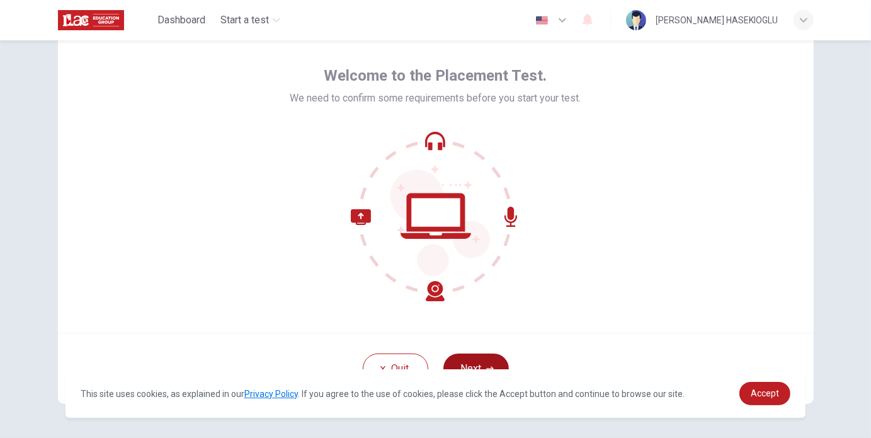
scroll to position [86, 0]
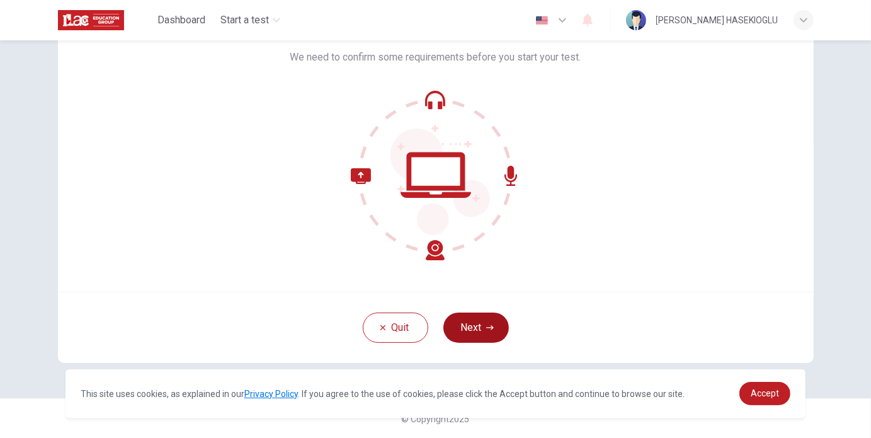
click at [483, 331] on button "Next" at bounding box center [477, 328] width 66 height 30
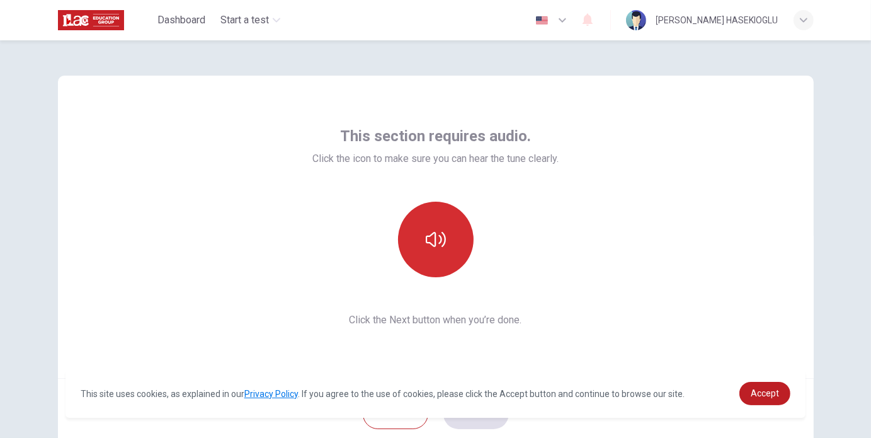
scroll to position [63, 0]
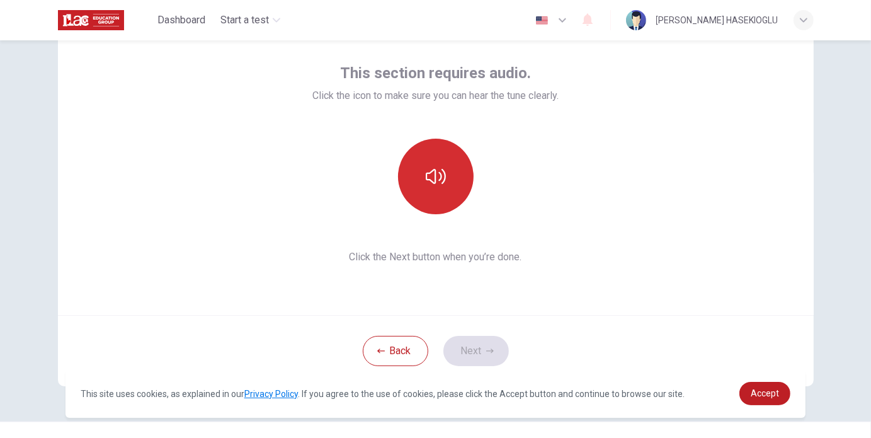
click at [430, 187] on button "button" at bounding box center [436, 177] width 76 height 76
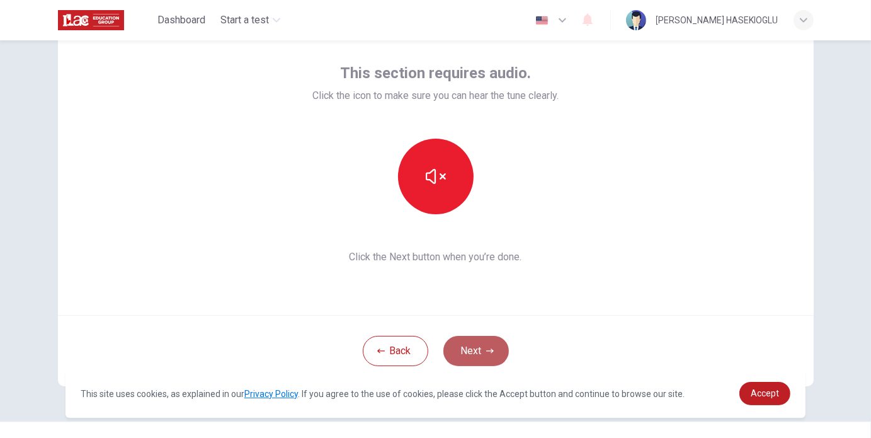
click at [482, 357] on button "Next" at bounding box center [477, 351] width 66 height 30
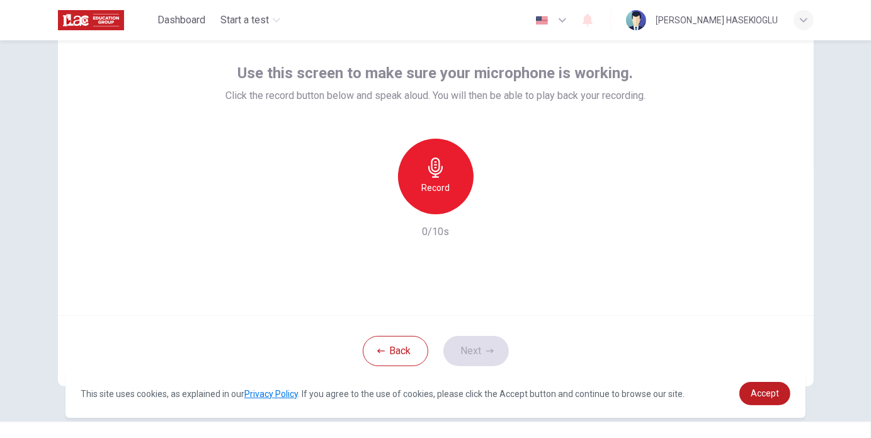
click at [435, 181] on h6 "Record" at bounding box center [436, 187] width 28 height 15
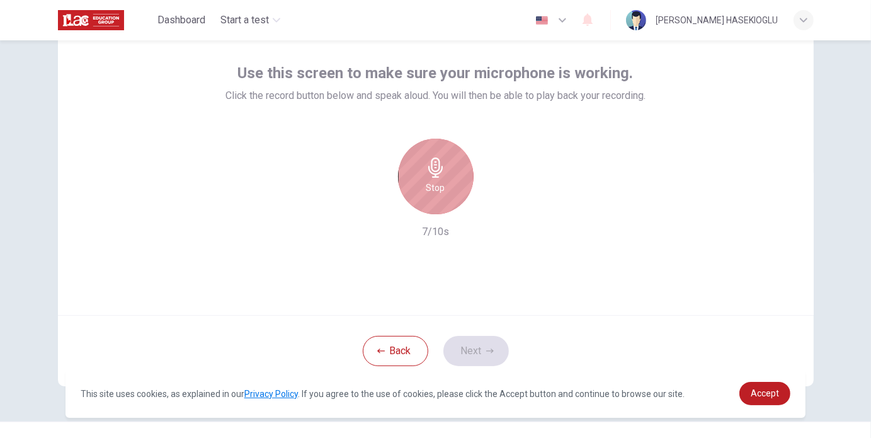
click at [446, 186] on div "Stop" at bounding box center [436, 177] width 76 height 76
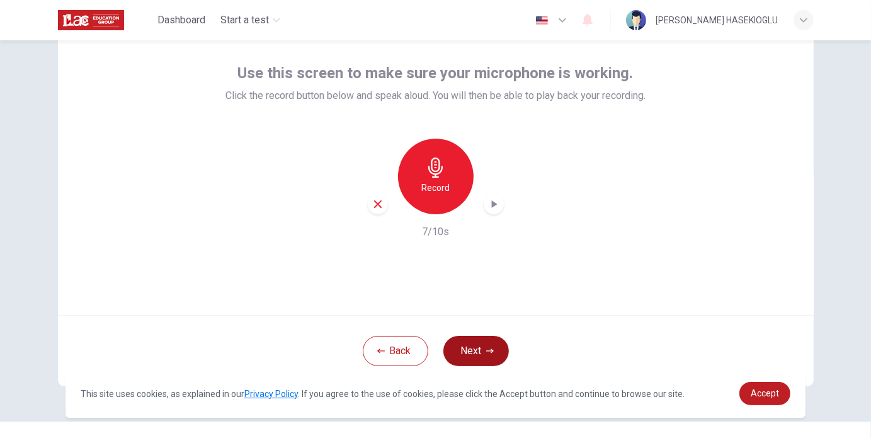
click at [495, 354] on button "Next" at bounding box center [477, 351] width 66 height 30
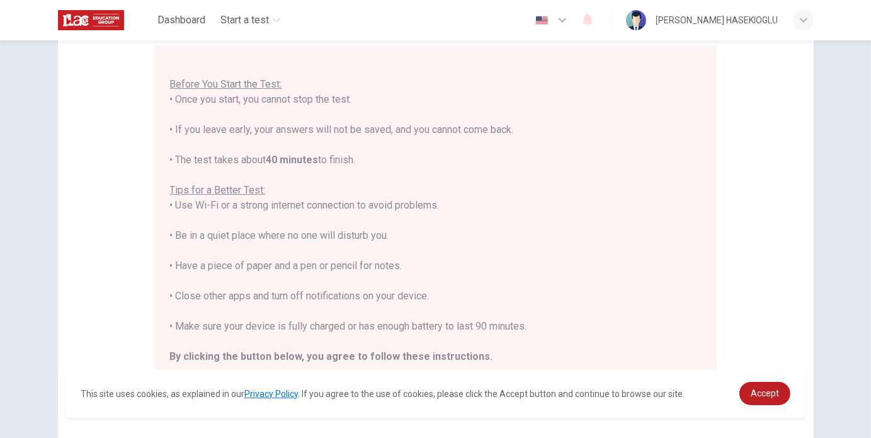
scroll to position [126, 0]
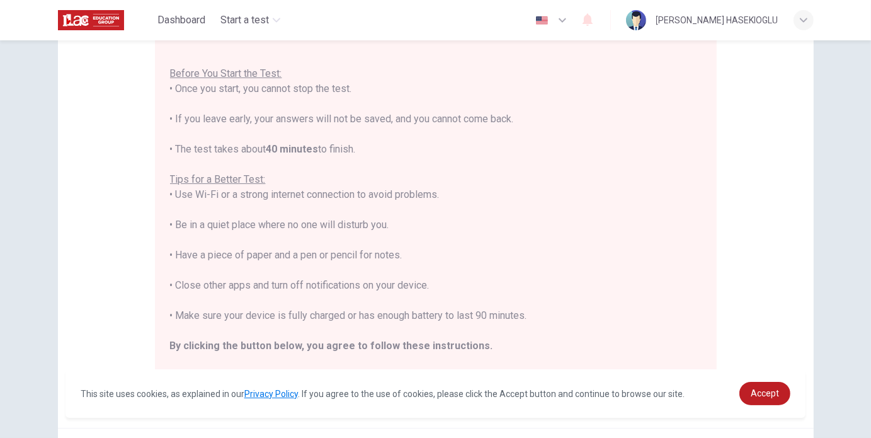
drag, startPoint x: 208, startPoint y: 321, endPoint x: 557, endPoint y: 314, distance: 349.1
click at [557, 314] on div "You are about to start a Placement Test . Before You Start the Test: • Once you…" at bounding box center [436, 210] width 532 height 348
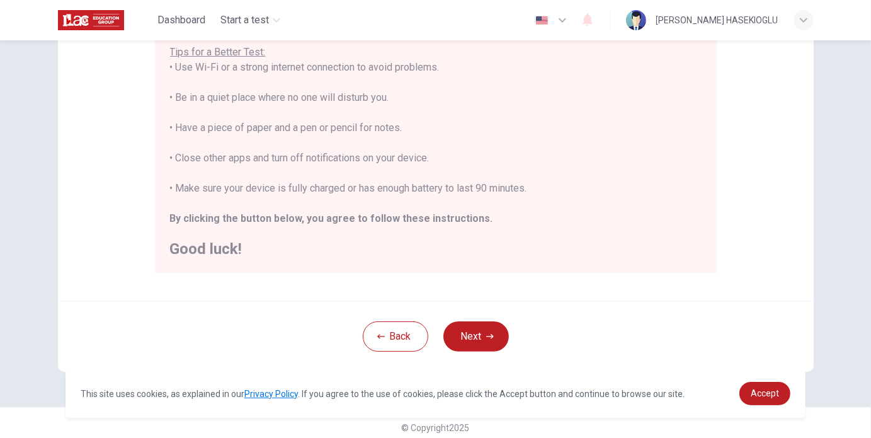
scroll to position [262, 0]
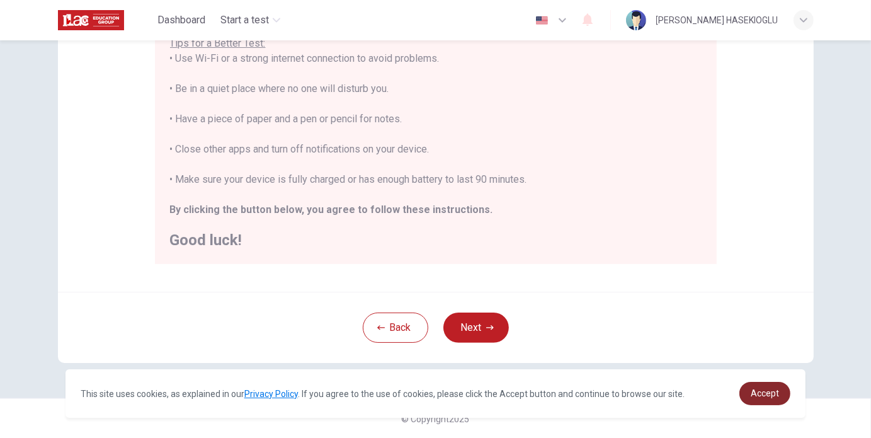
click at [765, 398] on span "Accept" at bounding box center [765, 393] width 28 height 10
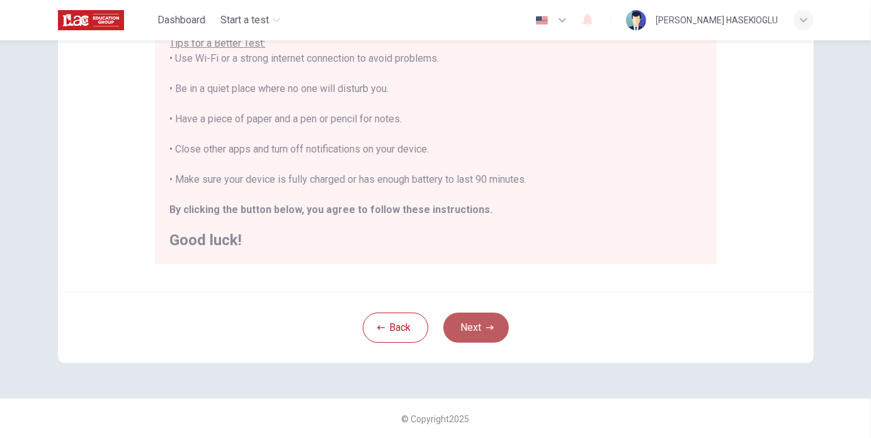
click at [461, 321] on button "Next" at bounding box center [477, 328] width 66 height 30
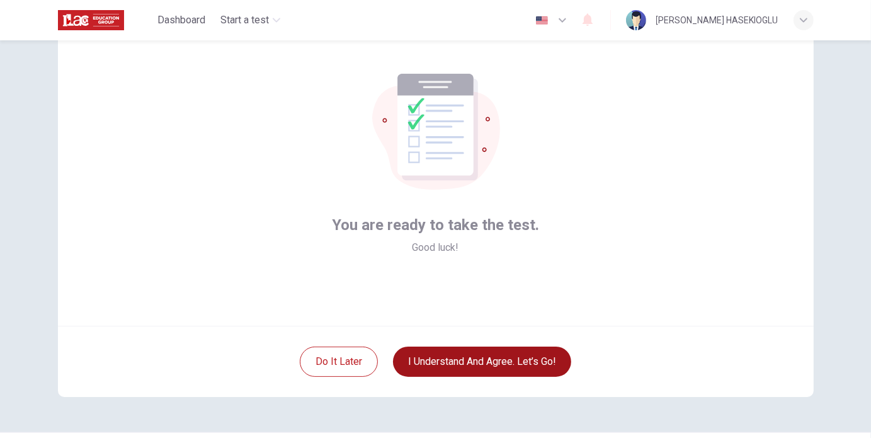
scroll to position [63, 0]
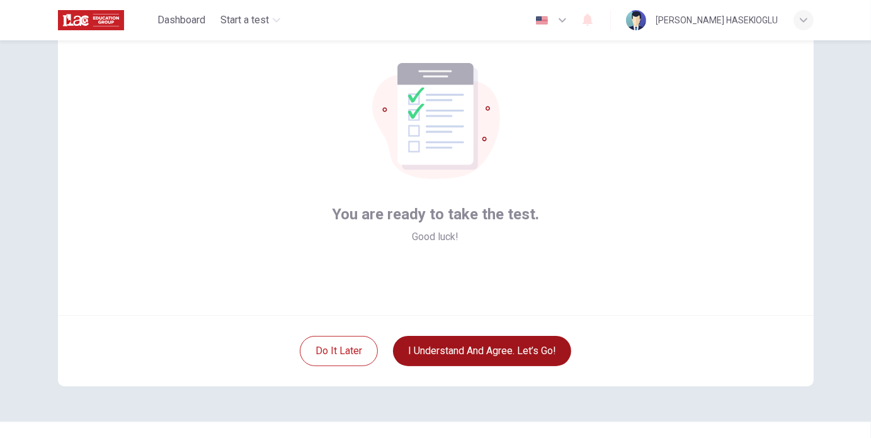
click at [490, 362] on button "I understand and agree. Let’s go!" at bounding box center [482, 351] width 178 height 30
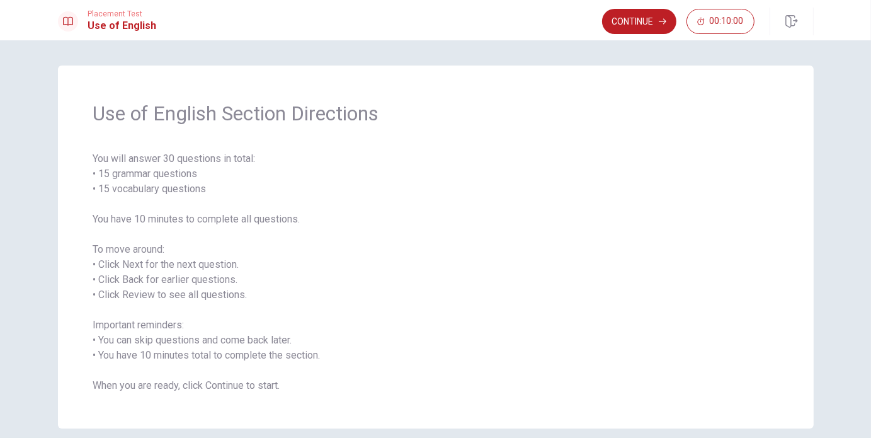
scroll to position [55, 0]
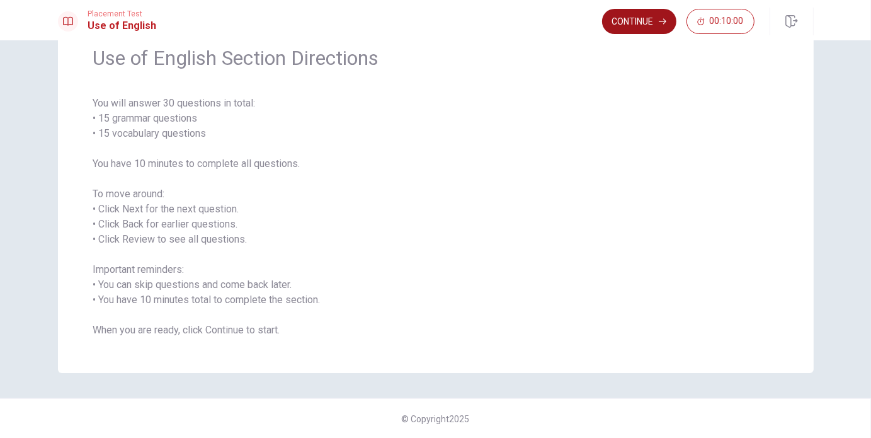
click at [658, 28] on button "Continue" at bounding box center [639, 21] width 74 height 25
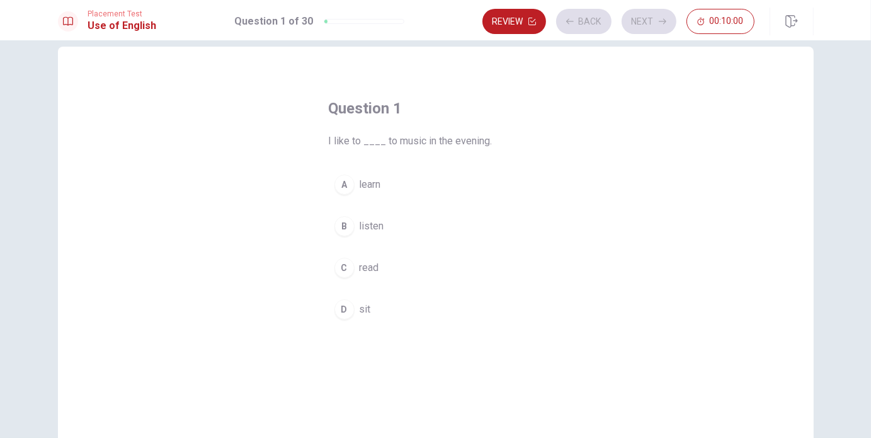
scroll to position [0, 0]
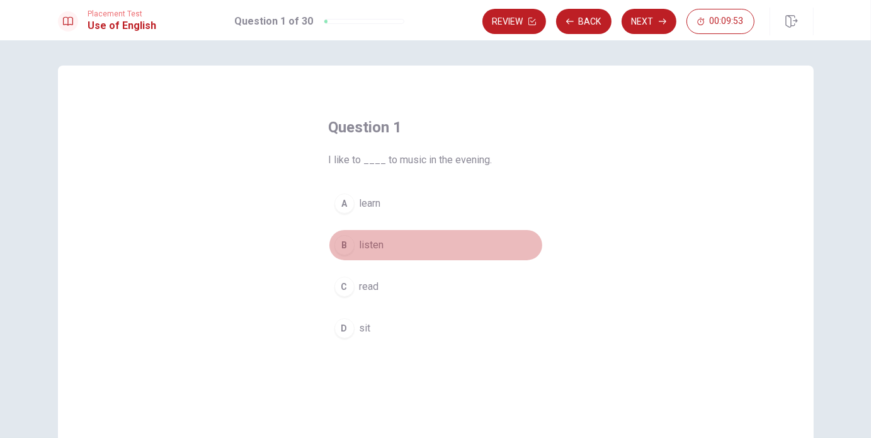
click at [377, 248] on span "listen" at bounding box center [372, 245] width 25 height 15
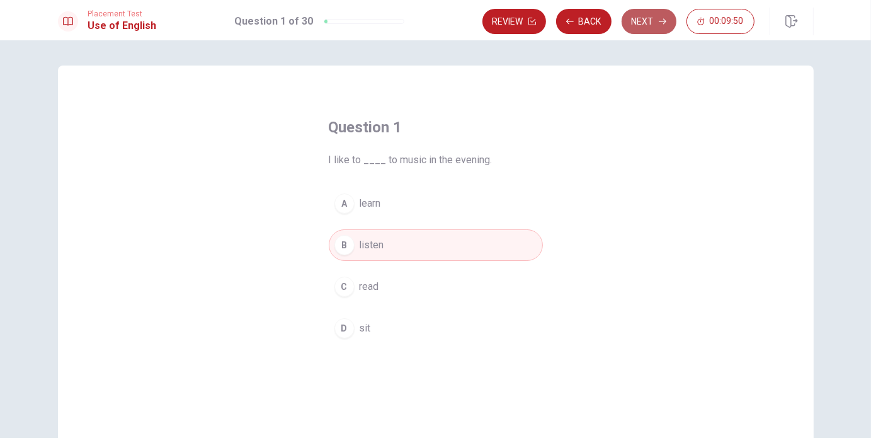
click at [639, 20] on button "Next" at bounding box center [649, 21] width 55 height 25
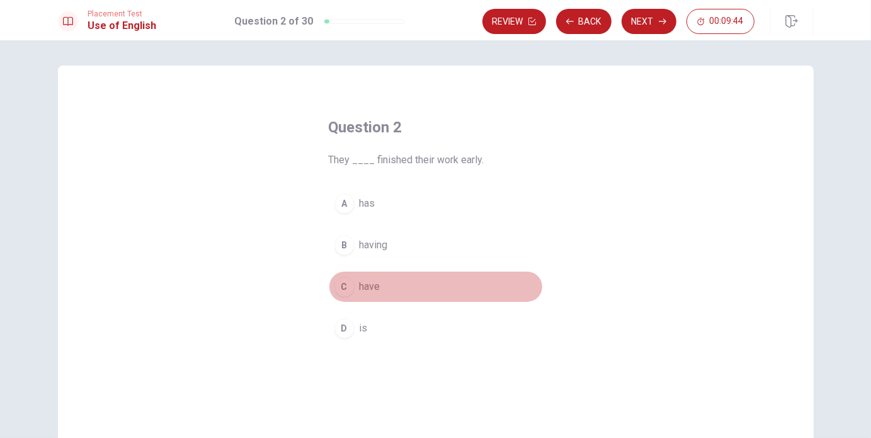
click at [374, 281] on span "have" at bounding box center [370, 286] width 21 height 15
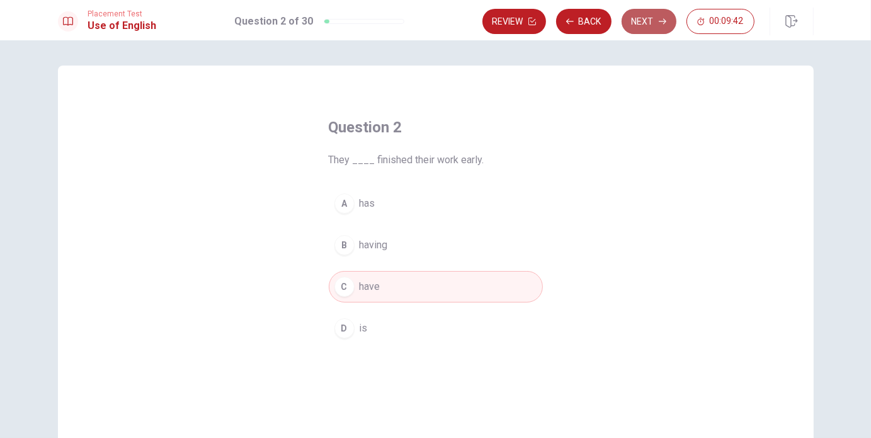
click at [631, 16] on button "Next" at bounding box center [649, 21] width 55 height 25
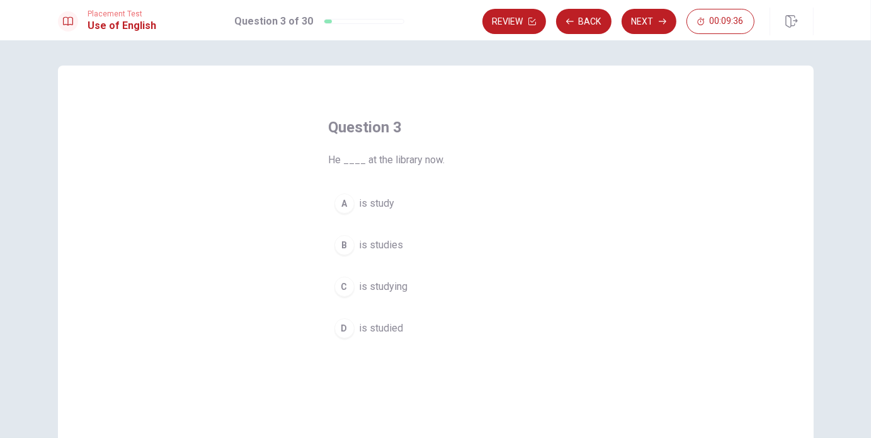
click at [393, 289] on span "is studying" at bounding box center [384, 286] width 49 height 15
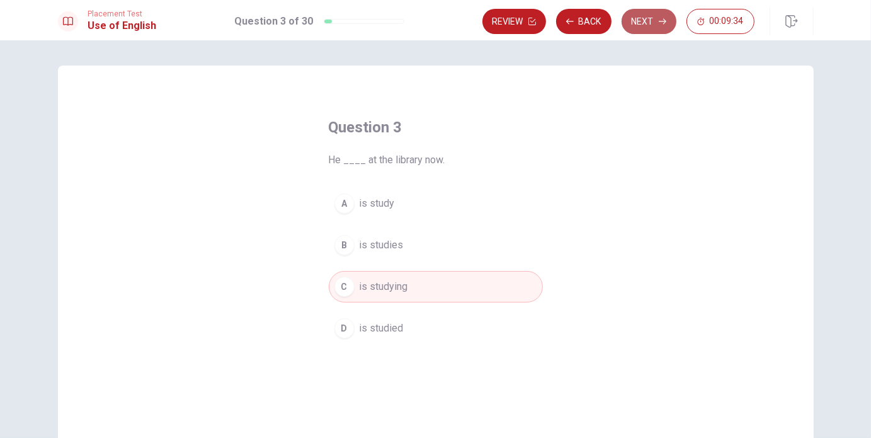
click at [635, 15] on button "Next" at bounding box center [649, 21] width 55 height 25
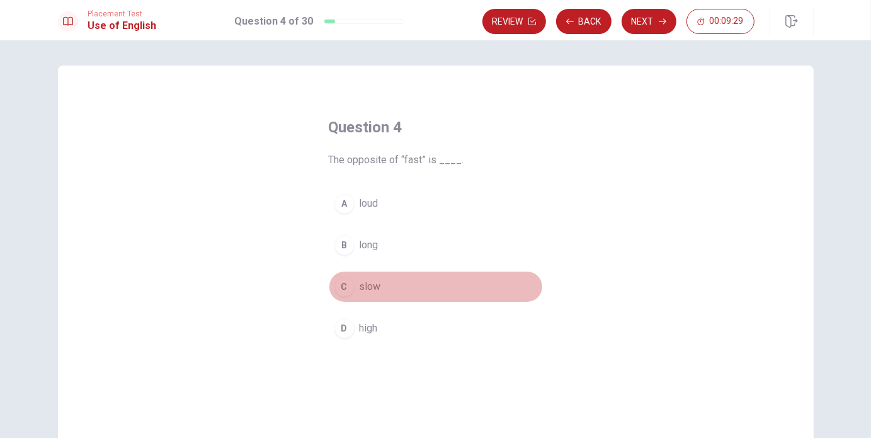
click at [376, 290] on button "C slow" at bounding box center [436, 287] width 214 height 32
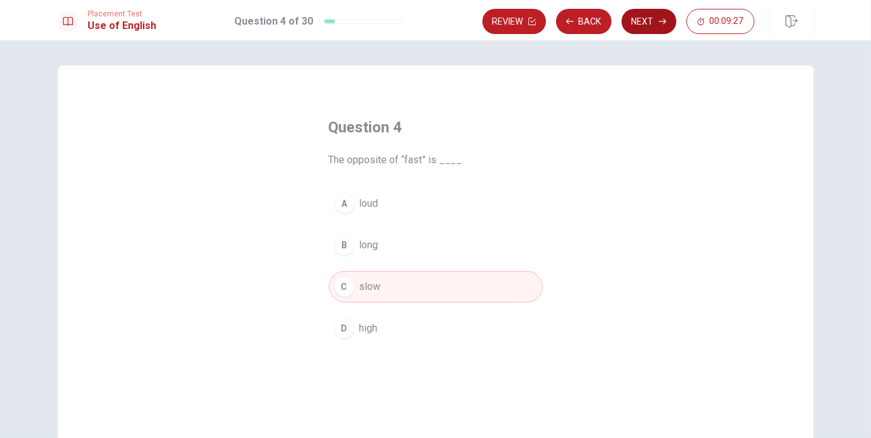
click at [640, 26] on button "Next" at bounding box center [649, 21] width 55 height 25
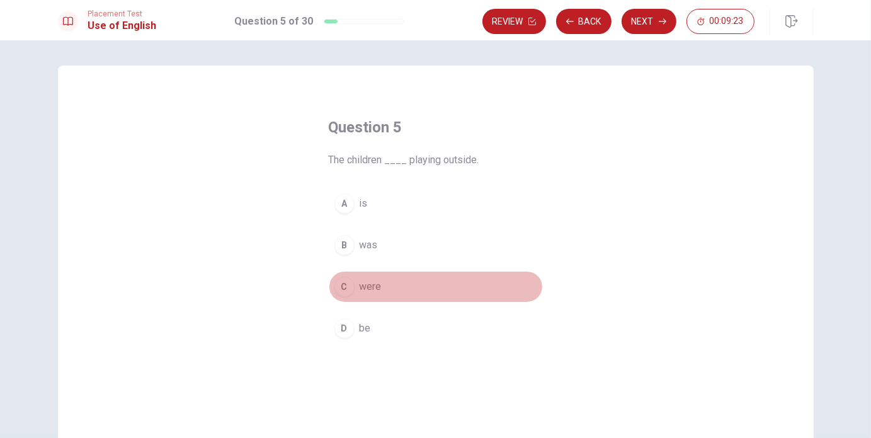
click at [370, 279] on span "were" at bounding box center [371, 286] width 22 height 15
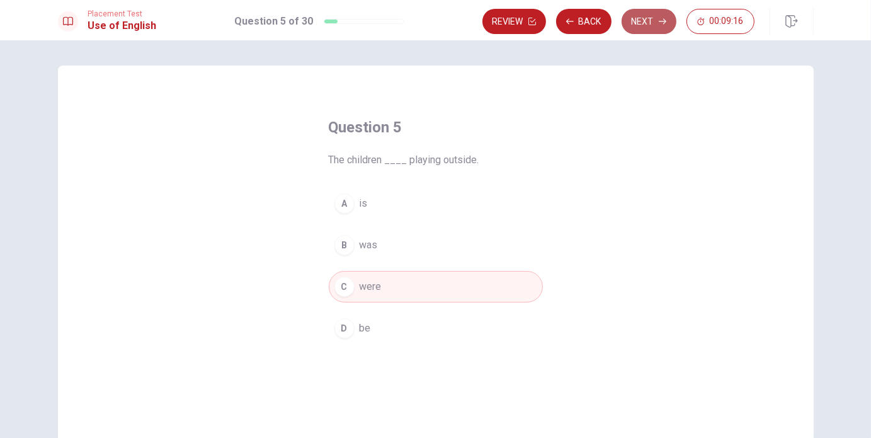
click at [635, 25] on button "Next" at bounding box center [649, 21] width 55 height 25
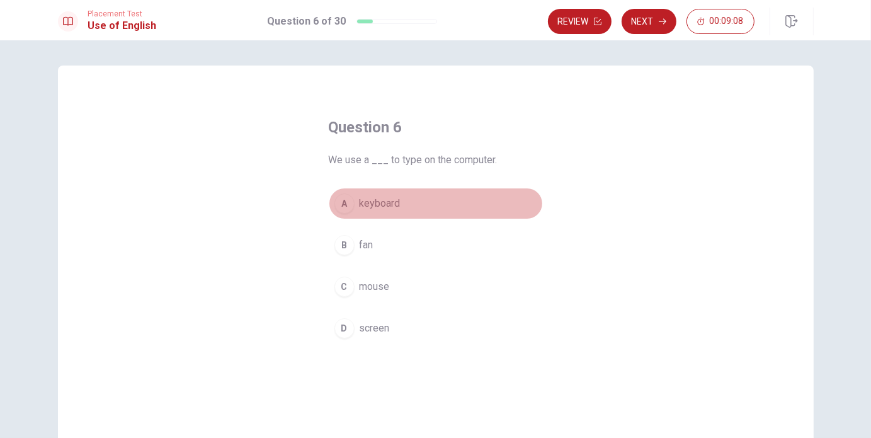
click at [383, 204] on span "keyboard" at bounding box center [380, 203] width 41 height 15
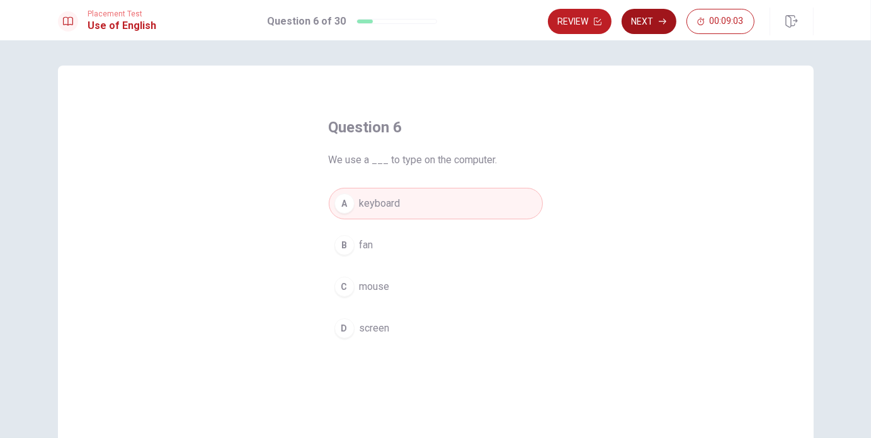
click at [636, 22] on button "Next" at bounding box center [649, 21] width 55 height 25
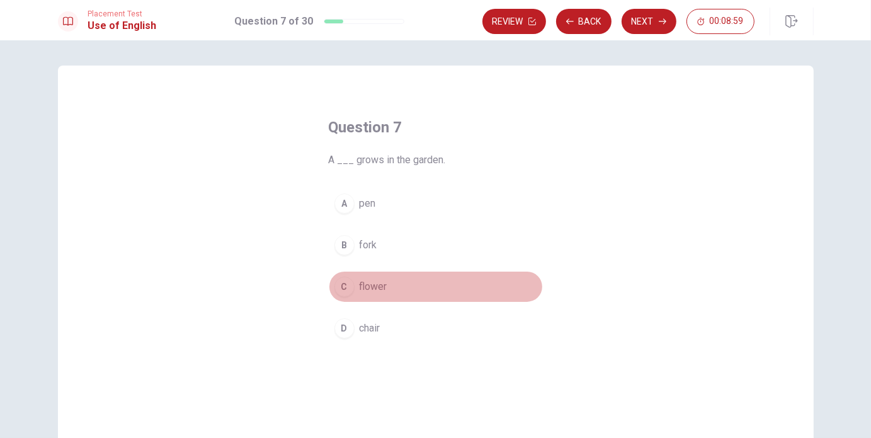
click at [389, 280] on button "C flower" at bounding box center [436, 287] width 214 height 32
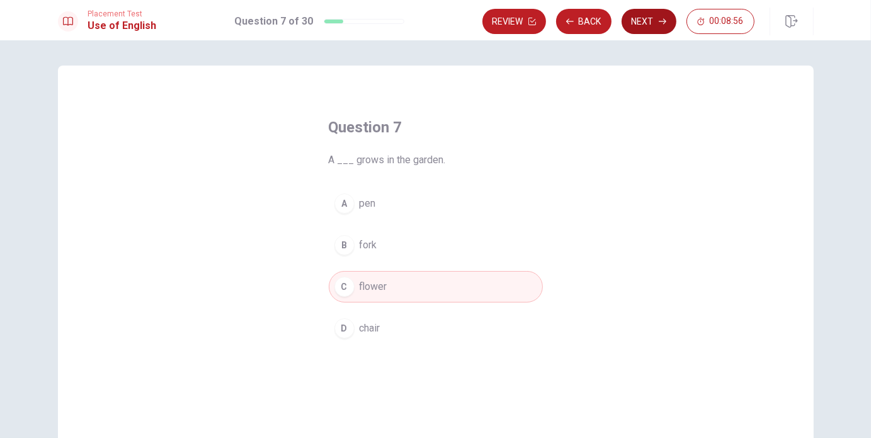
click at [646, 18] on button "Next" at bounding box center [649, 21] width 55 height 25
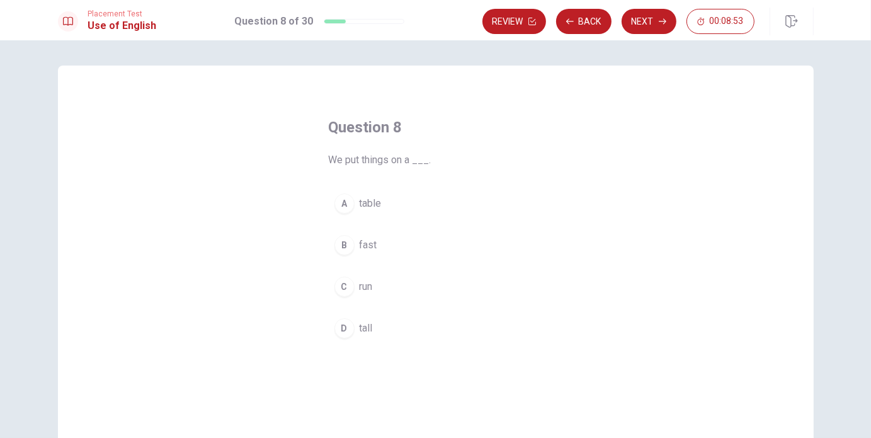
click at [394, 214] on button "A table" at bounding box center [436, 204] width 214 height 32
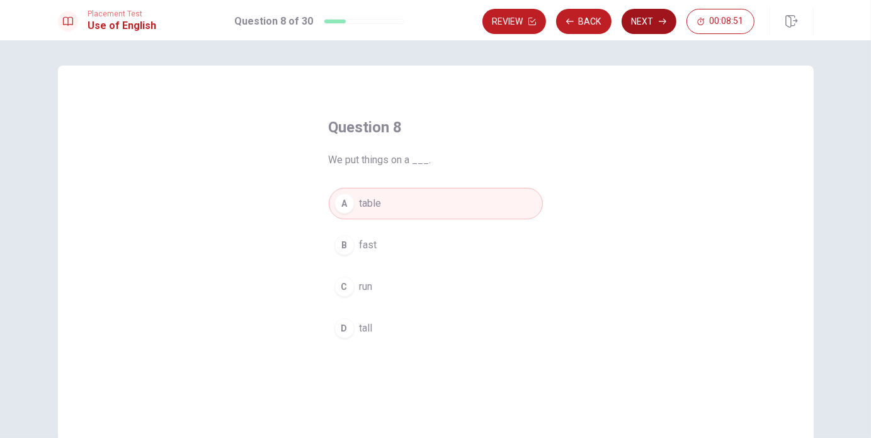
click at [652, 23] on button "Next" at bounding box center [649, 21] width 55 height 25
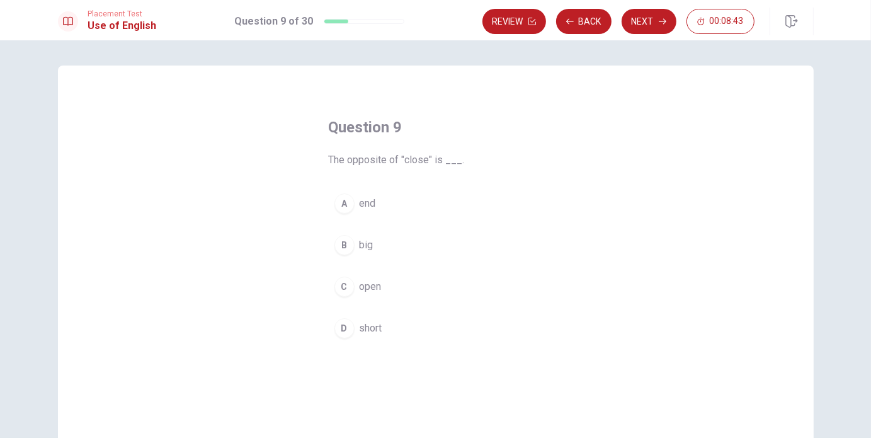
click at [382, 284] on button "C open" at bounding box center [436, 287] width 214 height 32
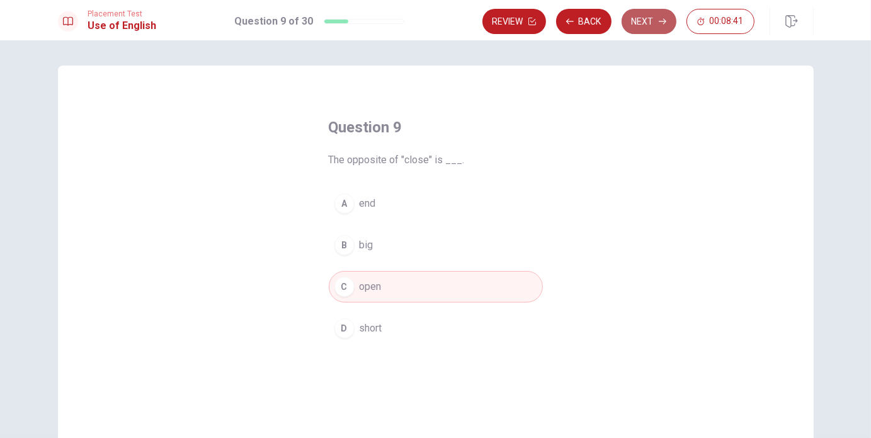
click at [655, 26] on button "Next" at bounding box center [649, 21] width 55 height 25
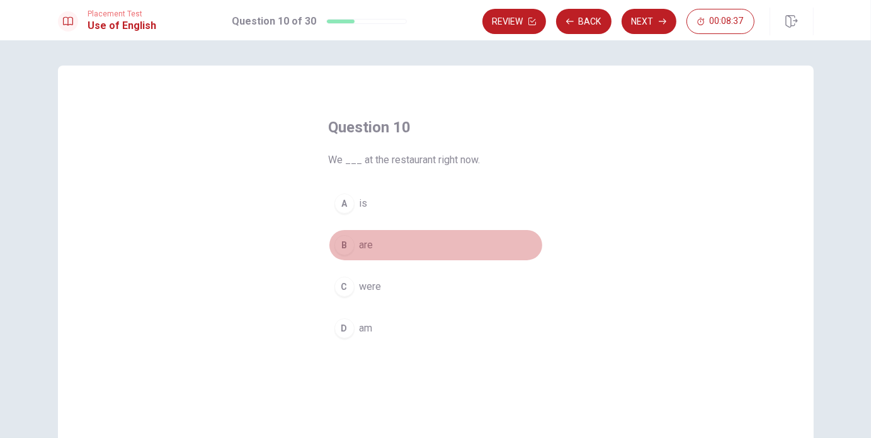
click at [367, 248] on span "are" at bounding box center [367, 245] width 14 height 15
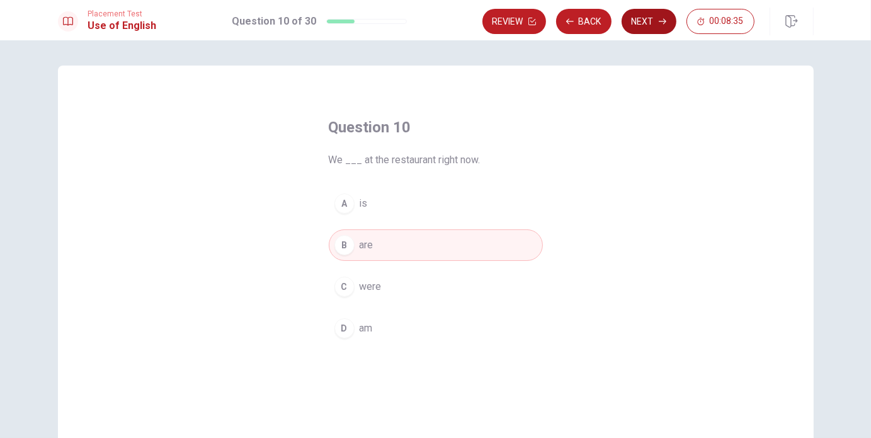
click at [635, 16] on button "Next" at bounding box center [649, 21] width 55 height 25
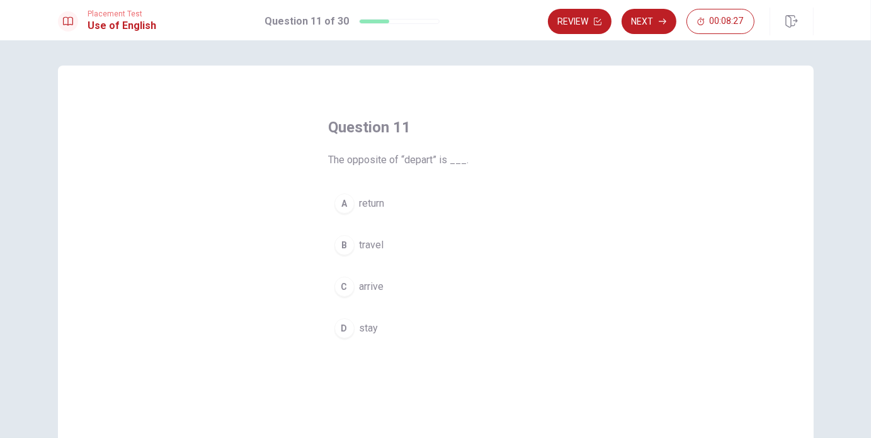
click at [378, 291] on span "arrive" at bounding box center [372, 286] width 25 height 15
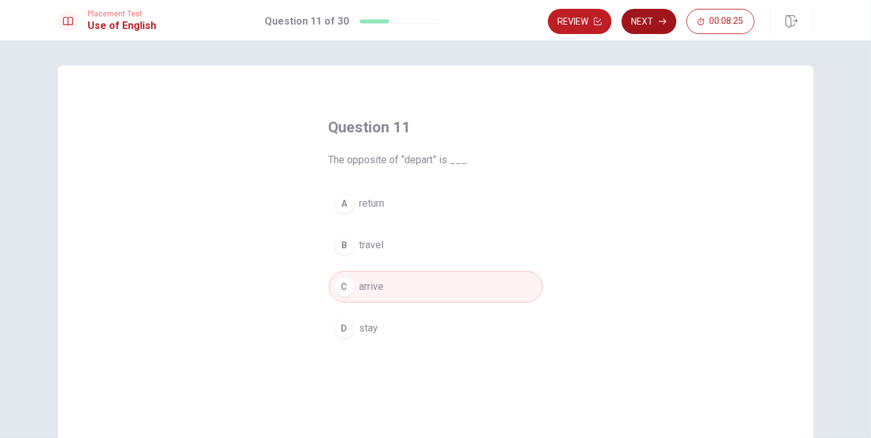
click at [661, 26] on button "Next" at bounding box center [649, 21] width 55 height 25
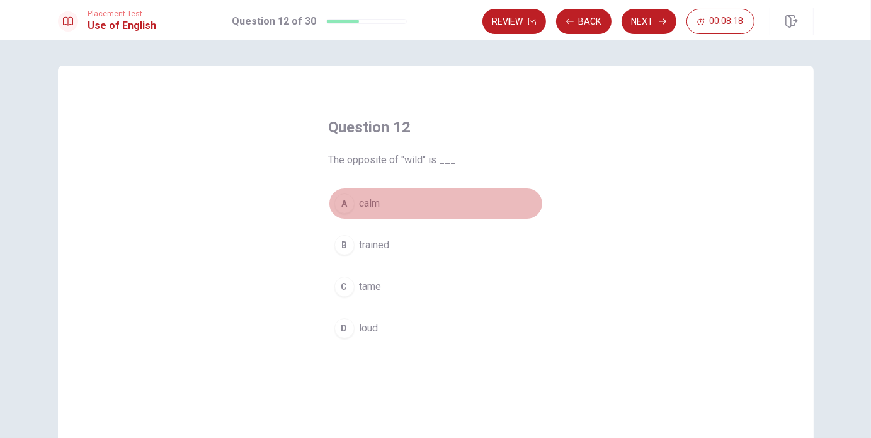
click at [374, 212] on button "A calm" at bounding box center [436, 204] width 214 height 32
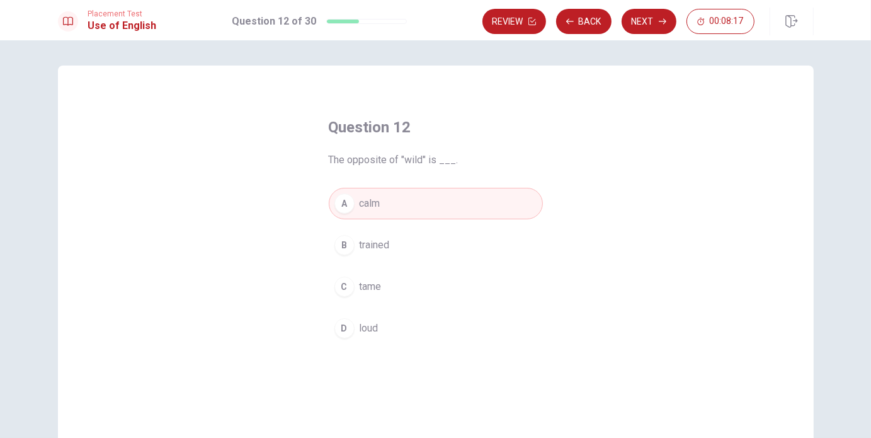
click at [644, 22] on button "Next" at bounding box center [649, 21] width 55 height 25
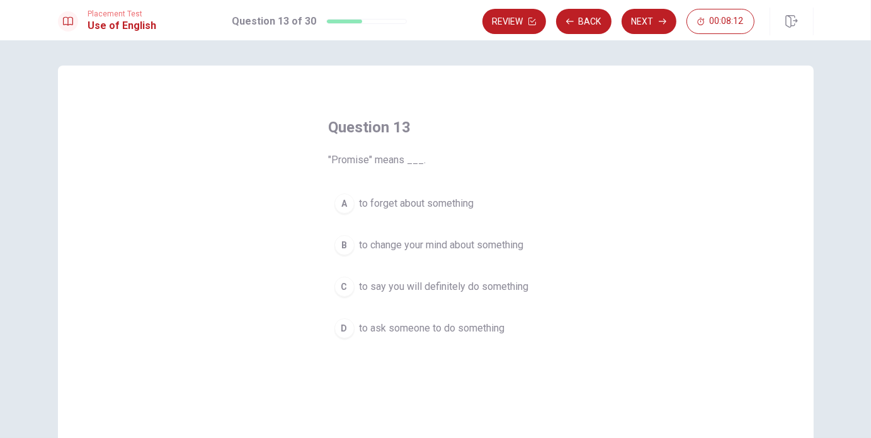
click at [406, 287] on span "to say you will definitely do something" at bounding box center [444, 286] width 169 height 15
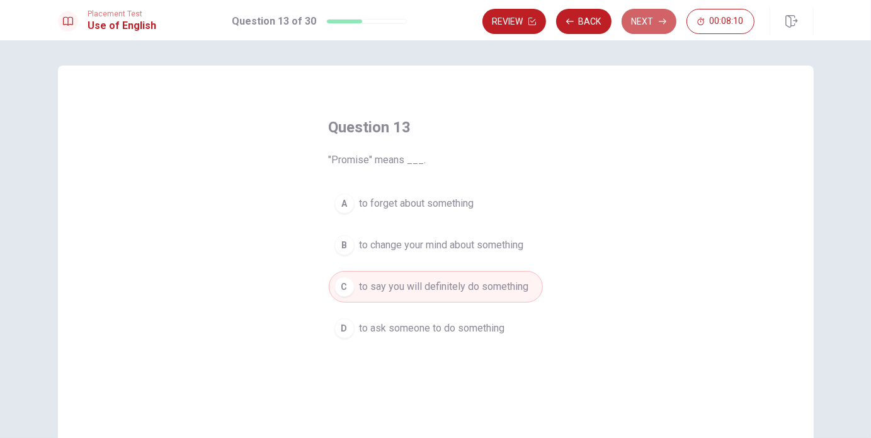
click at [641, 18] on button "Next" at bounding box center [649, 21] width 55 height 25
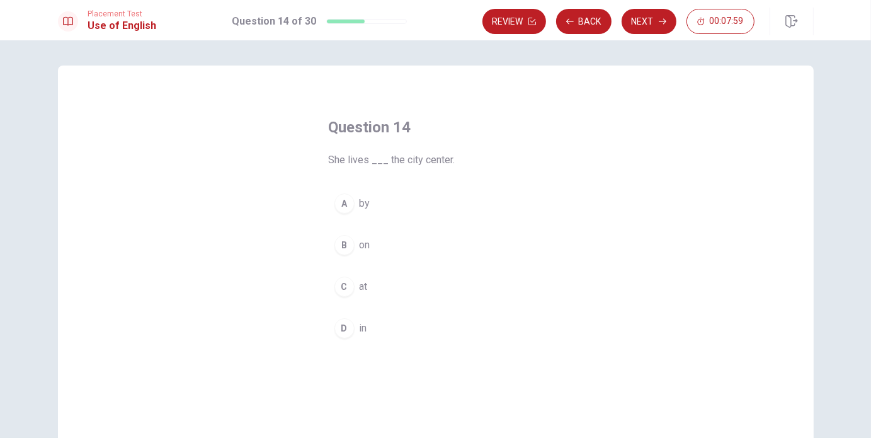
click at [355, 287] on button "C at" at bounding box center [436, 287] width 214 height 32
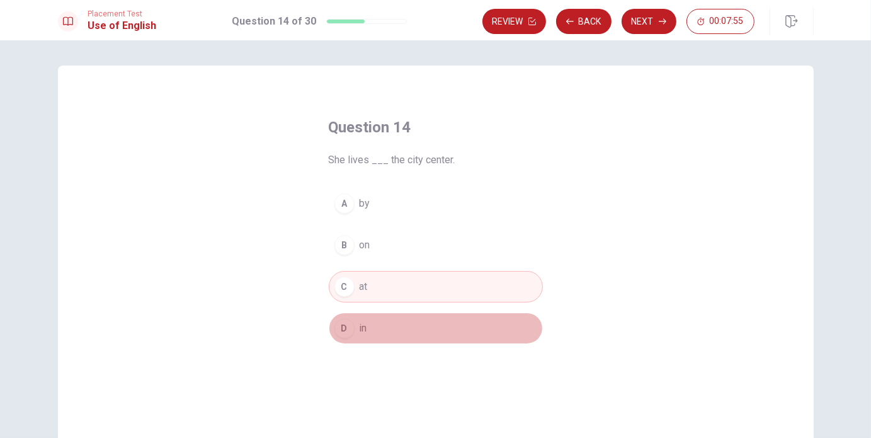
click at [421, 323] on button "D in" at bounding box center [436, 329] width 214 height 32
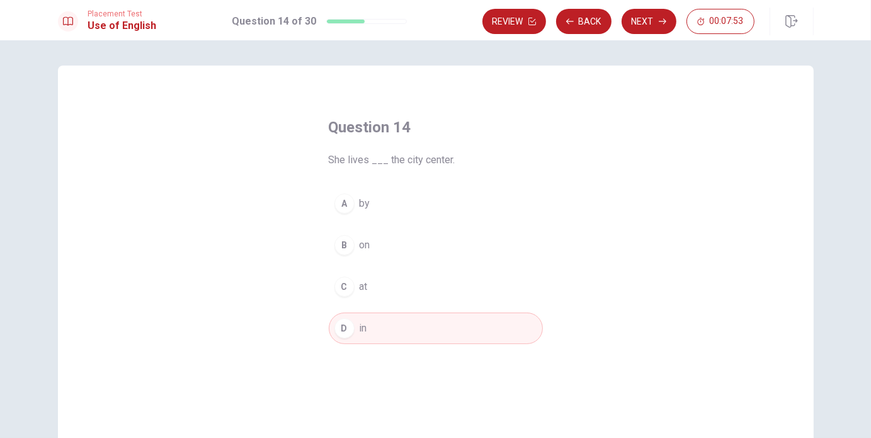
click at [434, 283] on button "C at" at bounding box center [436, 287] width 214 height 32
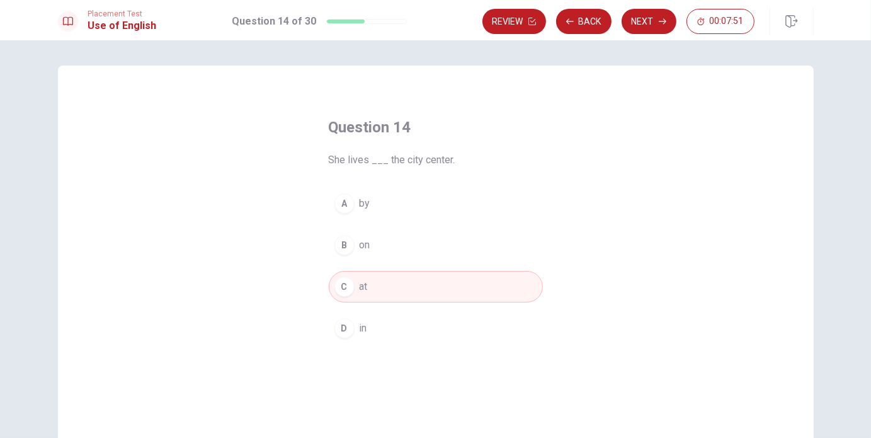
drag, startPoint x: 404, startPoint y: 325, endPoint x: 418, endPoint y: 305, distance: 24.3
click at [403, 325] on button "D in" at bounding box center [436, 329] width 214 height 32
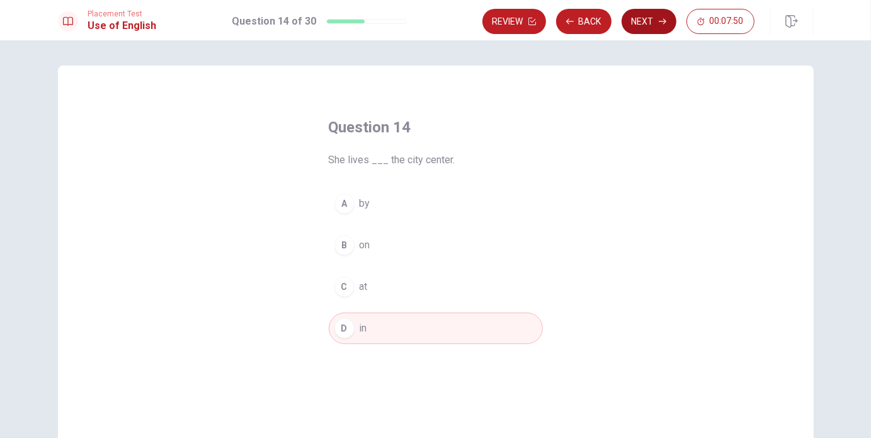
click at [652, 23] on button "Next" at bounding box center [649, 21] width 55 height 25
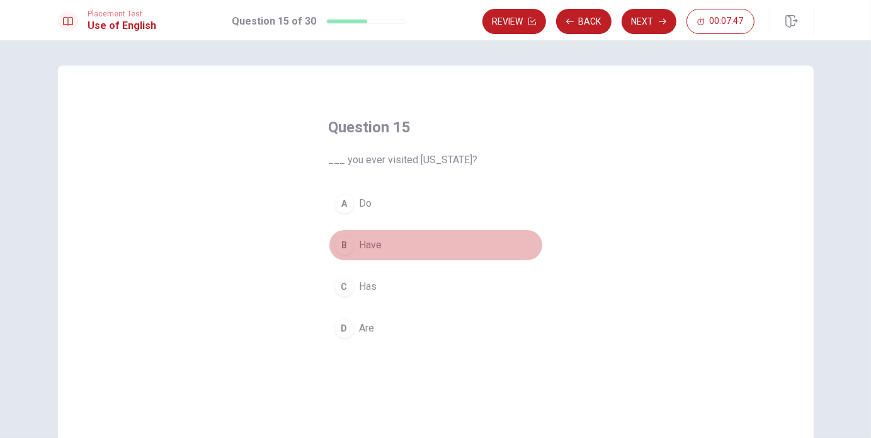
click at [362, 251] on span "Have" at bounding box center [371, 245] width 23 height 15
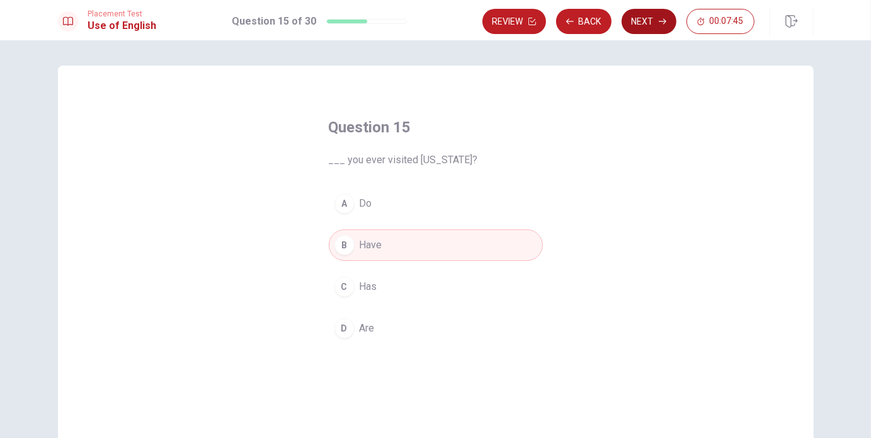
click at [643, 11] on button "Next" at bounding box center [649, 21] width 55 height 25
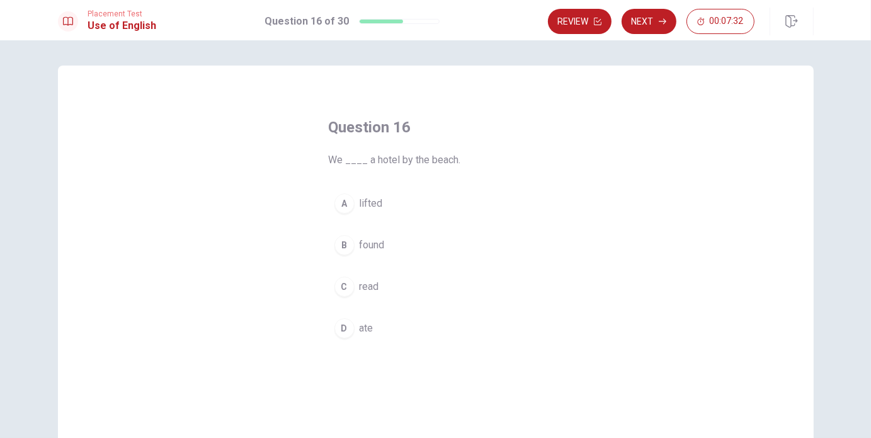
click at [388, 247] on button "B found" at bounding box center [436, 245] width 214 height 32
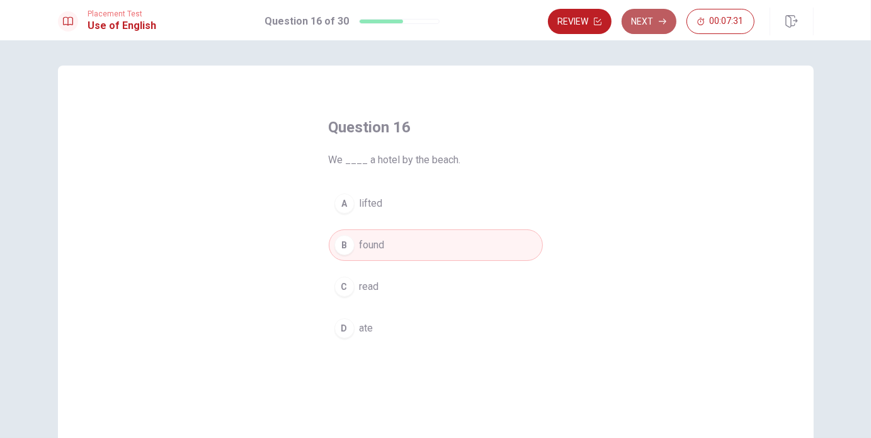
click at [640, 15] on button "Next" at bounding box center [649, 21] width 55 height 25
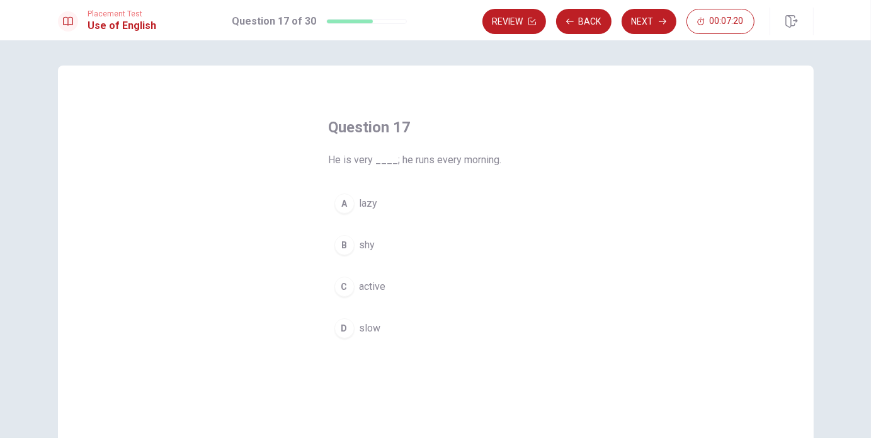
click at [386, 288] on button "C active" at bounding box center [436, 287] width 214 height 32
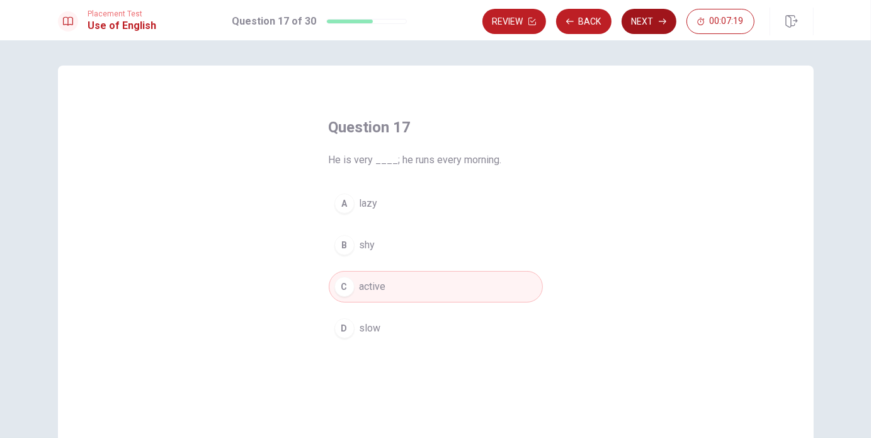
click at [653, 21] on button "Next" at bounding box center [649, 21] width 55 height 25
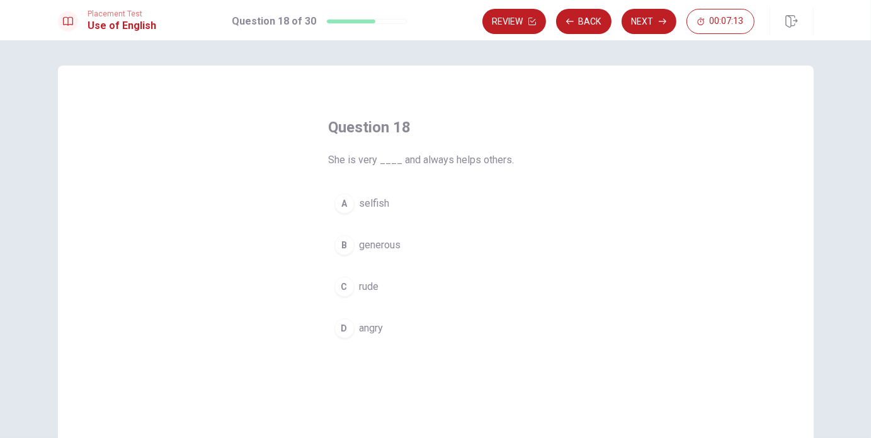
click at [399, 251] on button "B generous" at bounding box center [436, 245] width 214 height 32
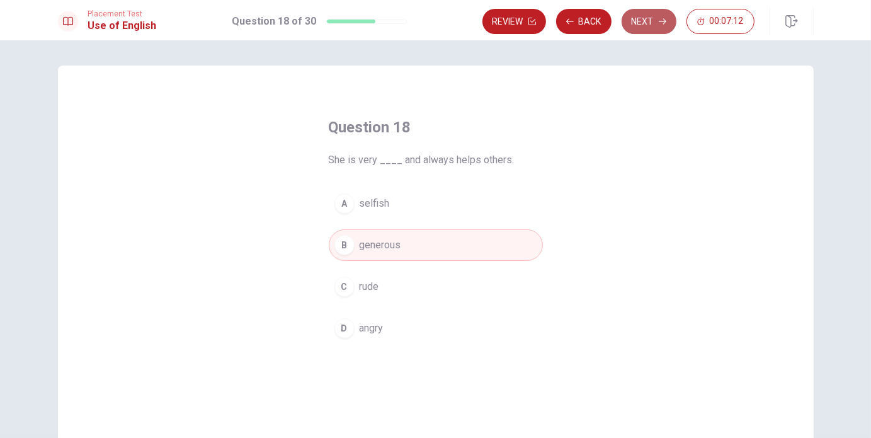
click at [655, 24] on button "Next" at bounding box center [649, 21] width 55 height 25
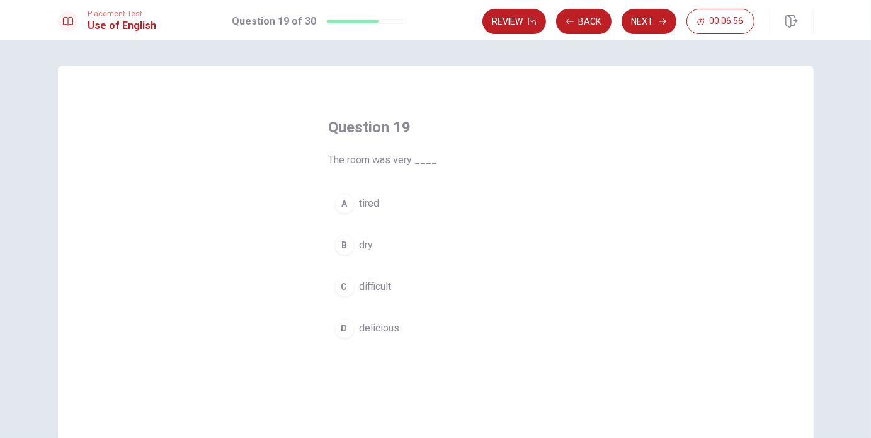
click at [379, 245] on button "B dry" at bounding box center [436, 245] width 214 height 32
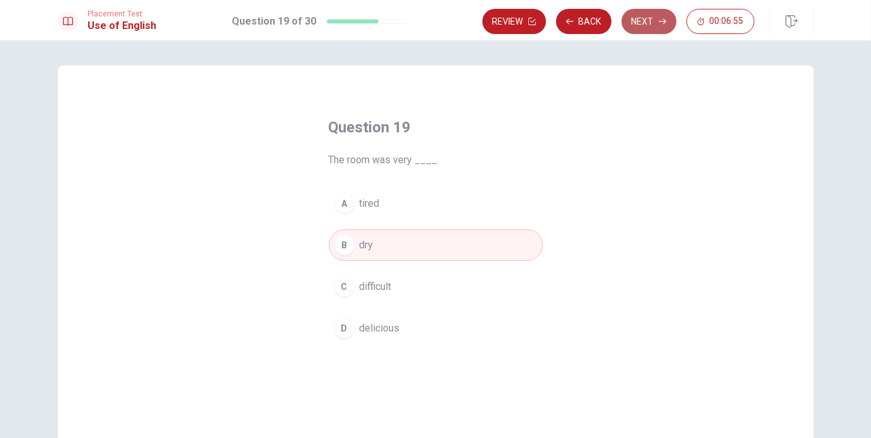
click at [669, 23] on button "Next" at bounding box center [649, 21] width 55 height 25
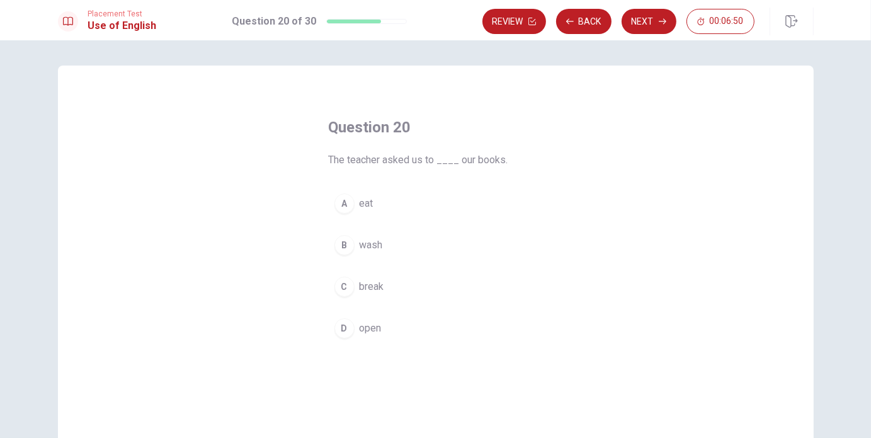
click at [375, 325] on span "open" at bounding box center [371, 328] width 22 height 15
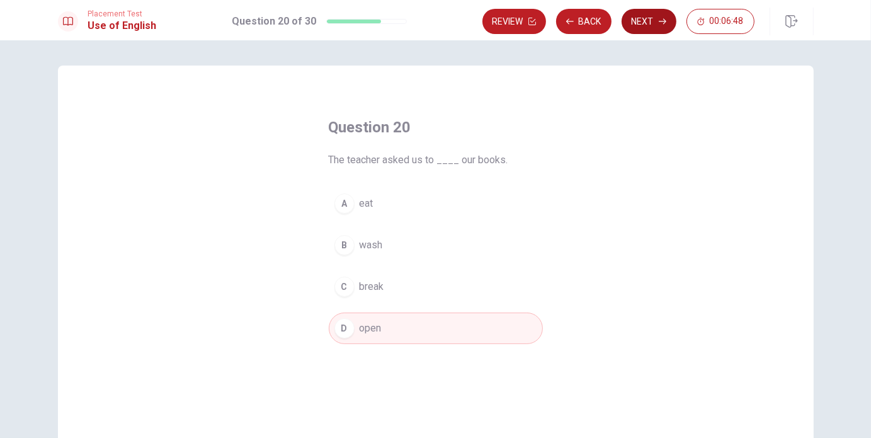
click at [639, 18] on button "Next" at bounding box center [649, 21] width 55 height 25
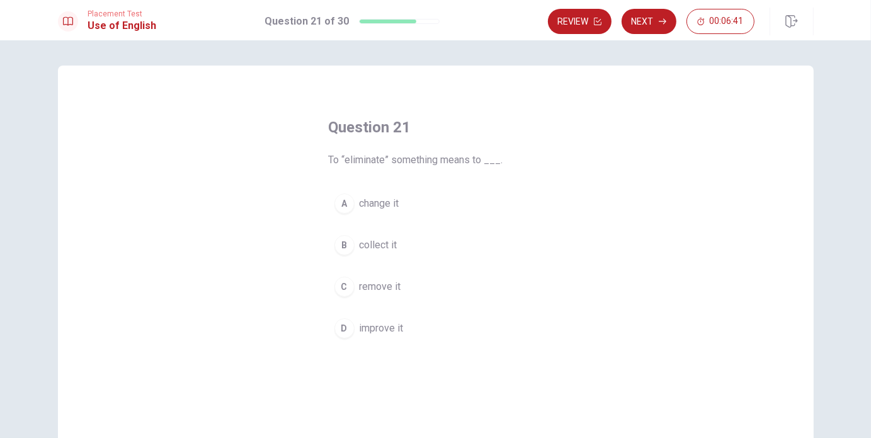
click at [380, 297] on button "C remove it" at bounding box center [436, 287] width 214 height 32
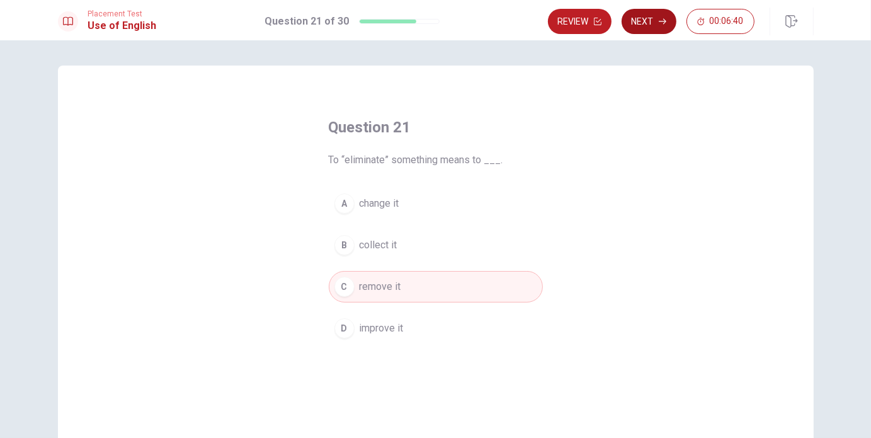
click at [662, 30] on button "Next" at bounding box center [649, 21] width 55 height 25
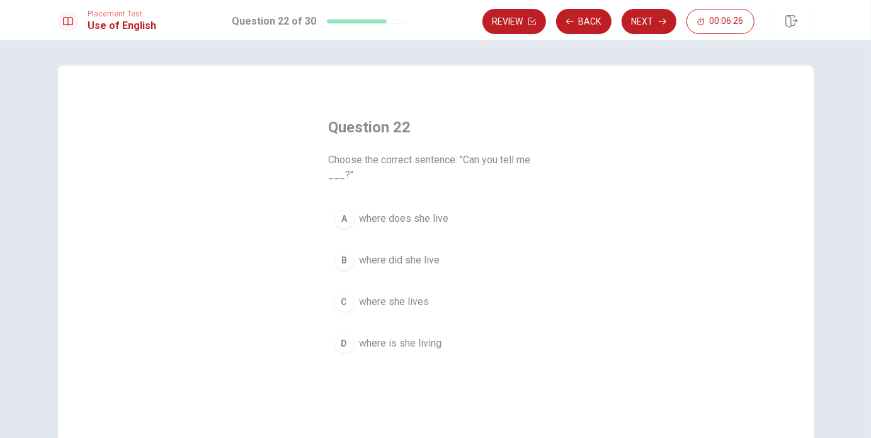
click at [398, 301] on span "where she lives" at bounding box center [395, 301] width 70 height 15
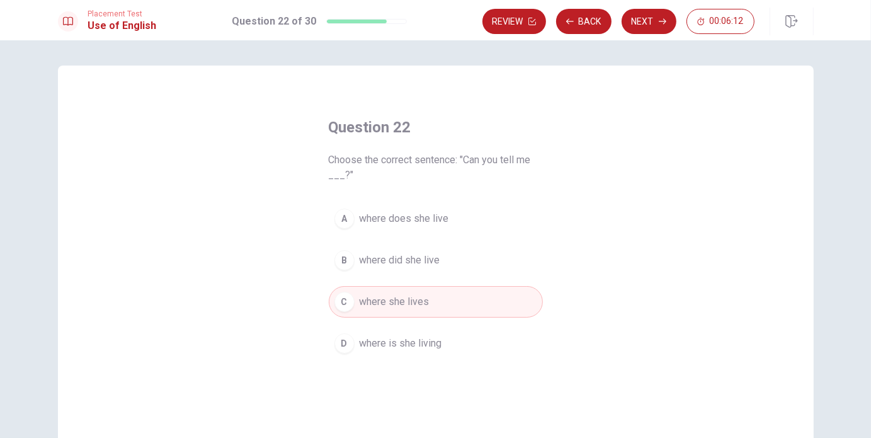
click at [447, 220] on button "A where does she live" at bounding box center [436, 219] width 214 height 32
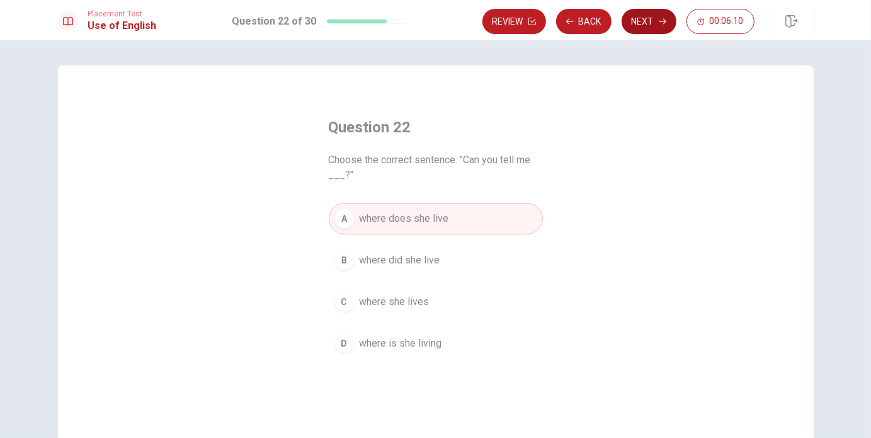
click at [643, 19] on button "Next" at bounding box center [649, 21] width 55 height 25
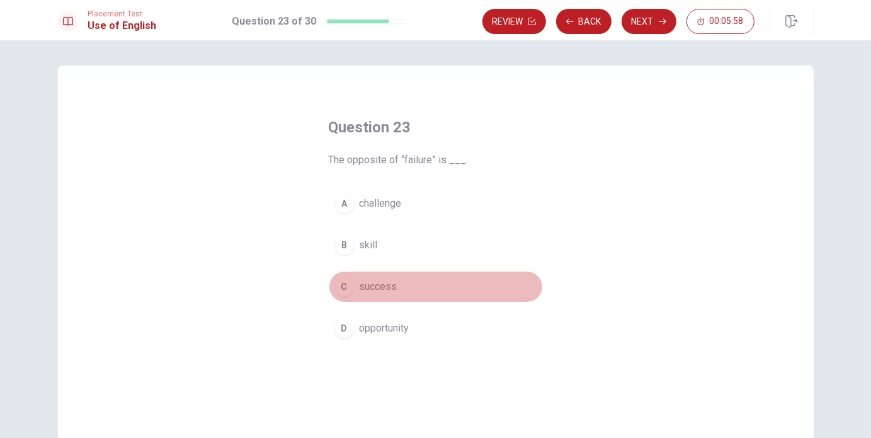
click at [379, 293] on span "success" at bounding box center [379, 286] width 38 height 15
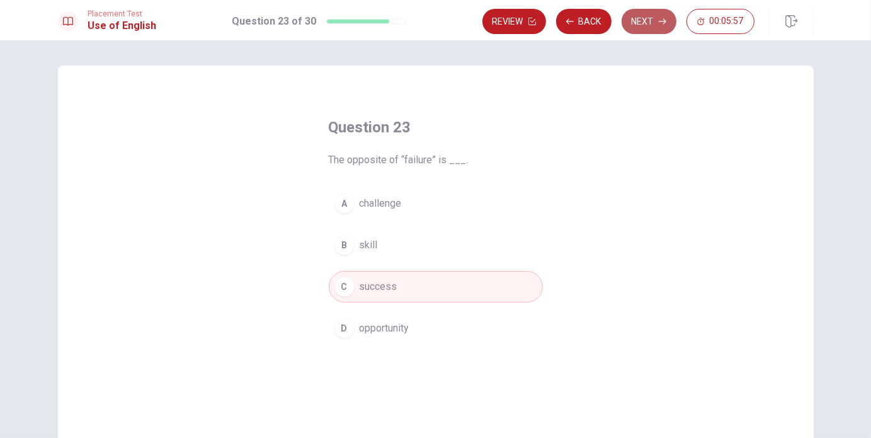
click at [646, 26] on button "Next" at bounding box center [649, 21] width 55 height 25
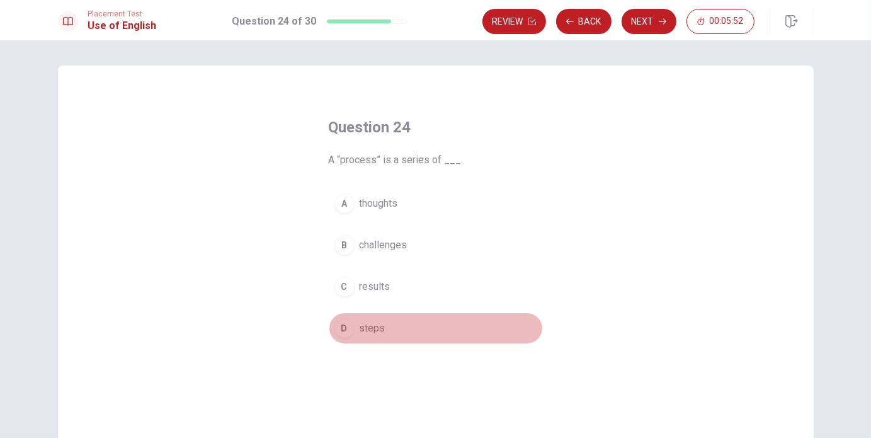
click at [383, 335] on button "D steps" at bounding box center [436, 329] width 214 height 32
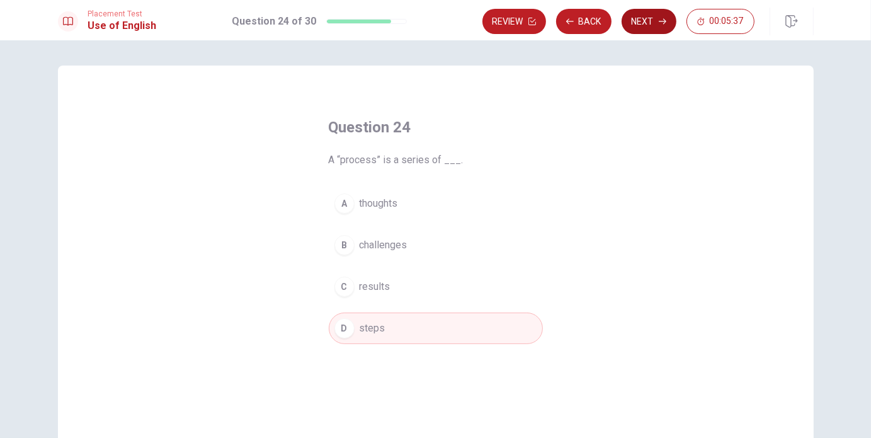
click at [663, 21] on icon "button" at bounding box center [663, 22] width 8 height 6
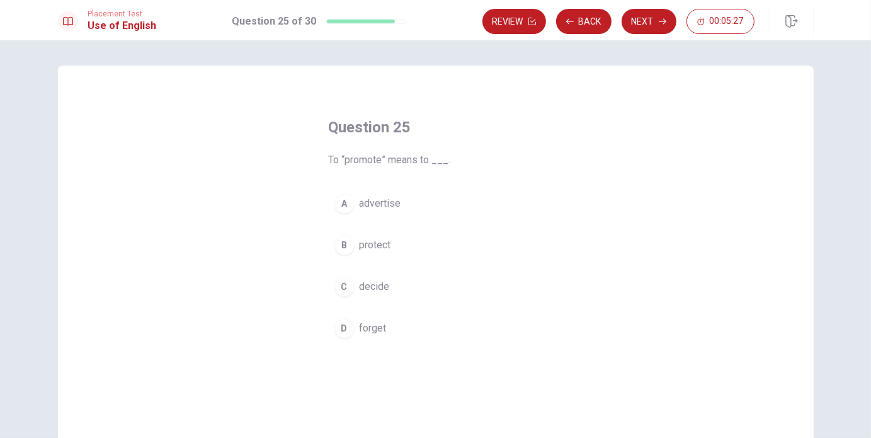
click at [386, 214] on button "A advertise" at bounding box center [436, 204] width 214 height 32
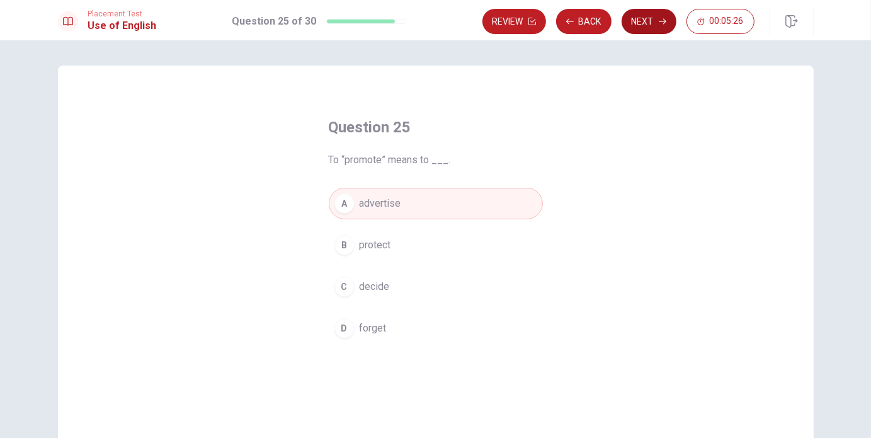
click at [650, 30] on button "Next" at bounding box center [649, 21] width 55 height 25
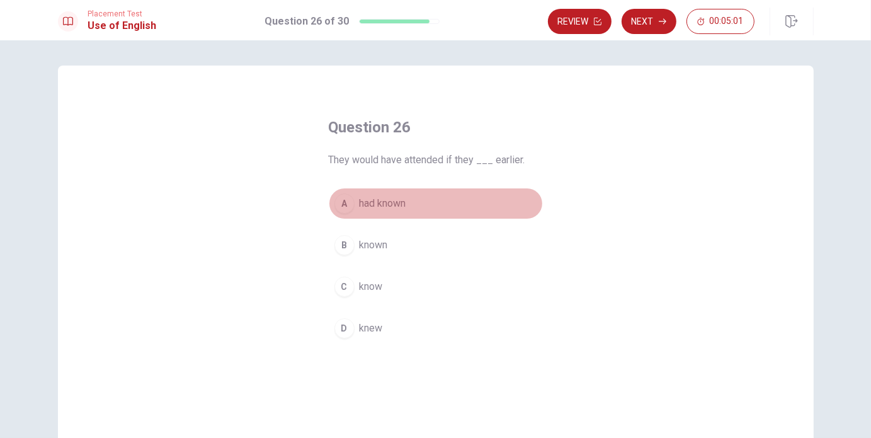
drag, startPoint x: 399, startPoint y: 203, endPoint x: 376, endPoint y: 214, distance: 25.4
click at [389, 209] on span "had known" at bounding box center [383, 203] width 47 height 15
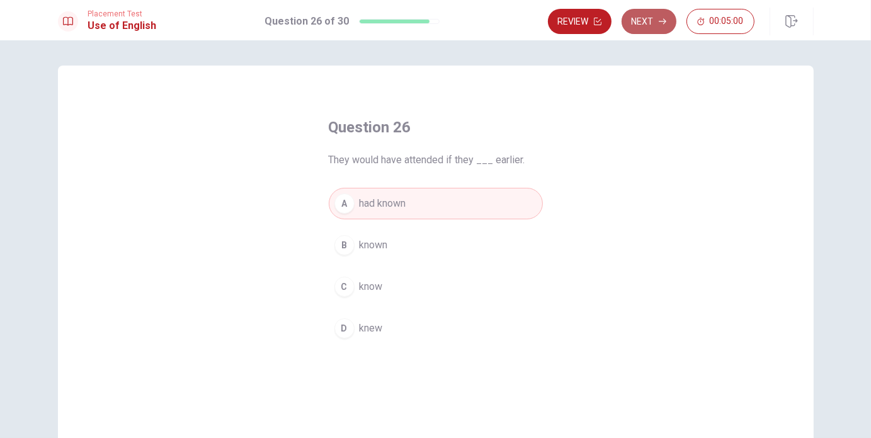
click at [659, 23] on icon "button" at bounding box center [663, 22] width 8 height 8
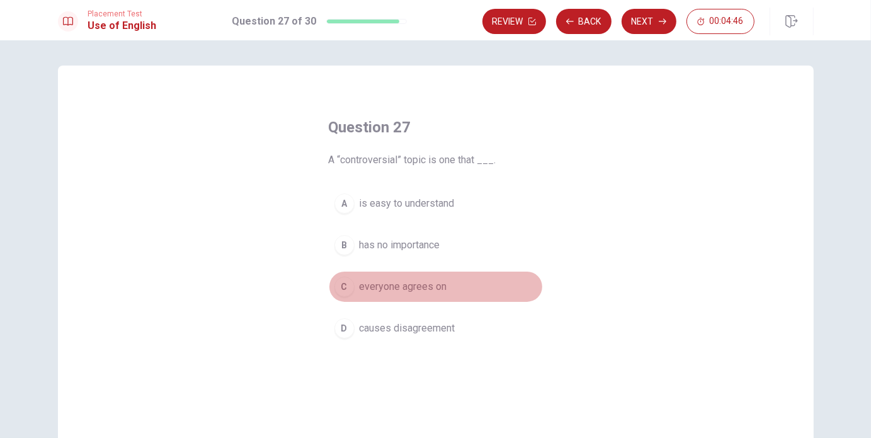
click at [413, 292] on span "everyone agrees on" at bounding box center [404, 286] width 88 height 15
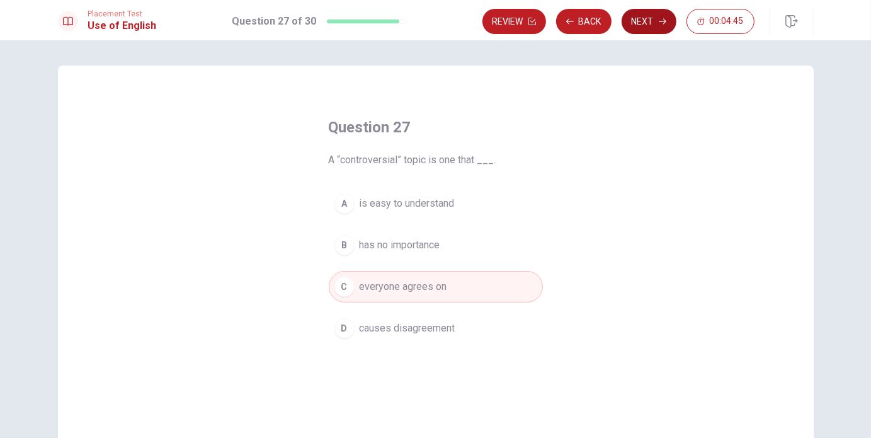
click at [652, 17] on button "Next" at bounding box center [649, 21] width 55 height 25
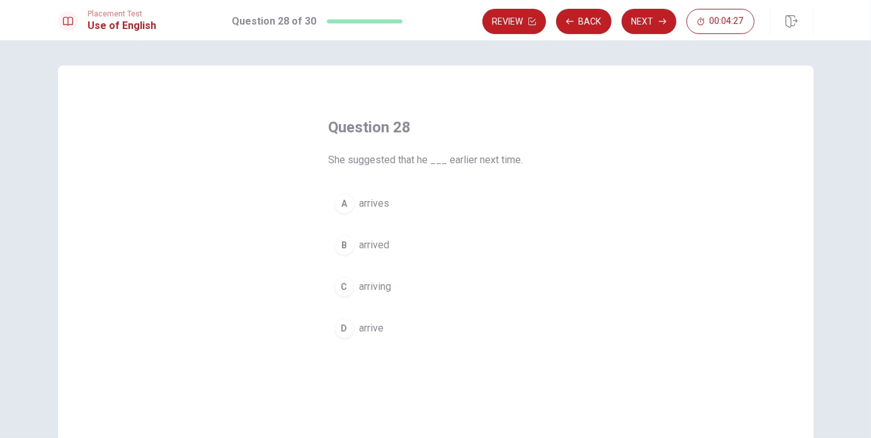
click at [393, 209] on button "A arrives" at bounding box center [436, 204] width 214 height 32
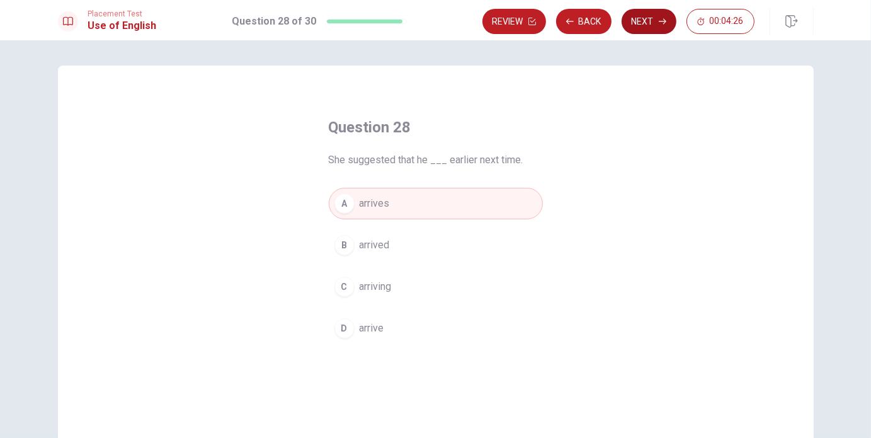
click at [655, 23] on button "Next" at bounding box center [649, 21] width 55 height 25
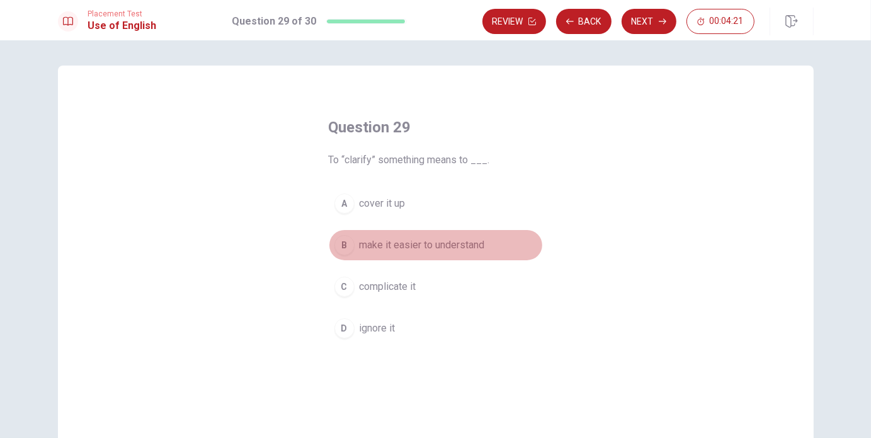
click at [398, 248] on span "make it easier to understand" at bounding box center [422, 245] width 125 height 15
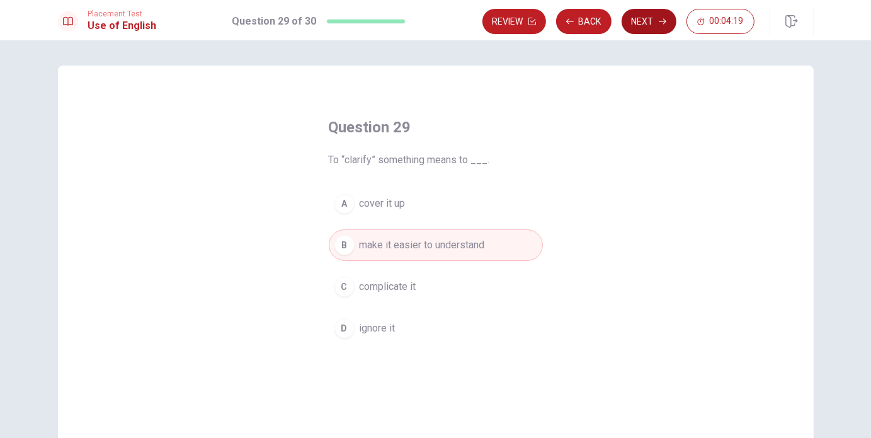
click at [648, 27] on button "Next" at bounding box center [649, 21] width 55 height 25
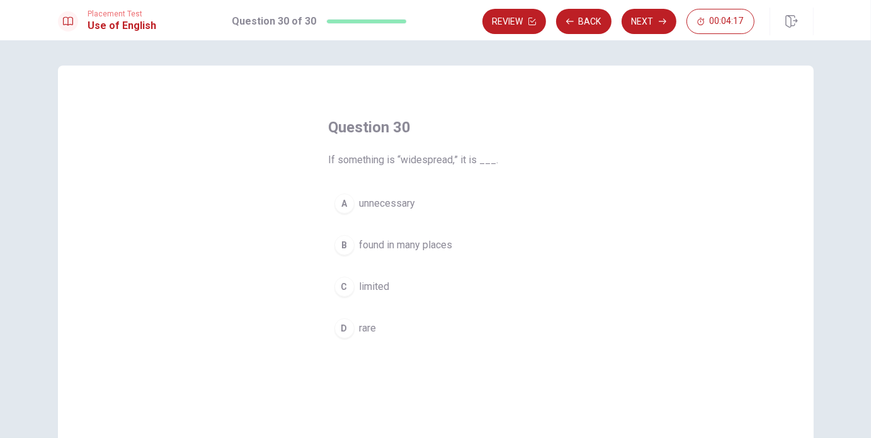
drag, startPoint x: 330, startPoint y: 160, endPoint x: 452, endPoint y: 176, distance: 123.3
click at [452, 176] on div "Question 30 If something is “widespread,” it is ___. A unnecessary B found in m…" at bounding box center [436, 230] width 265 height 267
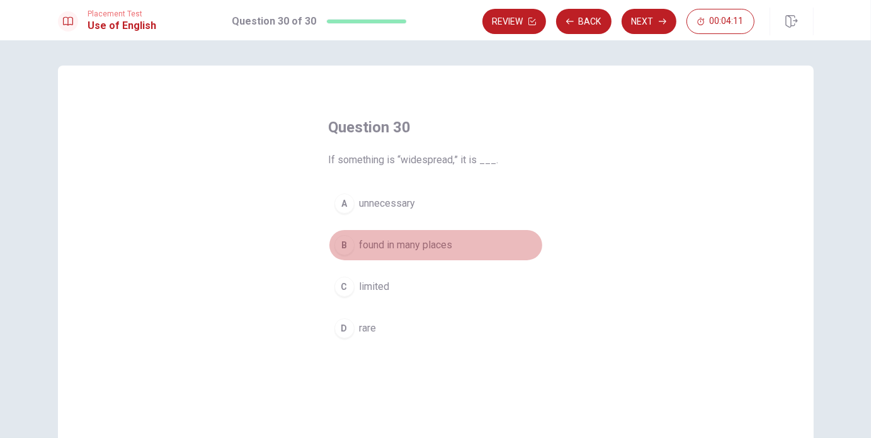
click at [437, 251] on span "found in many places" at bounding box center [406, 245] width 93 height 15
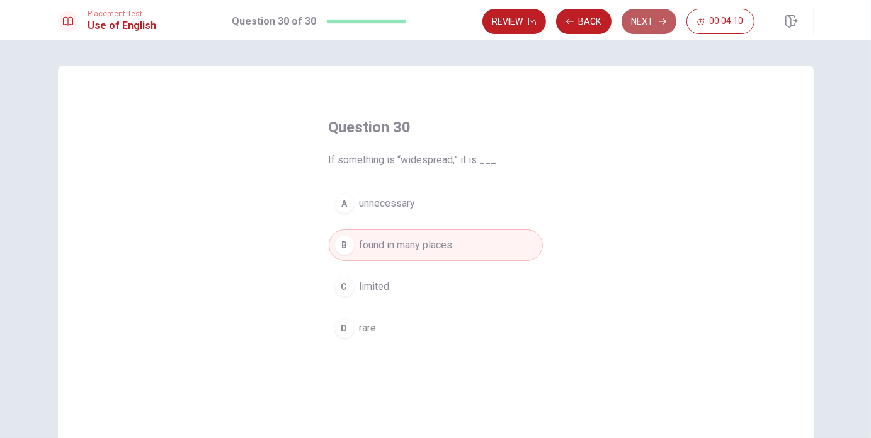
click at [648, 26] on button "Next" at bounding box center [649, 21] width 55 height 25
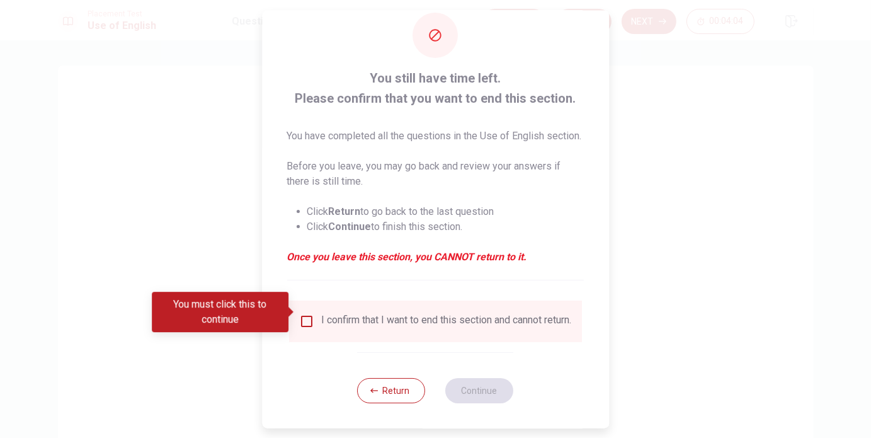
scroll to position [47, 0]
click at [309, 313] on input "You must click this to continue" at bounding box center [306, 320] width 15 height 15
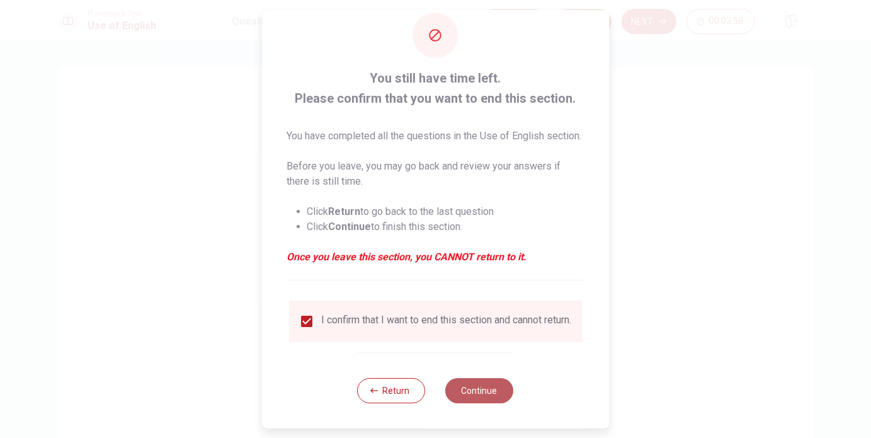
click at [483, 388] on button "Continue" at bounding box center [480, 389] width 68 height 25
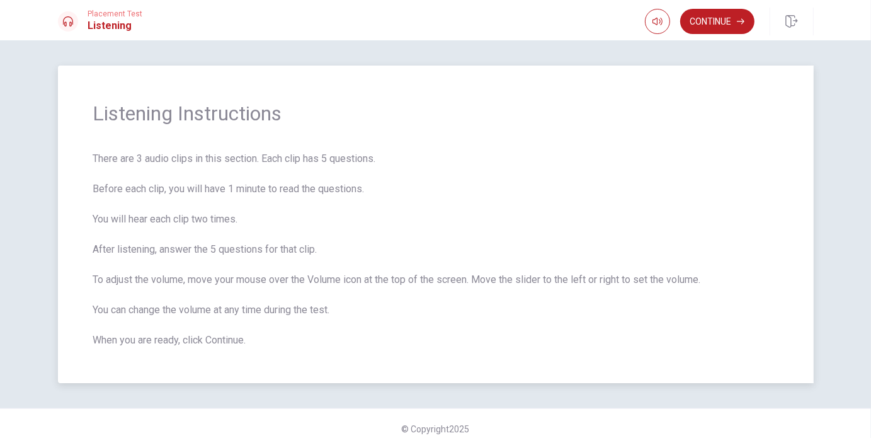
drag, startPoint x: 168, startPoint y: 152, endPoint x: 393, endPoint y: 188, distance: 227.8
click at [393, 188] on span "There are 3 audio clips in this section. Each clip has 5 questions. Before each…" at bounding box center [436, 249] width 686 height 197
drag, startPoint x: 147, startPoint y: 188, endPoint x: 303, endPoint y: 190, distance: 155.6
click at [303, 190] on span "There are 3 audio clips in this section. Each clip has 5 questions. Before each…" at bounding box center [436, 249] width 686 height 197
click at [729, 18] on button "Continue" at bounding box center [718, 21] width 74 height 25
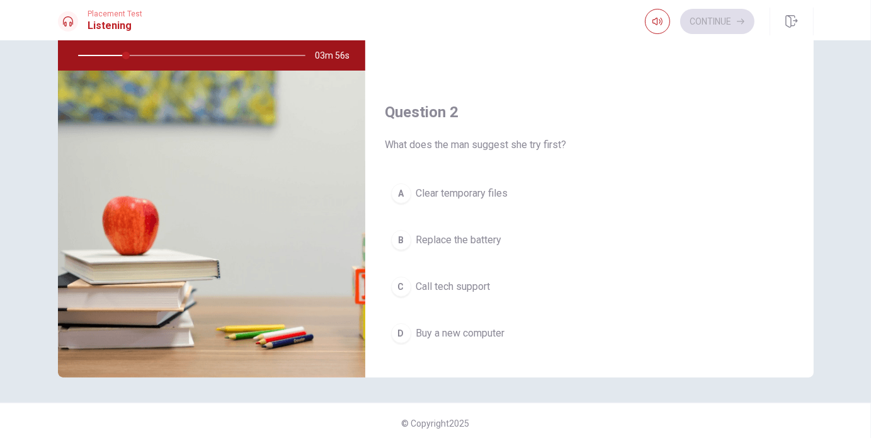
scroll to position [161, 0]
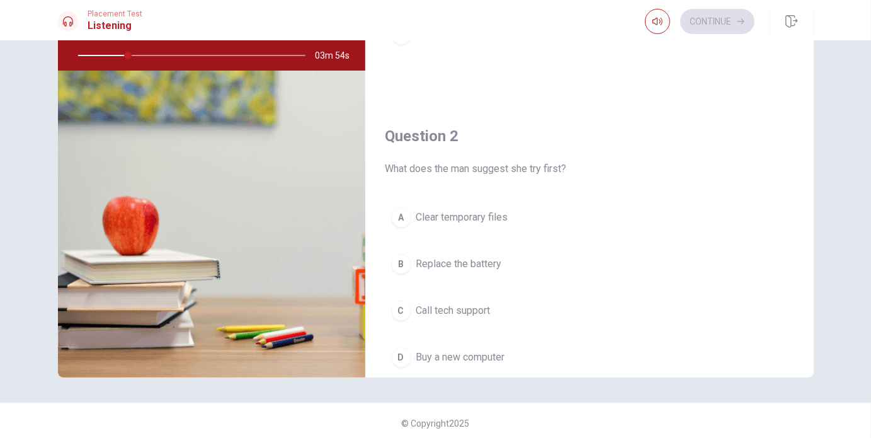
drag, startPoint x: 405, startPoint y: 170, endPoint x: 708, endPoint y: 178, distance: 303.2
click at [710, 178] on div "Question 2 What does the man suggest she try first? A Clear temporary files B R…" at bounding box center [589, 262] width 449 height 323
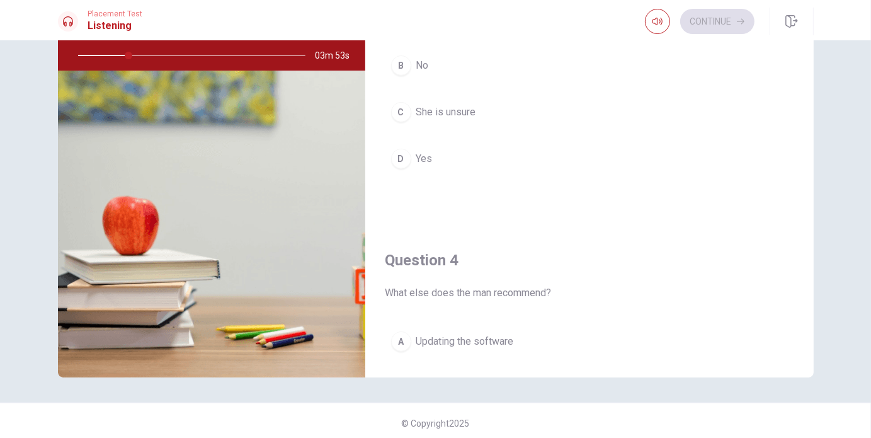
scroll to position [728, 0]
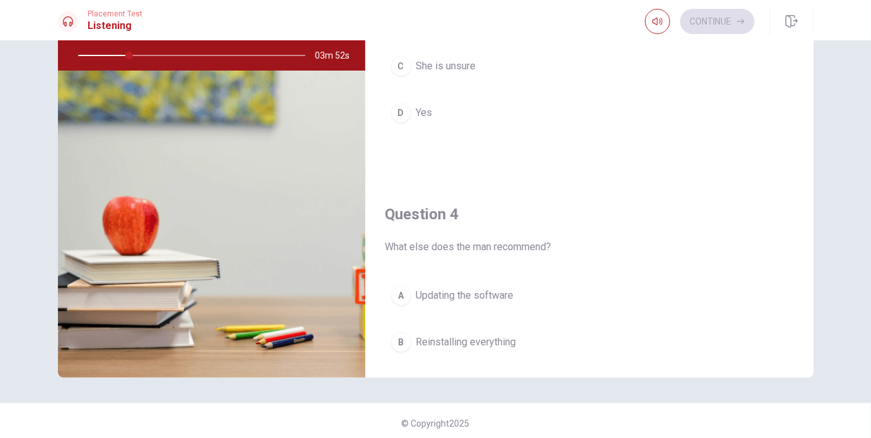
drag, startPoint x: 558, startPoint y: 239, endPoint x: 519, endPoint y: 239, distance: 39.7
click at [519, 239] on span "What else does the man recommend?" at bounding box center [590, 246] width 408 height 15
drag, startPoint x: 519, startPoint y: 239, endPoint x: 566, endPoint y: 236, distance: 47.3
click at [566, 239] on span "What else does the man recommend?" at bounding box center [590, 246] width 408 height 15
drag, startPoint x: 531, startPoint y: 238, endPoint x: 559, endPoint y: 238, distance: 27.7
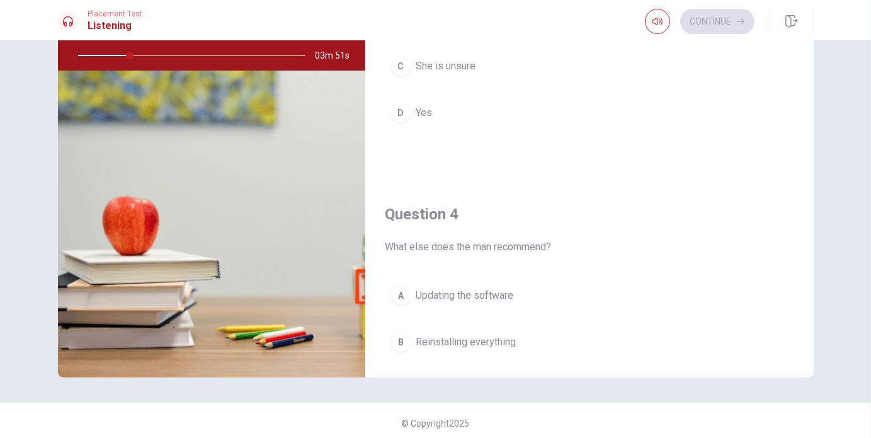
click at [559, 239] on span "What else does the man recommend?" at bounding box center [590, 246] width 408 height 15
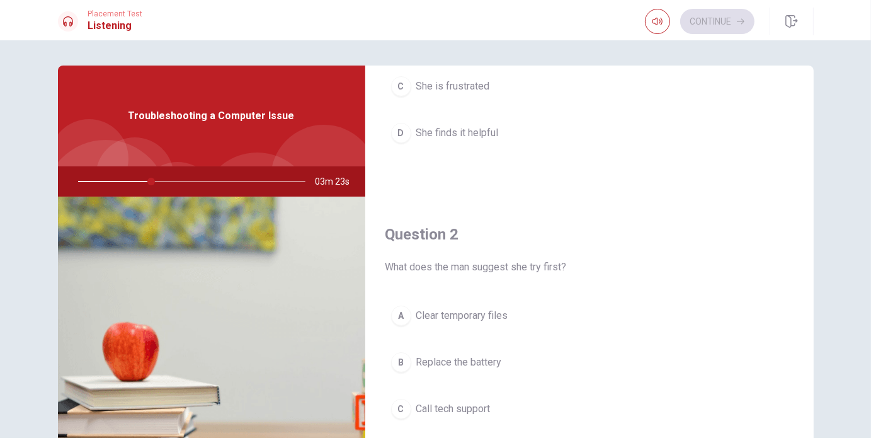
scroll to position [252, 0]
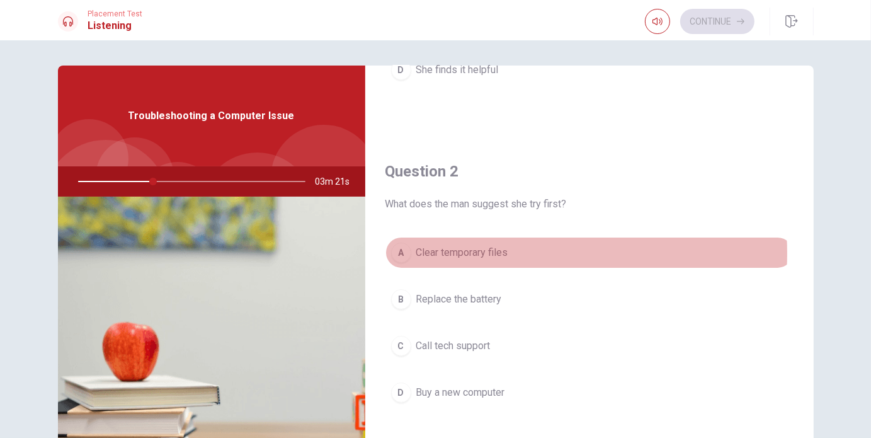
click at [491, 252] on span "Clear temporary files" at bounding box center [462, 252] width 92 height 15
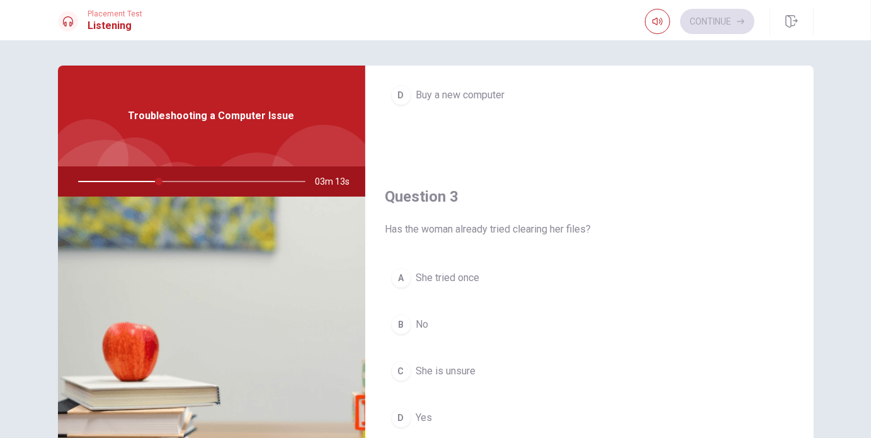
scroll to position [567, 0]
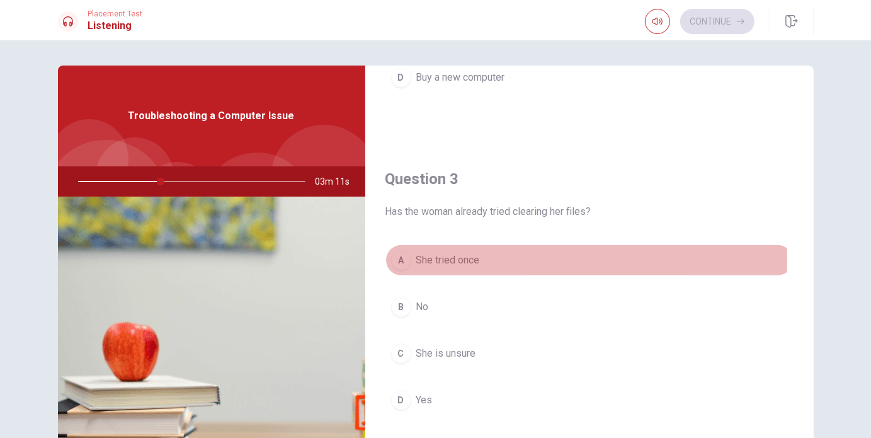
click at [473, 258] on span "She tried once" at bounding box center [448, 260] width 64 height 15
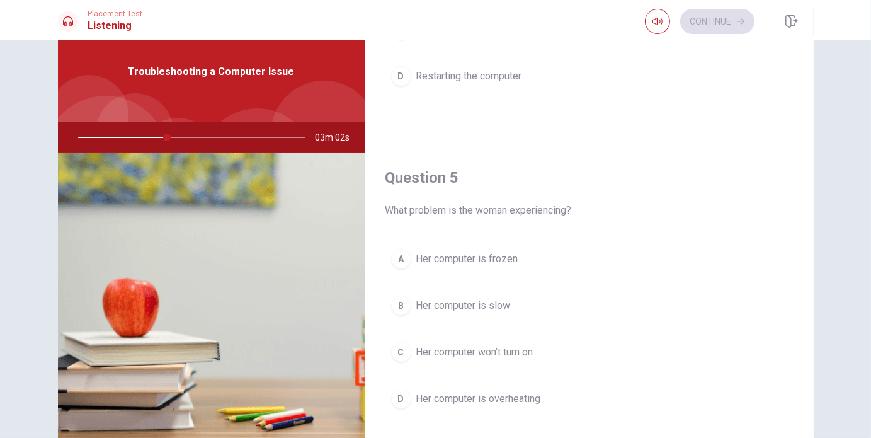
scroll to position [63, 0]
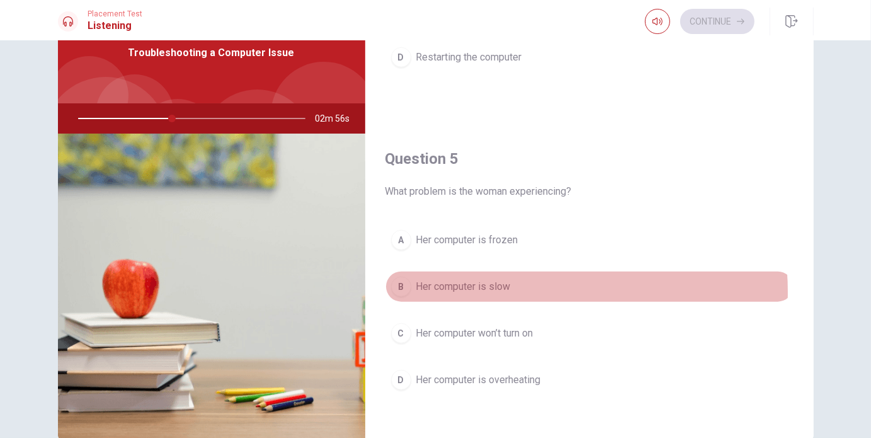
click at [498, 287] on span "Her computer is slow" at bounding box center [463, 286] width 95 height 15
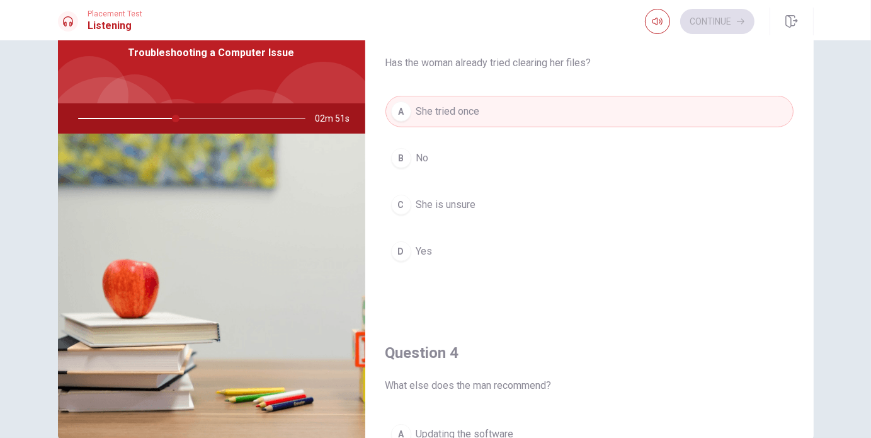
scroll to position [602, 0]
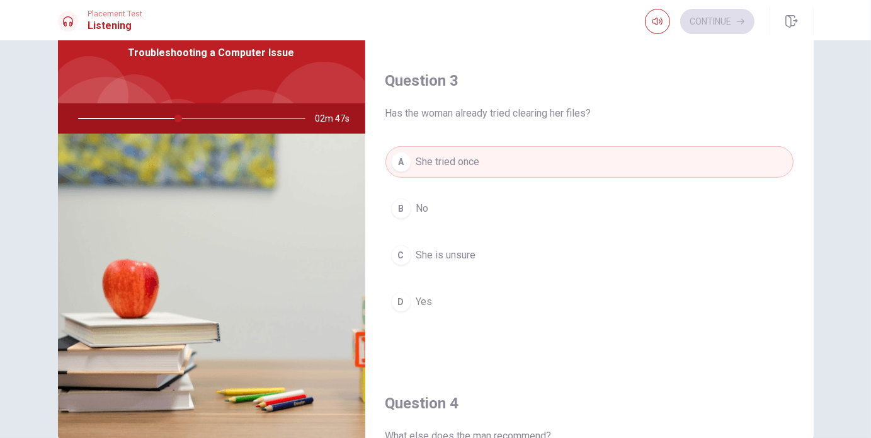
click at [488, 200] on button "B No" at bounding box center [590, 209] width 408 height 32
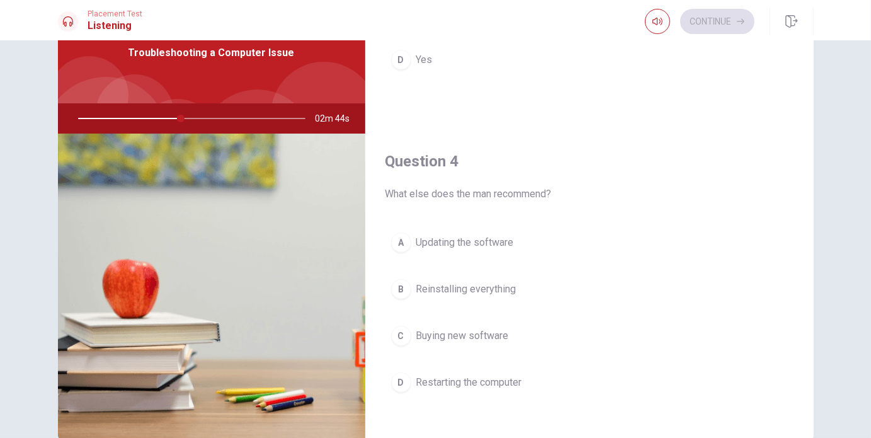
scroll to position [854, 0]
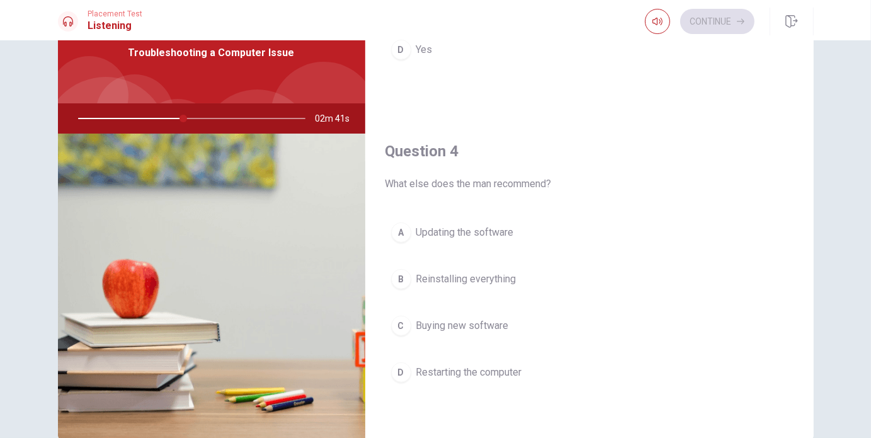
click at [507, 365] on span "Restarting the computer" at bounding box center [469, 372] width 106 height 15
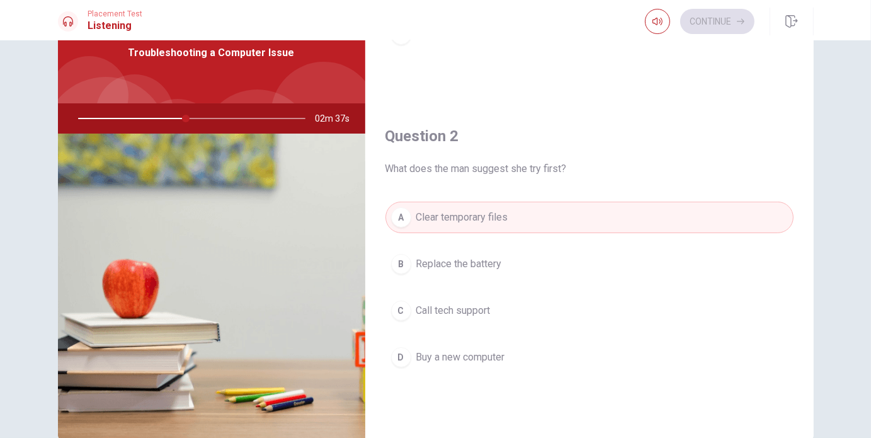
scroll to position [35, 0]
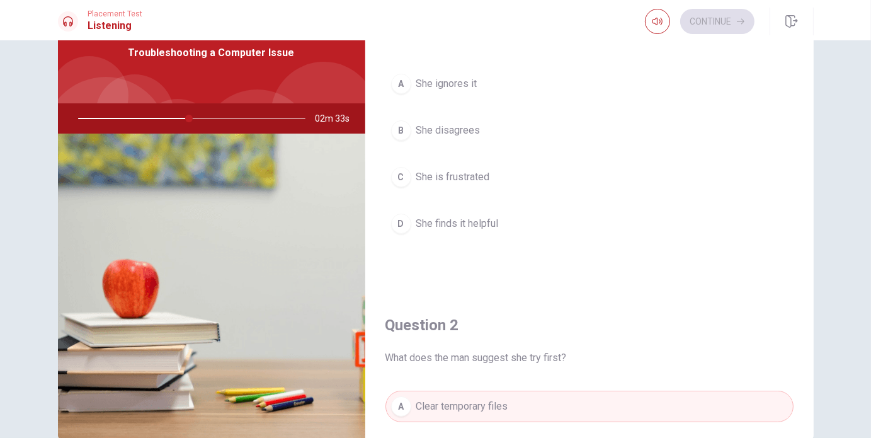
click at [507, 227] on button "D She finds it helpful" at bounding box center [590, 224] width 408 height 32
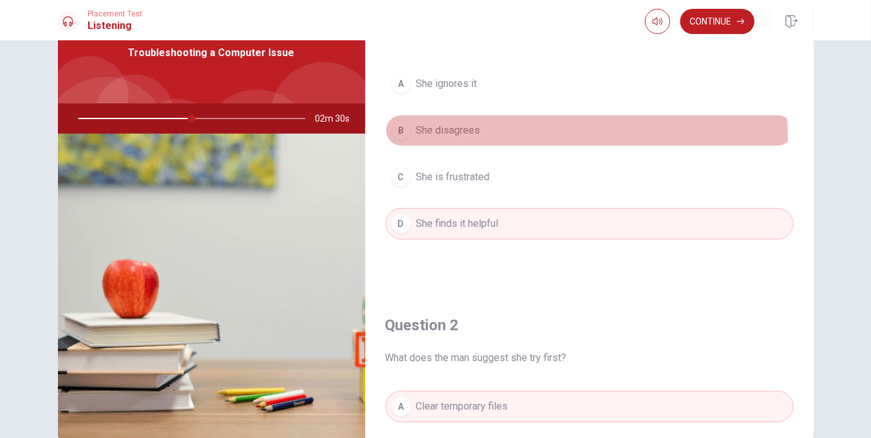
click at [498, 137] on button "B She disagrees" at bounding box center [590, 131] width 408 height 32
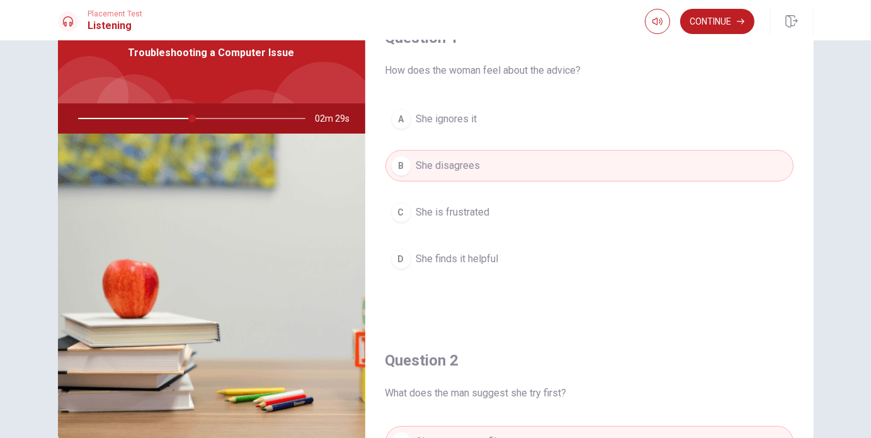
scroll to position [0, 0]
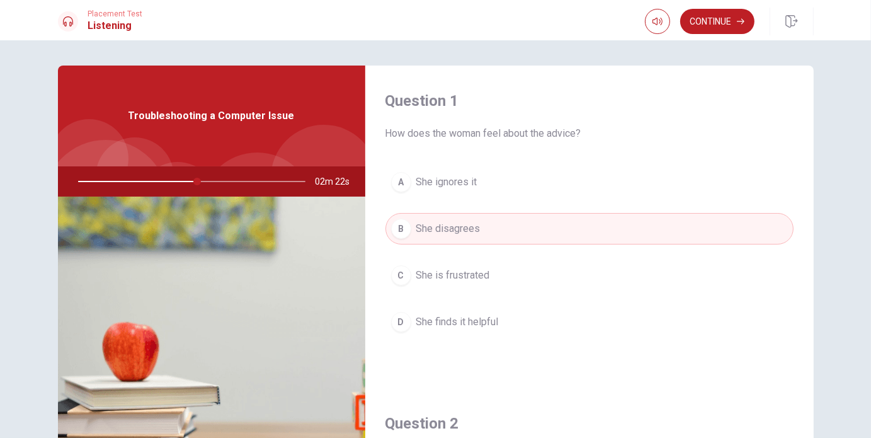
click at [461, 182] on span "She ignores it" at bounding box center [446, 182] width 61 height 15
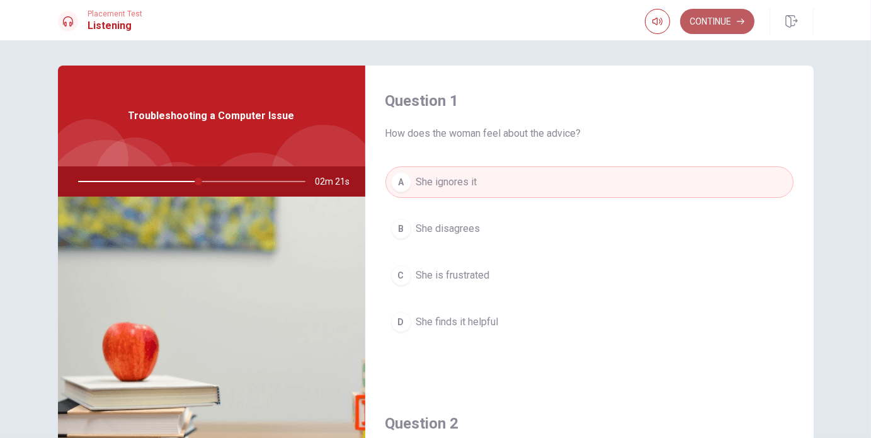
click at [746, 26] on button "Continue" at bounding box center [718, 21] width 74 height 25
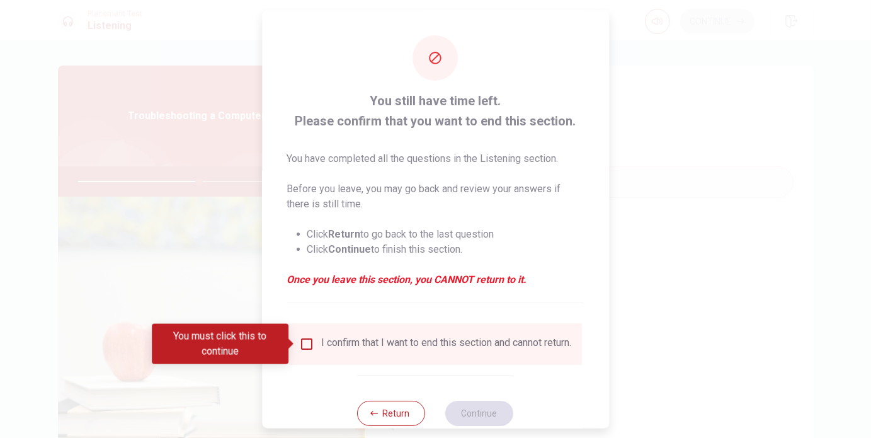
click at [302, 342] on input "You must click this to continue" at bounding box center [306, 343] width 15 height 15
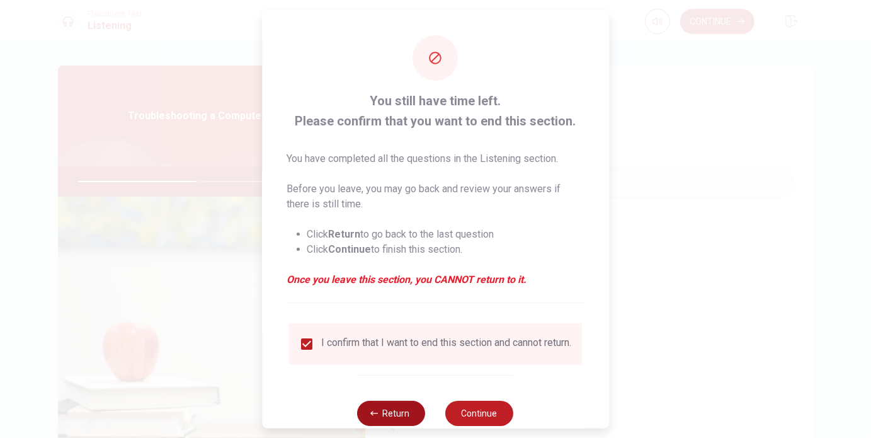
click at [379, 416] on button "Return" at bounding box center [392, 413] width 68 height 25
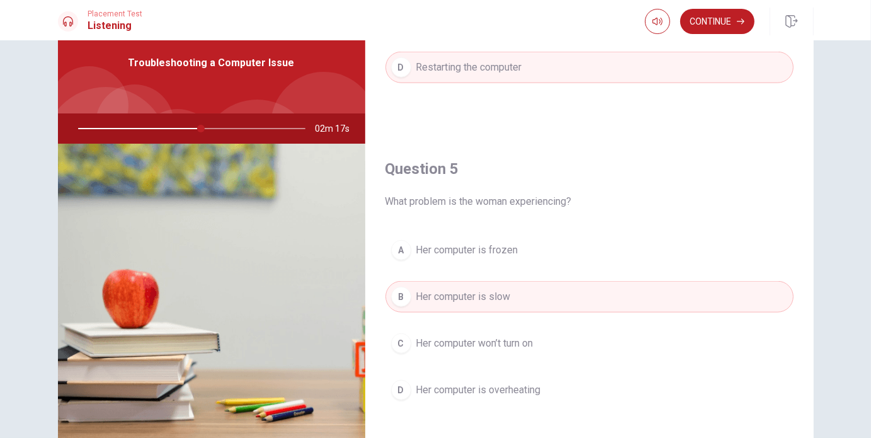
scroll to position [63, 0]
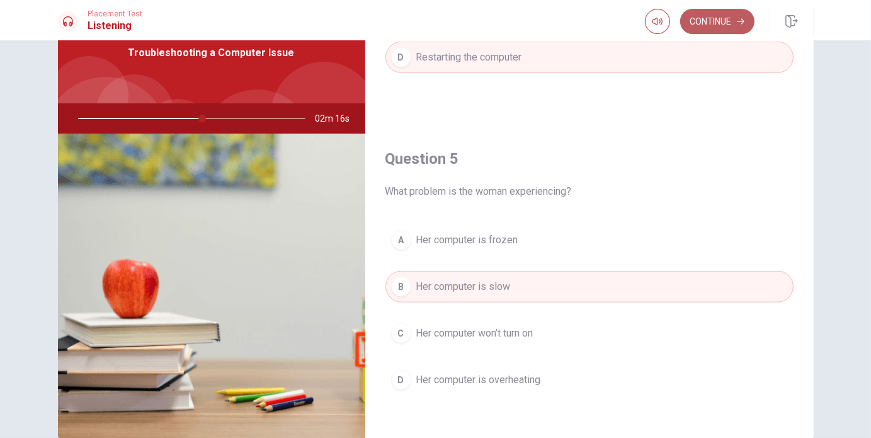
click at [732, 23] on button "Continue" at bounding box center [718, 21] width 74 height 25
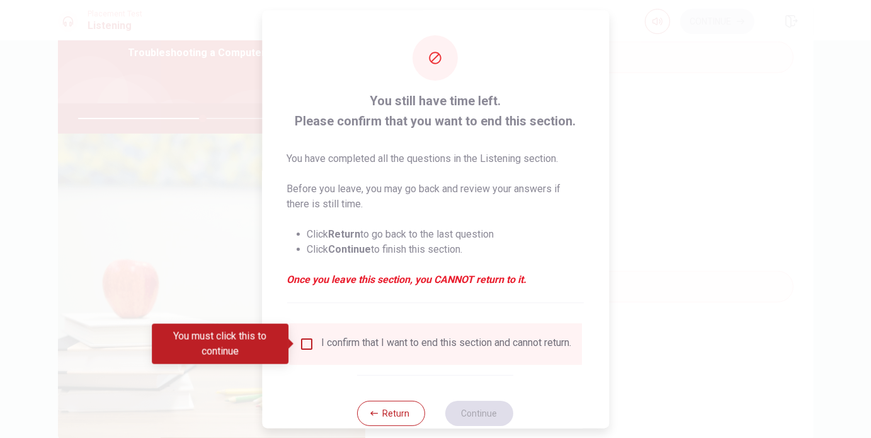
click at [311, 347] on input "You must click this to continue" at bounding box center [306, 343] width 15 height 15
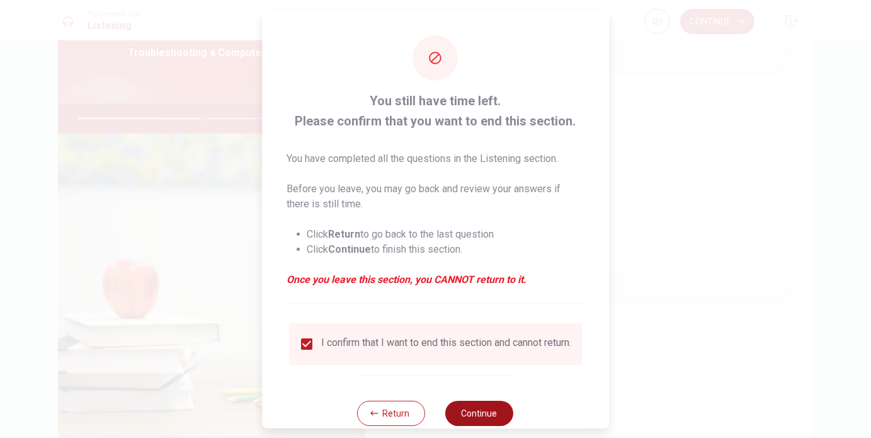
click at [500, 420] on button "Continue" at bounding box center [480, 413] width 68 height 25
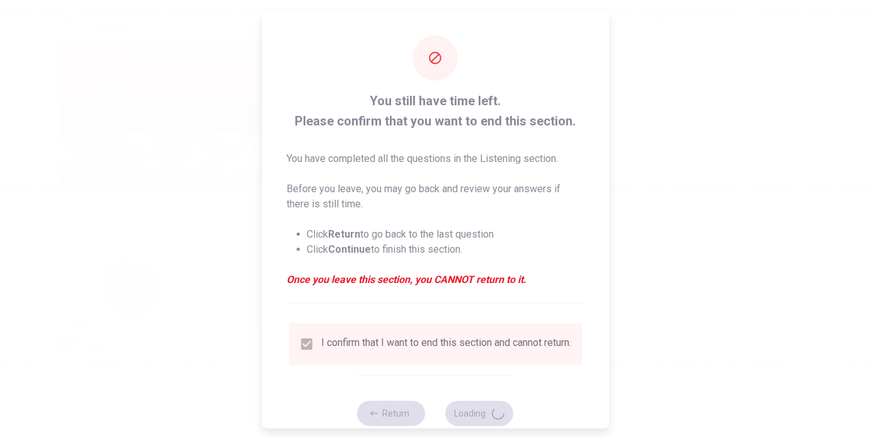
type input "56"
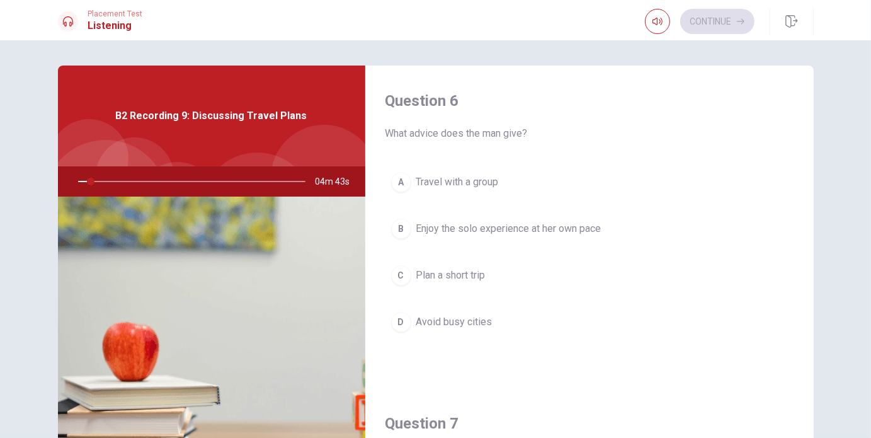
drag, startPoint x: 380, startPoint y: 132, endPoint x: 547, endPoint y: 135, distance: 167.0
click at [547, 135] on div "Question 6 What advice does the man give? A Travel with a group B Enjoy the sol…" at bounding box center [589, 227] width 449 height 323
drag, startPoint x: 541, startPoint y: 135, endPoint x: 425, endPoint y: 137, distance: 115.9
click at [434, 137] on span "What advice does the man give?" at bounding box center [590, 133] width 408 height 15
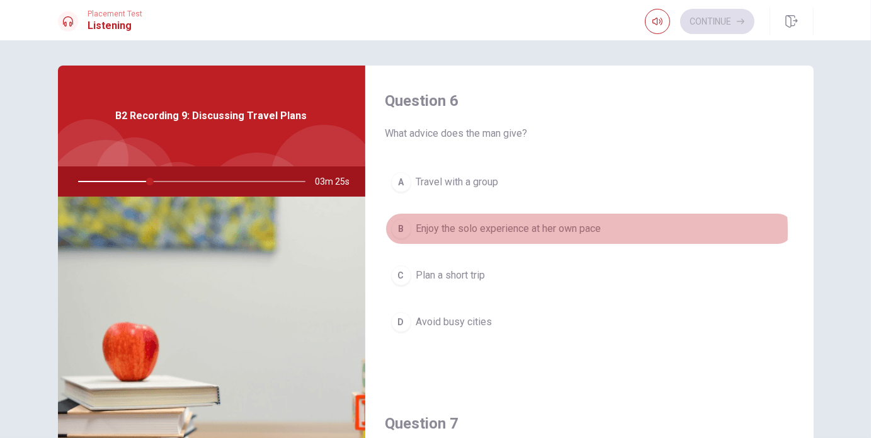
click at [544, 231] on span "Enjoy the solo experience at her own pace" at bounding box center [508, 228] width 185 height 15
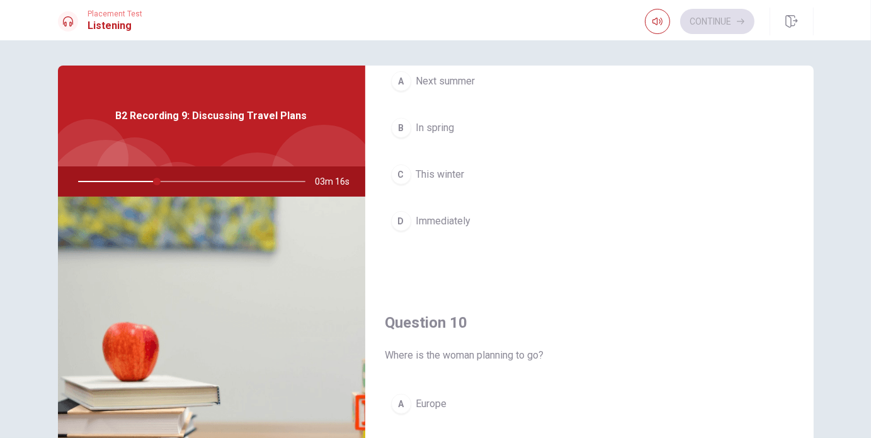
scroll to position [1134, 0]
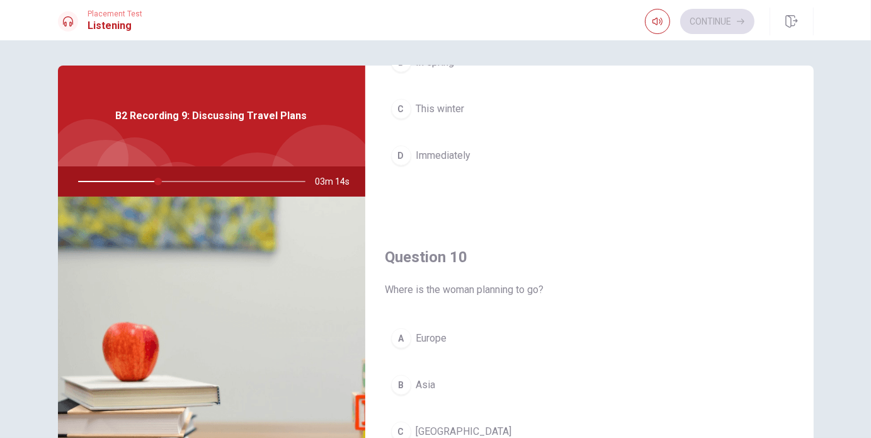
click at [529, 339] on button "A [GEOGRAPHIC_DATA]" at bounding box center [590, 339] width 408 height 32
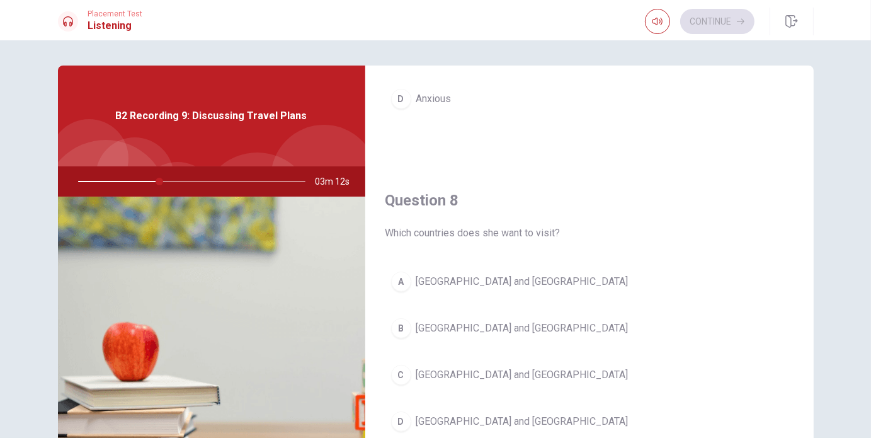
scroll to position [378, 0]
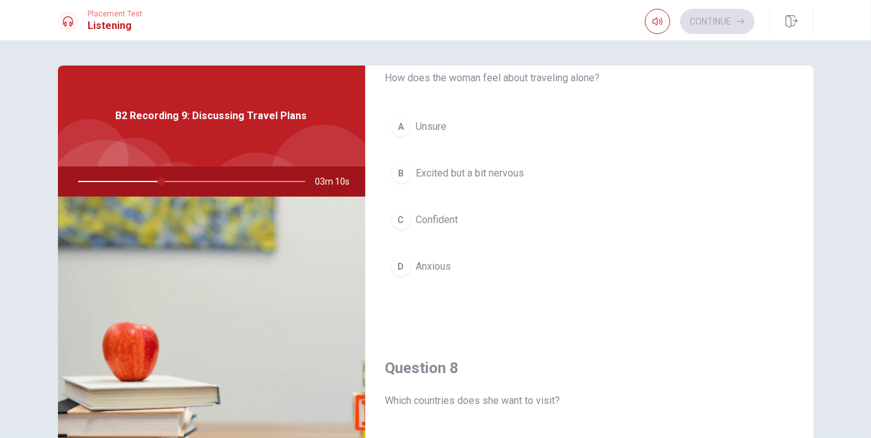
click at [507, 173] on span "Excited but a bit nervous" at bounding box center [470, 173] width 108 height 15
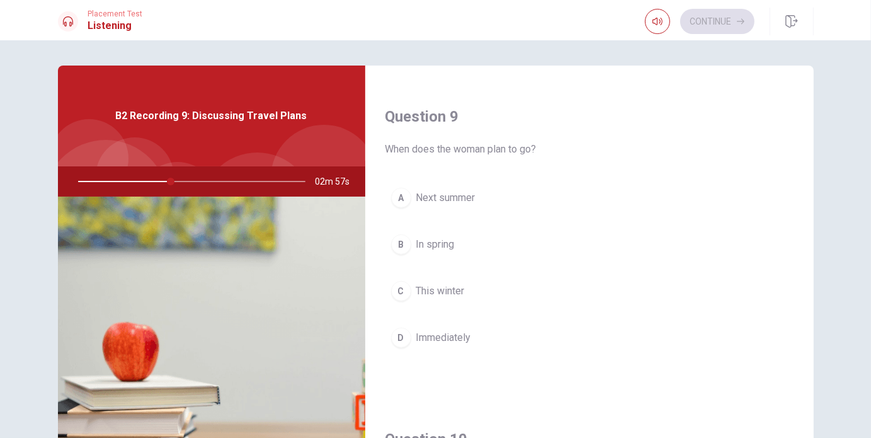
scroll to position [945, 0]
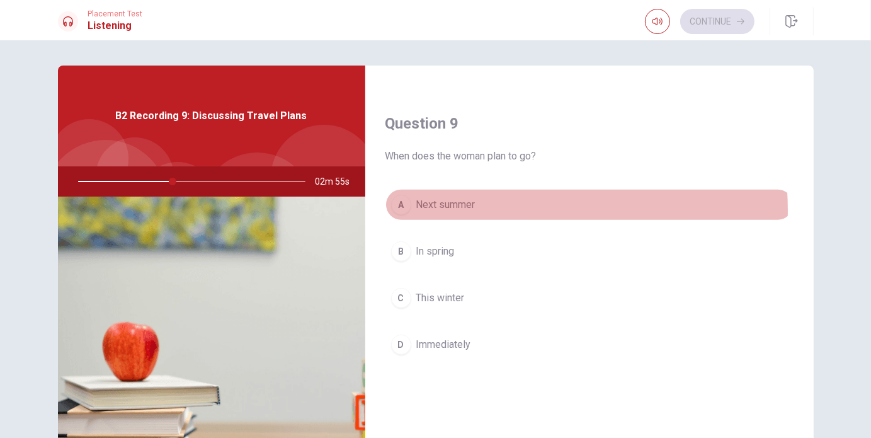
click at [470, 207] on span "Next summer" at bounding box center [445, 204] width 59 height 15
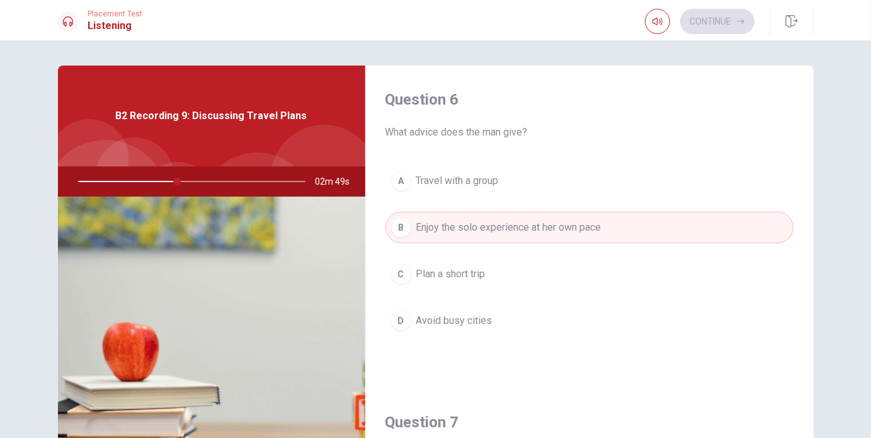
scroll to position [0, 0]
drag, startPoint x: 533, startPoint y: 130, endPoint x: 410, endPoint y: 135, distance: 122.9
click at [410, 135] on span "What advice does the man give?" at bounding box center [590, 133] width 408 height 15
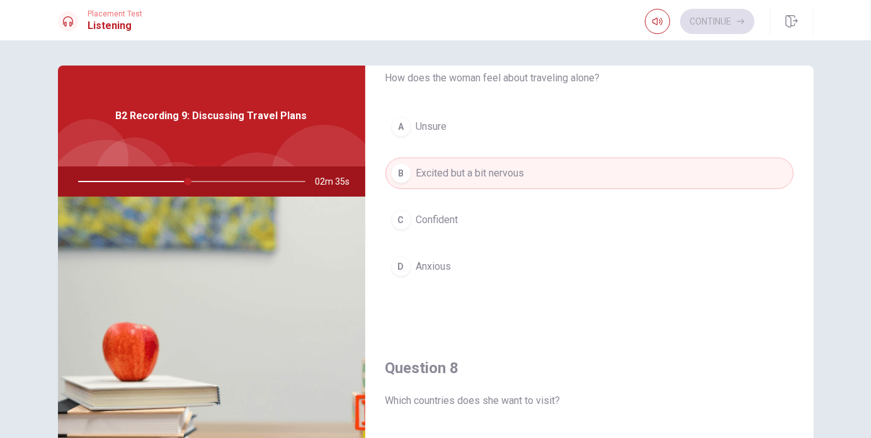
scroll to position [756, 0]
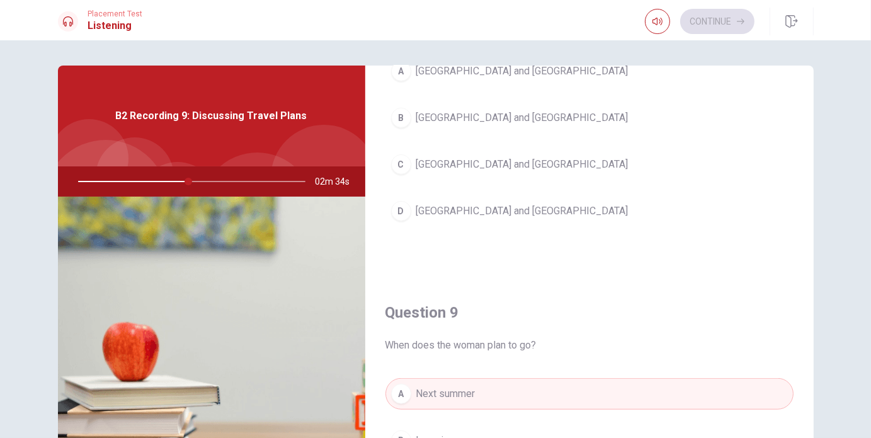
click at [490, 121] on button "B [GEOGRAPHIC_DATA] and [GEOGRAPHIC_DATA]" at bounding box center [590, 118] width 408 height 32
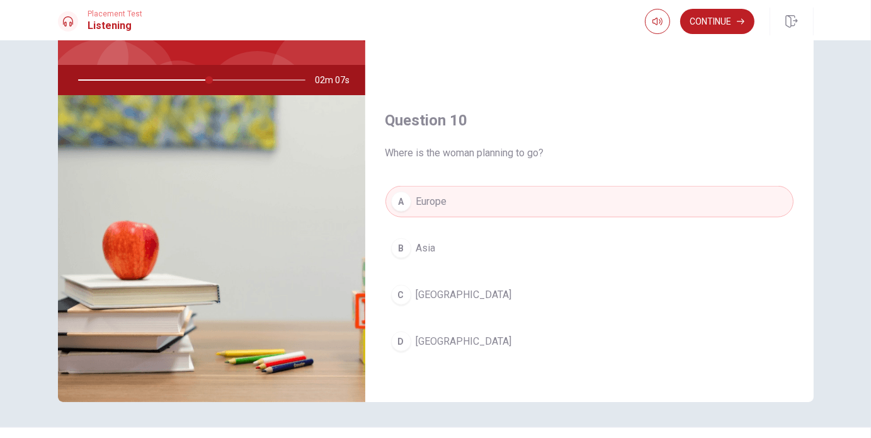
scroll to position [131, 0]
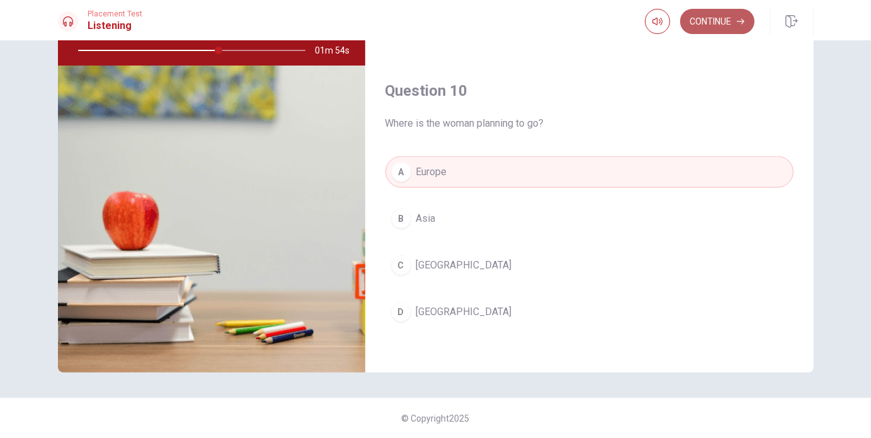
click at [707, 25] on button "Continue" at bounding box center [718, 21] width 74 height 25
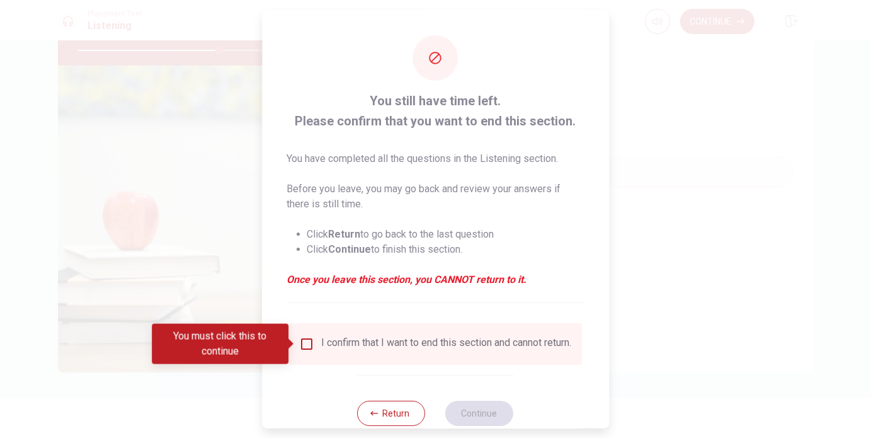
click at [314, 345] on div "I confirm that I want to end this section and cannot return." at bounding box center [435, 343] width 273 height 15
click at [311, 345] on input "You must click this to continue" at bounding box center [306, 343] width 15 height 15
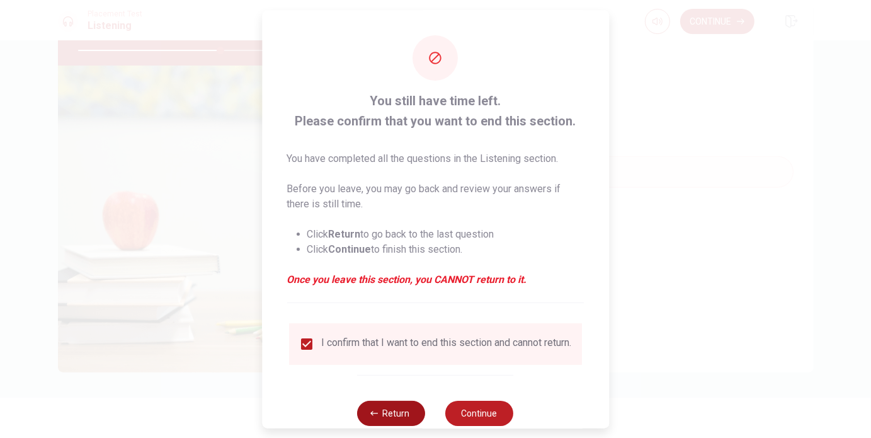
click at [389, 413] on button "Return" at bounding box center [392, 413] width 68 height 25
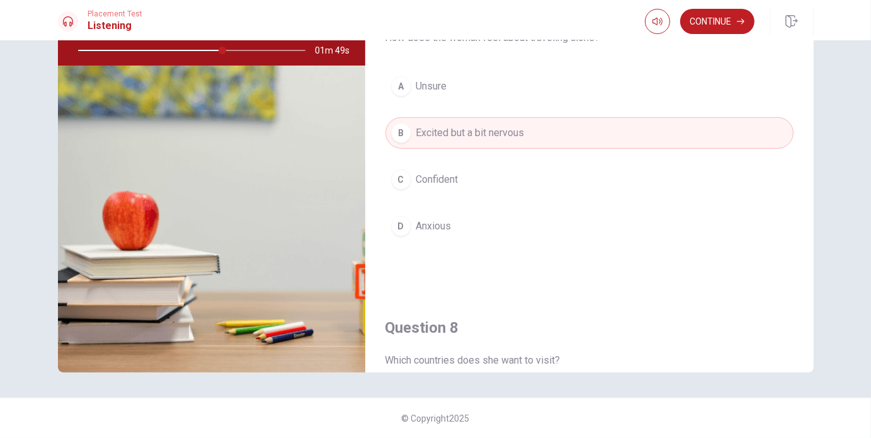
scroll to position [0, 0]
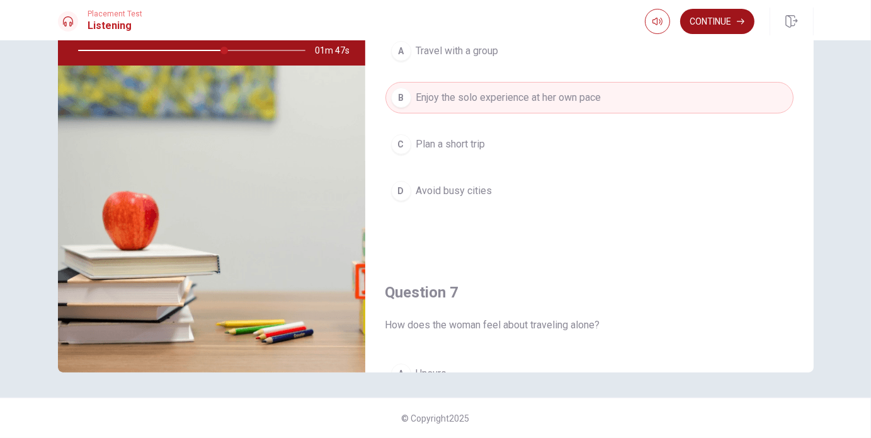
click at [699, 23] on button "Continue" at bounding box center [718, 21] width 74 height 25
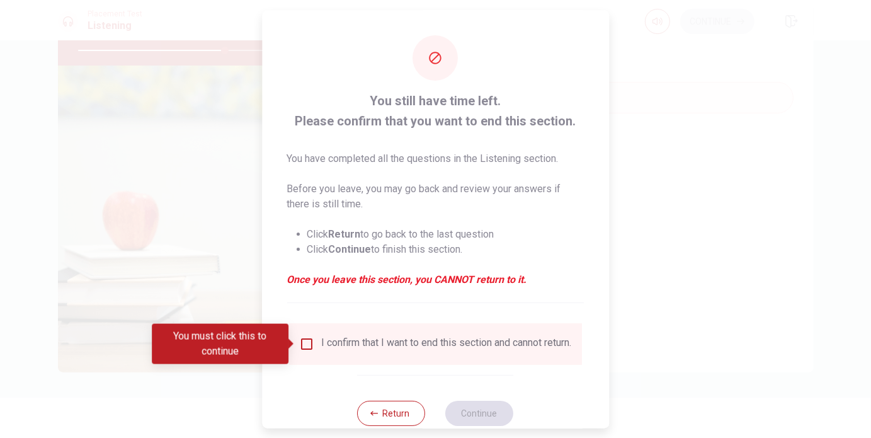
click at [309, 352] on div "I confirm that I want to end this section and cannot return." at bounding box center [435, 343] width 273 height 15
click at [311, 341] on input "You must click this to continue" at bounding box center [306, 343] width 15 height 15
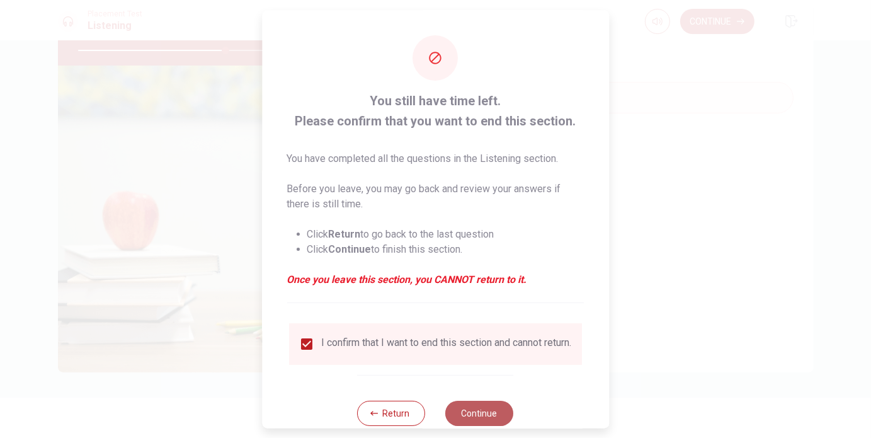
click at [487, 413] on button "Continue" at bounding box center [480, 413] width 68 height 25
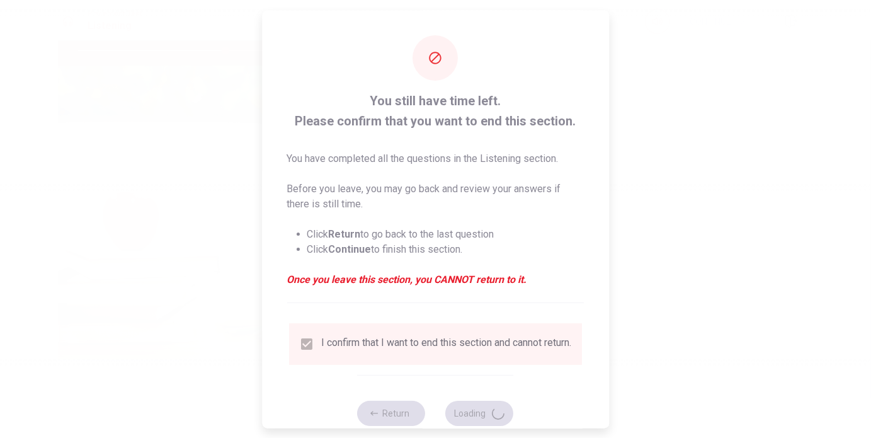
type input "65"
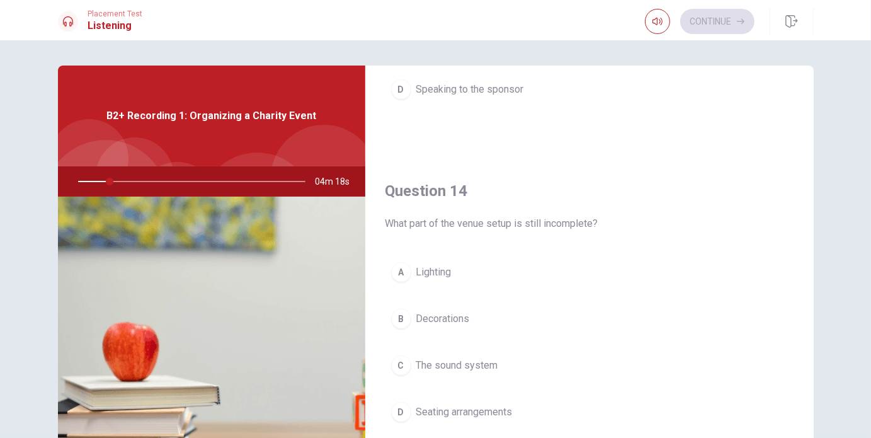
scroll to position [882, 0]
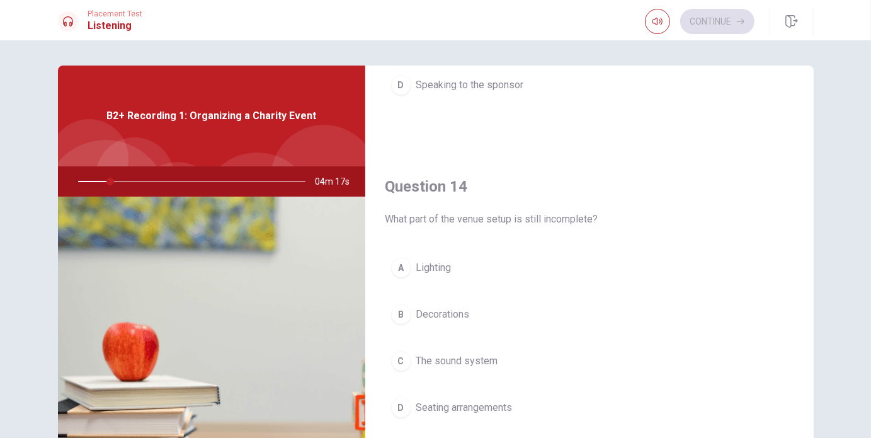
drag, startPoint x: 396, startPoint y: 222, endPoint x: 526, endPoint y: 218, distance: 129.2
click at [526, 218] on span "What part of the venue setup is still incomplete?" at bounding box center [590, 219] width 408 height 15
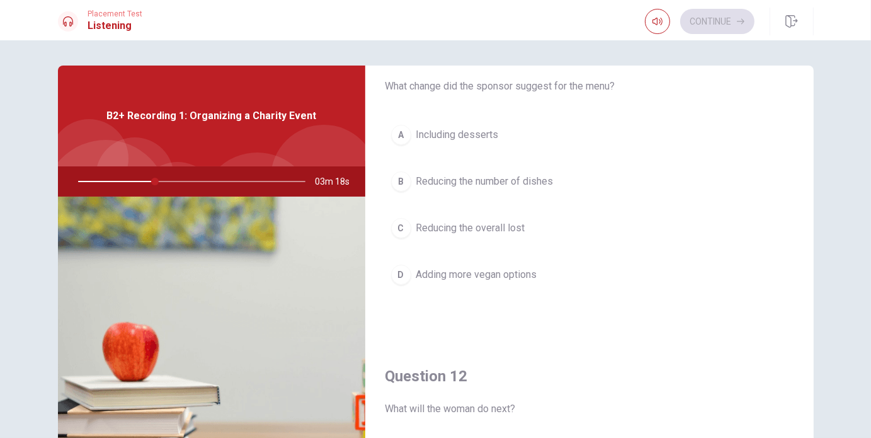
scroll to position [63, 0]
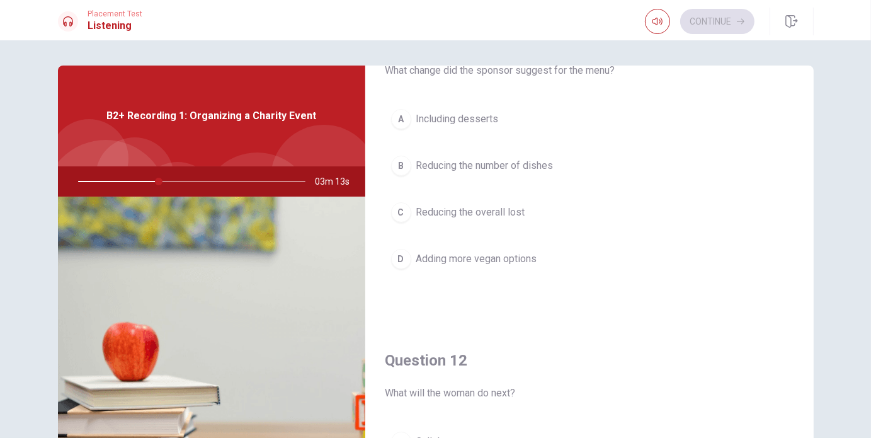
click at [521, 261] on span "Adding more vegan options" at bounding box center [476, 258] width 121 height 15
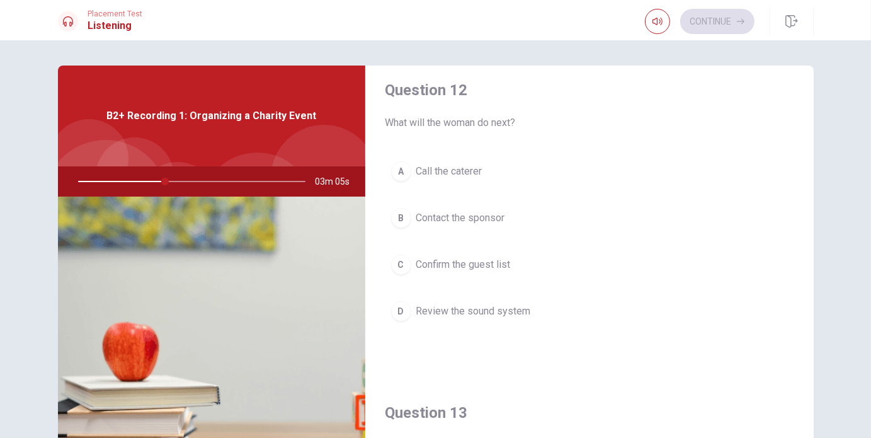
scroll to position [315, 0]
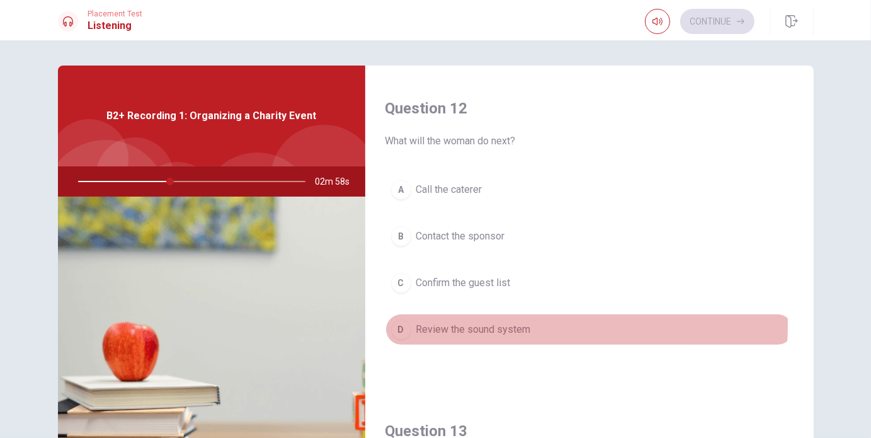
click at [500, 323] on span "Review the sound system" at bounding box center [473, 329] width 115 height 15
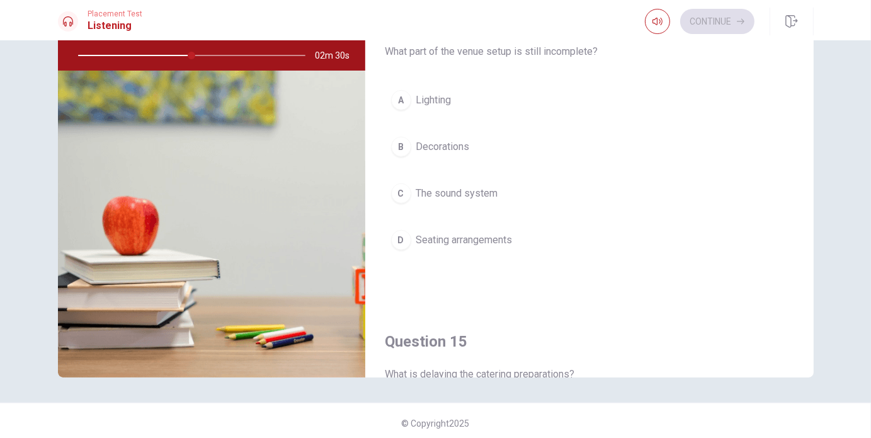
scroll to position [917, 0]
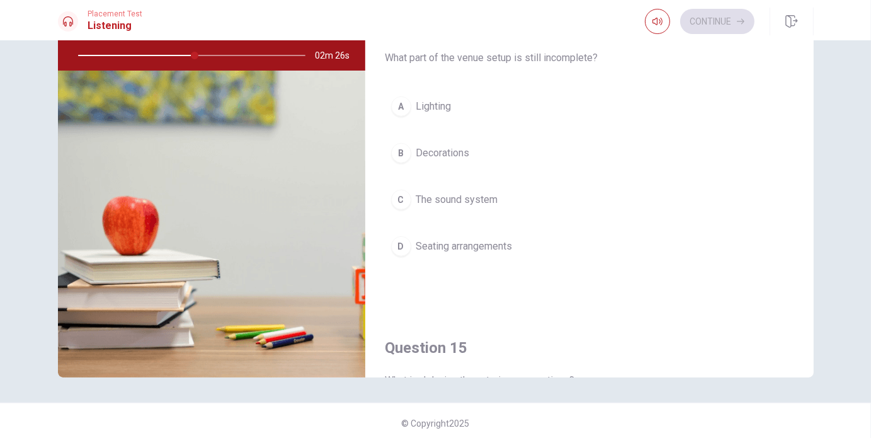
drag, startPoint x: 437, startPoint y: 59, endPoint x: 534, endPoint y: 54, distance: 96.5
click at [534, 54] on span "What part of the venue setup is still incomplete?" at bounding box center [590, 57] width 408 height 15
click at [490, 192] on span "The sound system" at bounding box center [457, 199] width 82 height 15
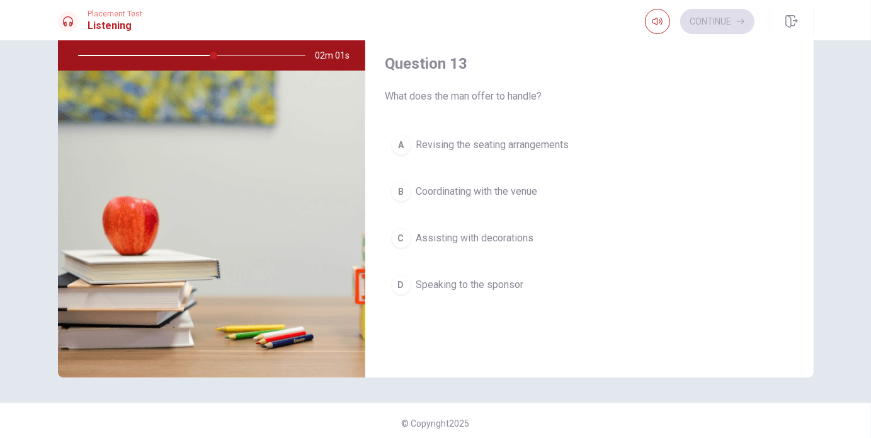
scroll to position [539, 0]
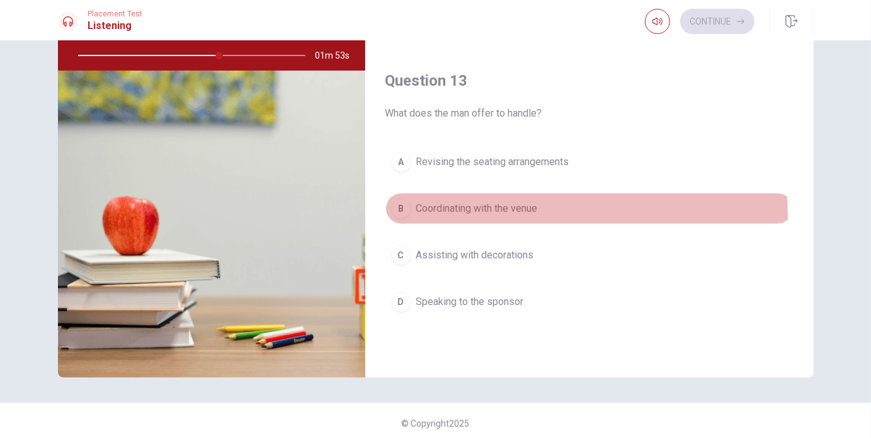
click at [478, 214] on button "B Coordinating with the venue" at bounding box center [590, 209] width 408 height 32
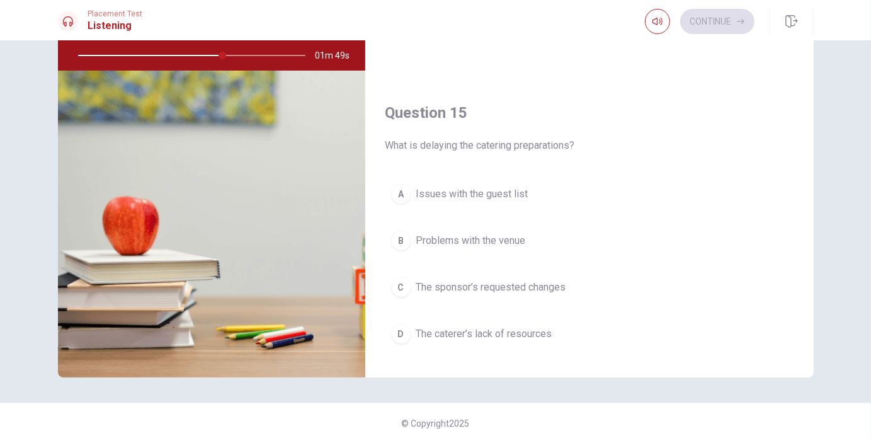
scroll to position [1169, 0]
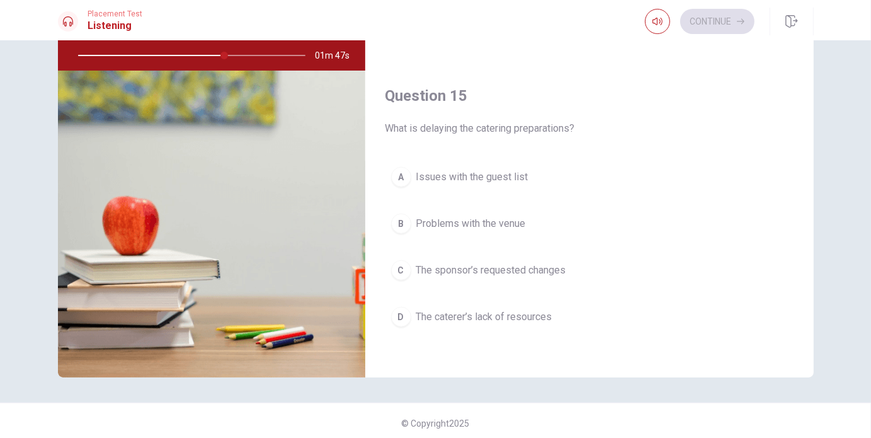
drag, startPoint x: 427, startPoint y: 125, endPoint x: 543, endPoint y: 133, distance: 115.6
click at [543, 133] on div "Question 15 What is delaying the catering preparations? A Issues with the guest…" at bounding box center [589, 221] width 449 height 323
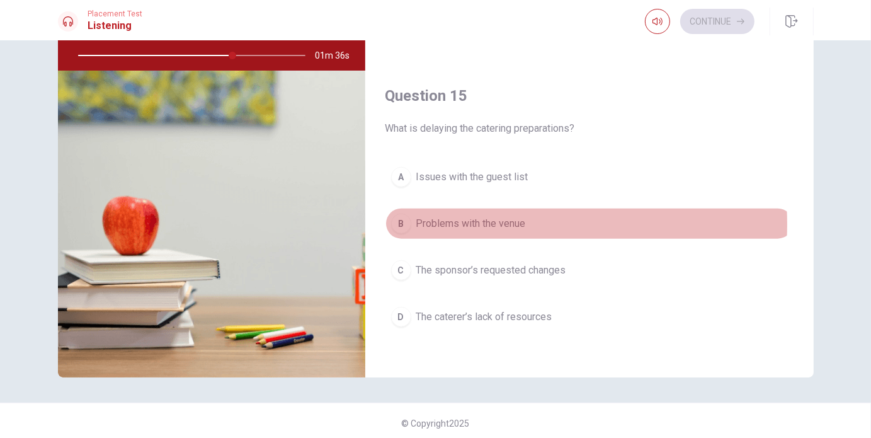
click at [493, 219] on span "Problems with the venue" at bounding box center [471, 223] width 110 height 15
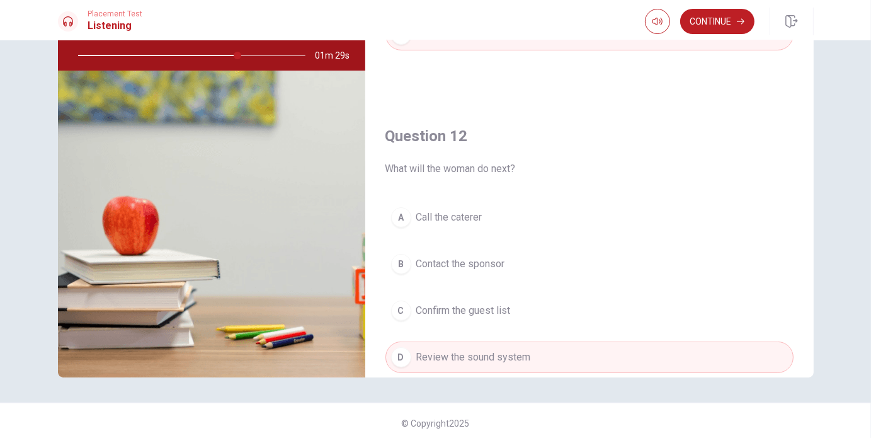
scroll to position [0, 0]
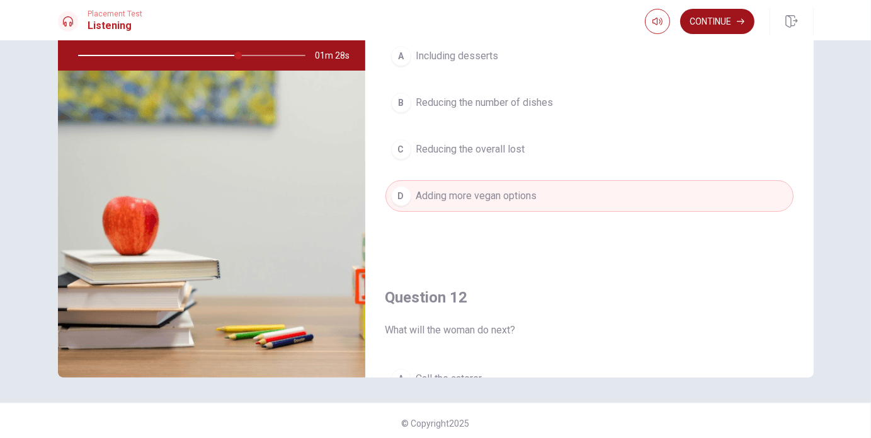
click at [737, 26] on button "Continue" at bounding box center [718, 21] width 74 height 25
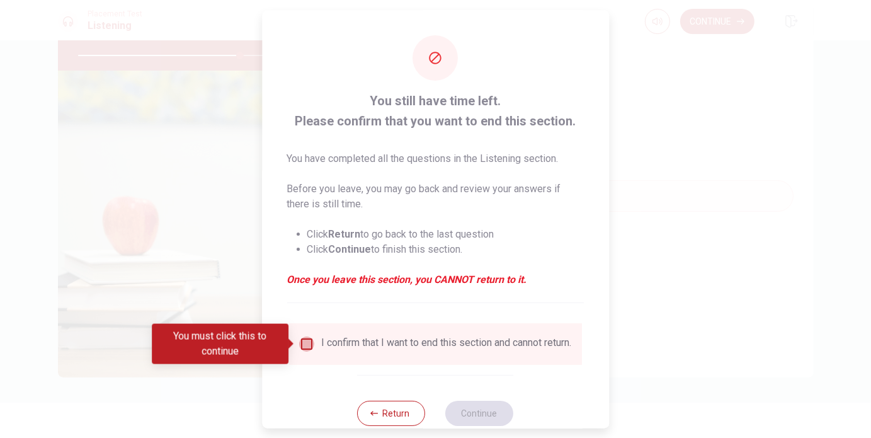
click at [308, 350] on input "You must click this to continue" at bounding box center [306, 343] width 15 height 15
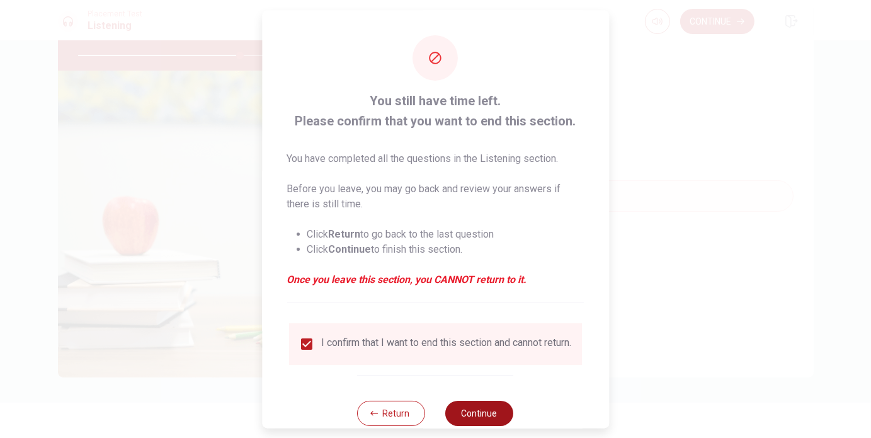
click at [452, 415] on button "Continue" at bounding box center [480, 413] width 68 height 25
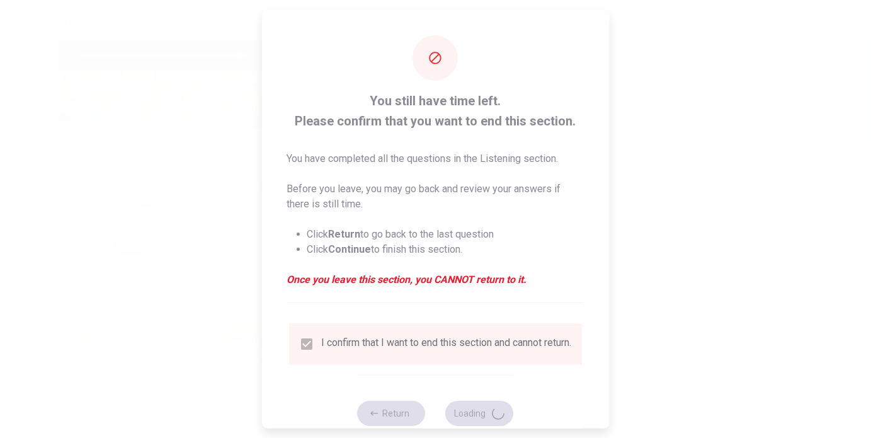
type input "72"
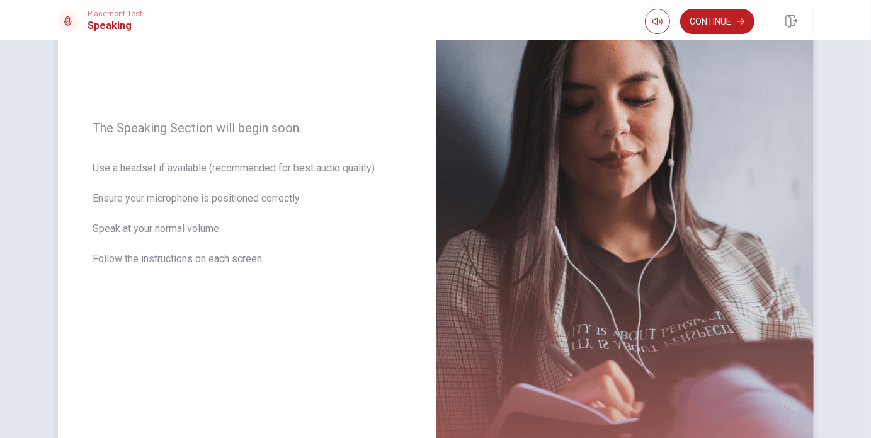
scroll to position [116, 0]
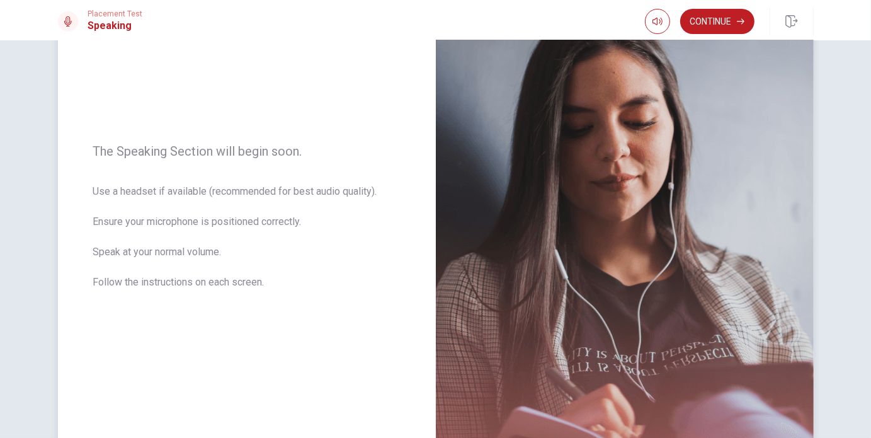
drag, startPoint x: 128, startPoint y: 184, endPoint x: 296, endPoint y: 214, distance: 170.9
click at [296, 214] on span "Use a headset if available (recommended for best audio quality). Ensure your mi…" at bounding box center [246, 244] width 307 height 121
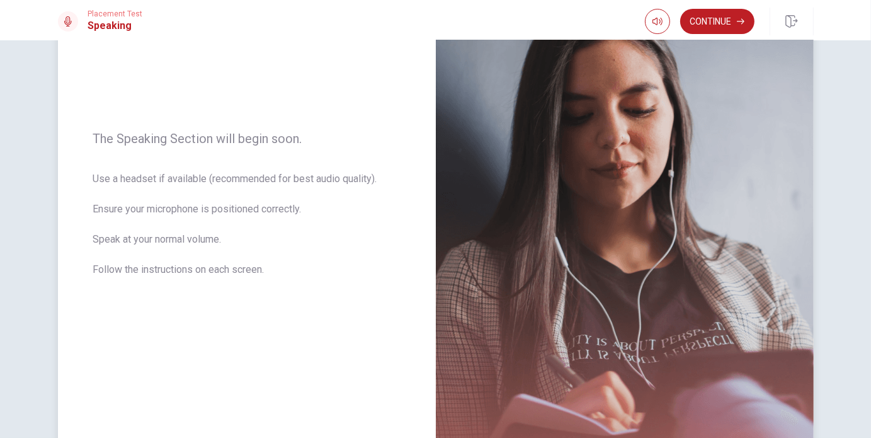
scroll to position [53, 0]
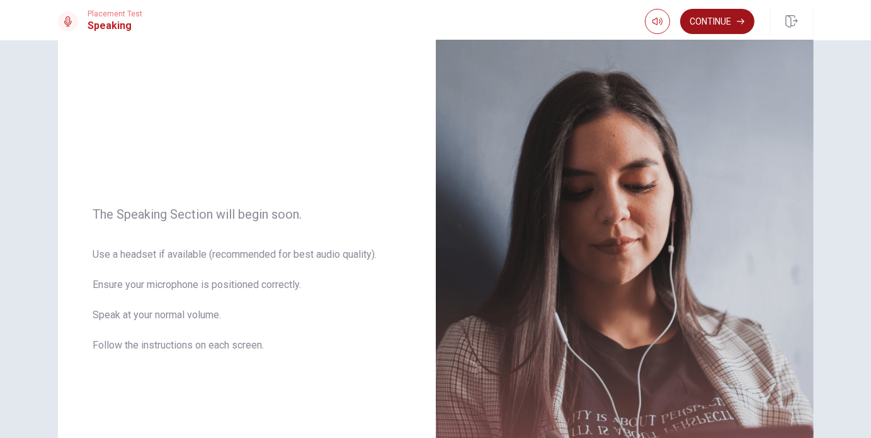
click at [735, 20] on button "Continue" at bounding box center [718, 21] width 74 height 25
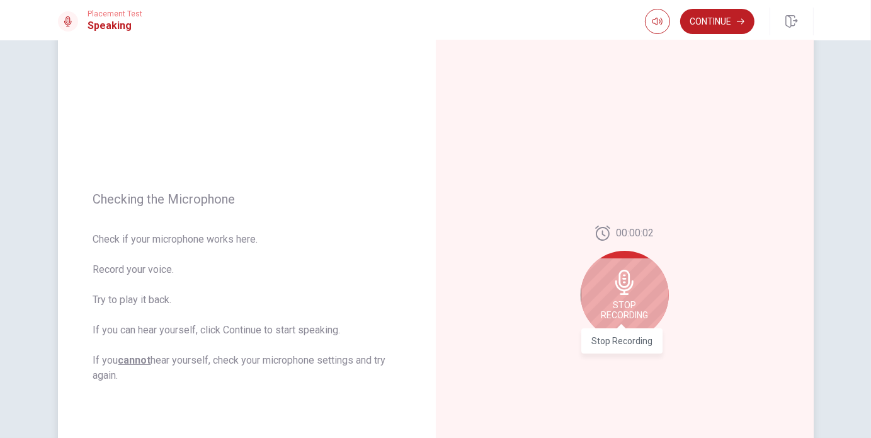
click at [623, 301] on span "Stop Recording" at bounding box center [624, 310] width 47 height 20
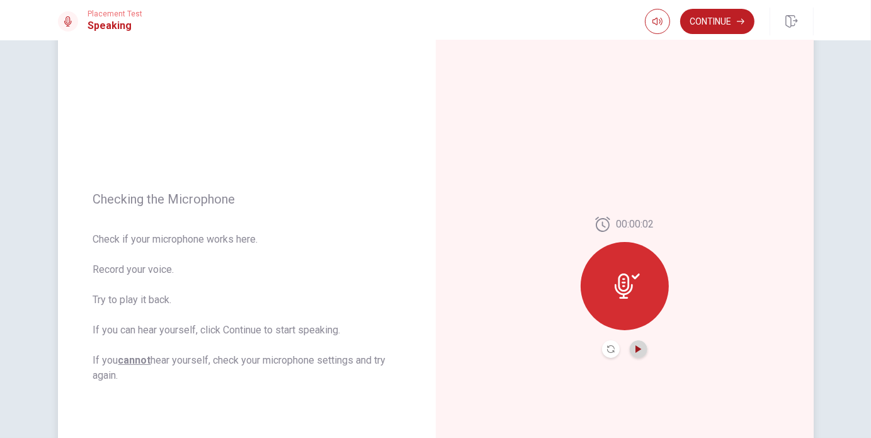
click at [636, 349] on icon "Play Audio" at bounding box center [639, 349] width 6 height 8
drag, startPoint x: 636, startPoint y: 345, endPoint x: 643, endPoint y: 330, distance: 16.6
click at [635, 345] on icon "Pause Audio" at bounding box center [639, 349] width 8 height 8
click at [723, 21] on button "Continue" at bounding box center [718, 21] width 74 height 25
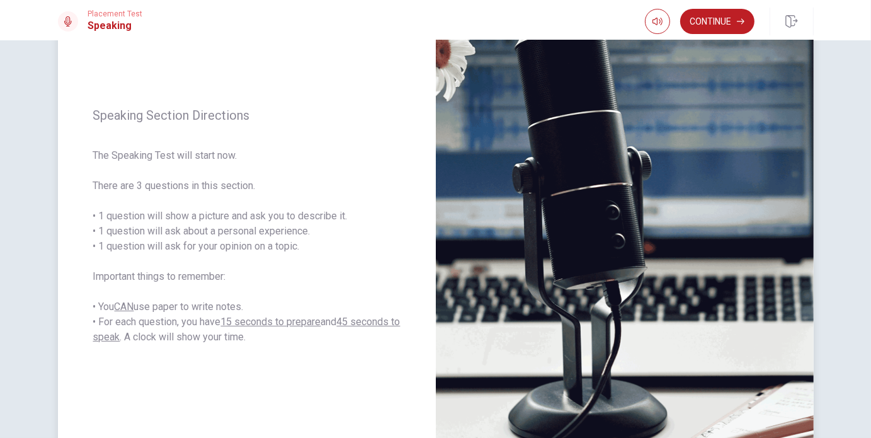
scroll to position [122, 0]
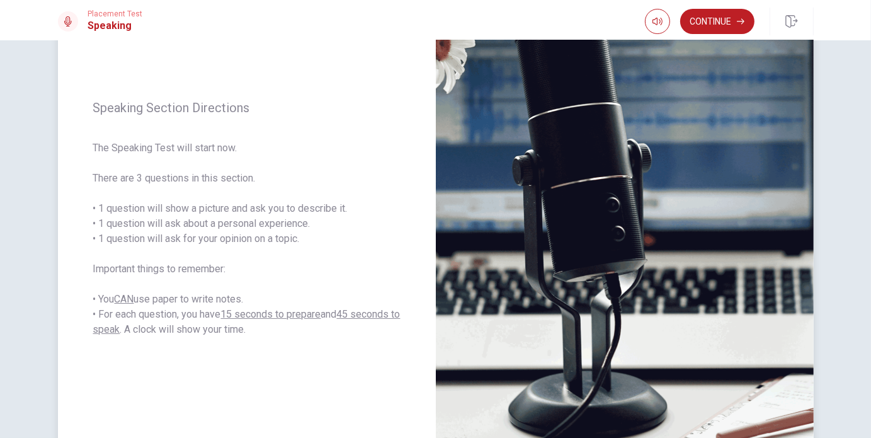
drag, startPoint x: 200, startPoint y: 209, endPoint x: 319, endPoint y: 245, distance: 124.4
click at [319, 245] on span "The Speaking Test will start now. There are 3 questions in this section. • 1 qu…" at bounding box center [246, 239] width 307 height 197
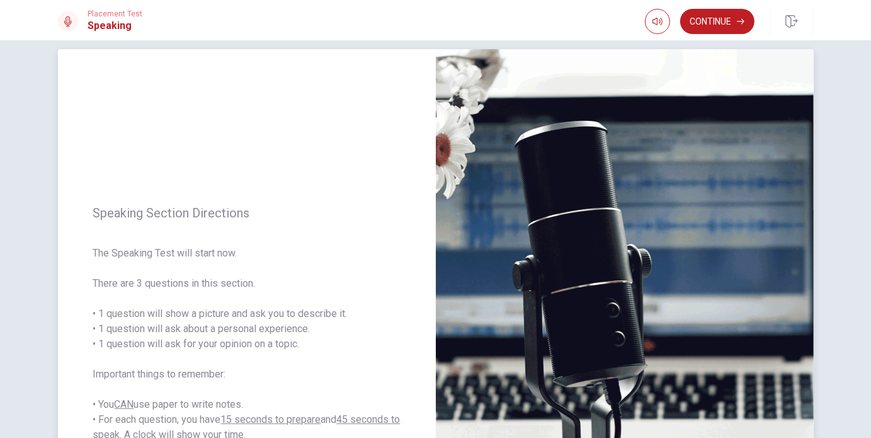
scroll to position [0, 0]
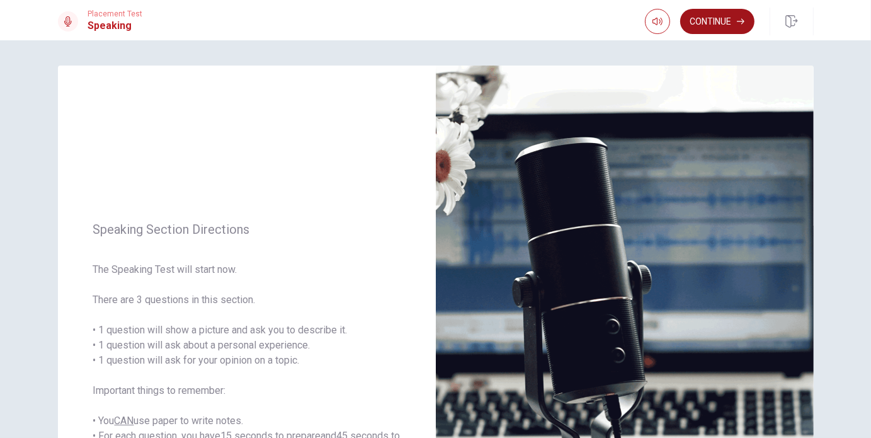
click at [738, 18] on icon "button" at bounding box center [741, 22] width 8 height 8
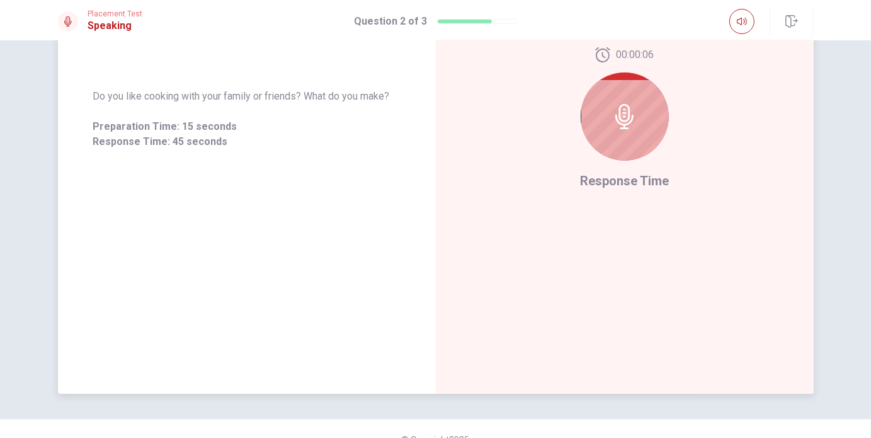
scroll to position [242, 0]
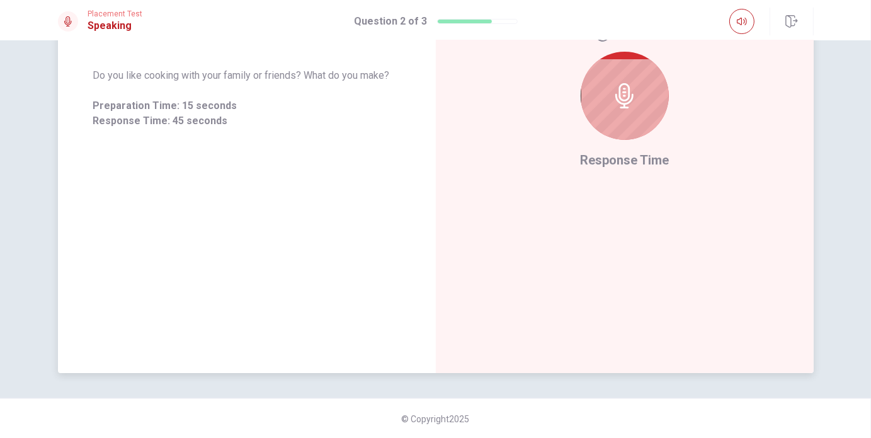
click at [626, 117] on div at bounding box center [625, 96] width 88 height 88
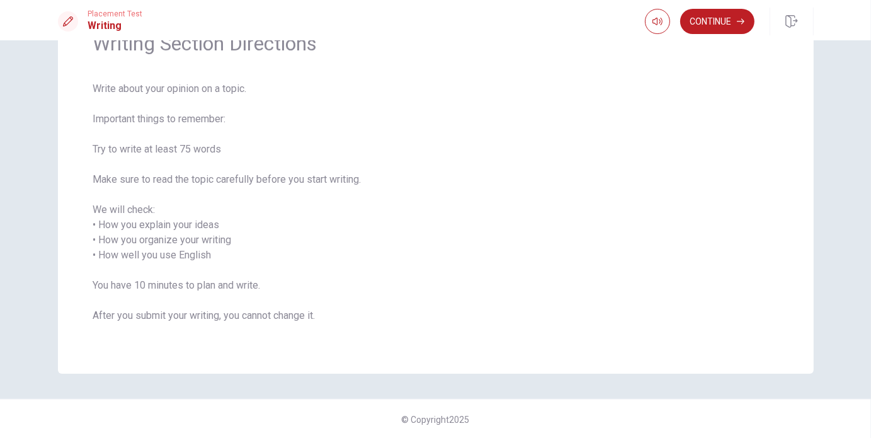
scroll to position [71, 0]
drag, startPoint x: 89, startPoint y: 209, endPoint x: 184, endPoint y: 231, distance: 97.8
click at [182, 231] on div "Writing Section Directions Write about your opinion on a topic. Important thing…" at bounding box center [436, 184] width 756 height 378
click at [696, 23] on button "Continue" at bounding box center [718, 21] width 74 height 25
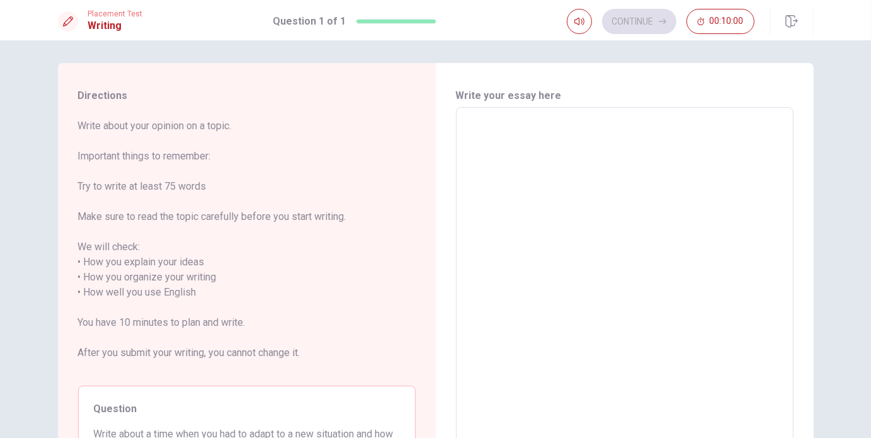
scroll to position [0, 0]
click at [531, 118] on div "x ​" at bounding box center [625, 295] width 338 height 370
click at [510, 147] on textarea at bounding box center [625, 295] width 320 height 350
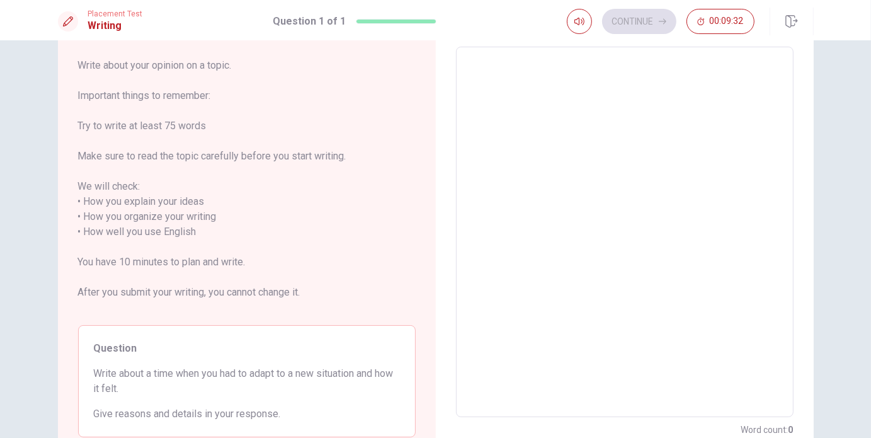
scroll to position [126, 0]
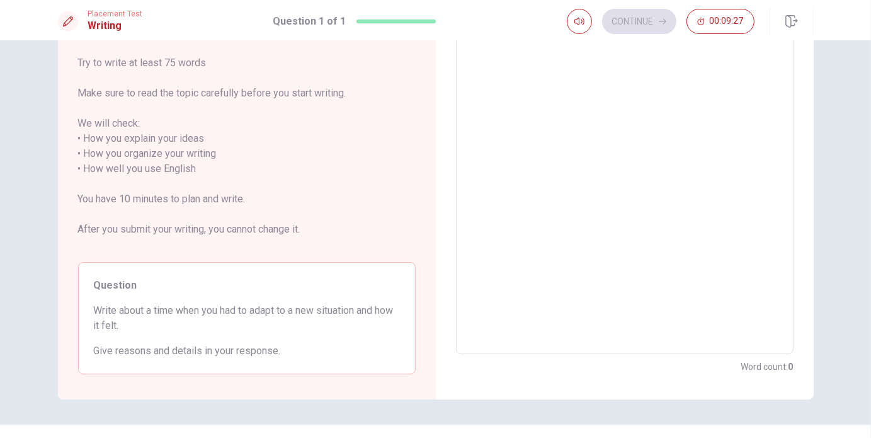
drag, startPoint x: 135, startPoint y: 308, endPoint x: 275, endPoint y: 325, distance: 141.5
click at [275, 325] on span "Write about a time when you had to adapt to a new situation and how it felt." at bounding box center [247, 318] width 306 height 30
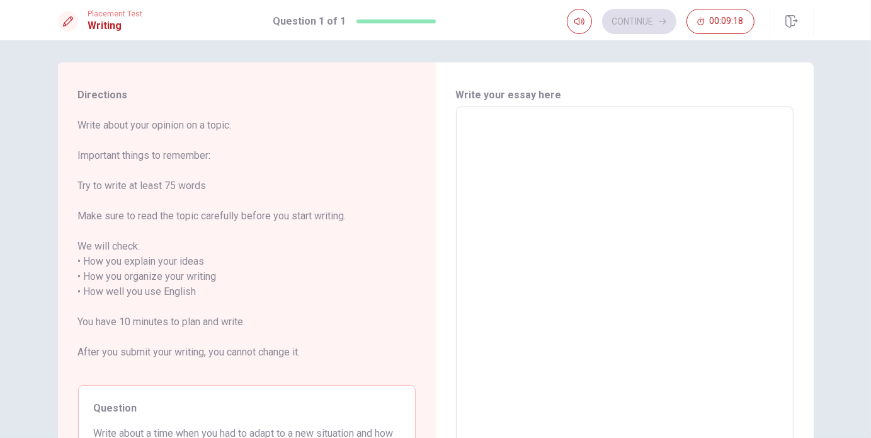
scroll to position [0, 0]
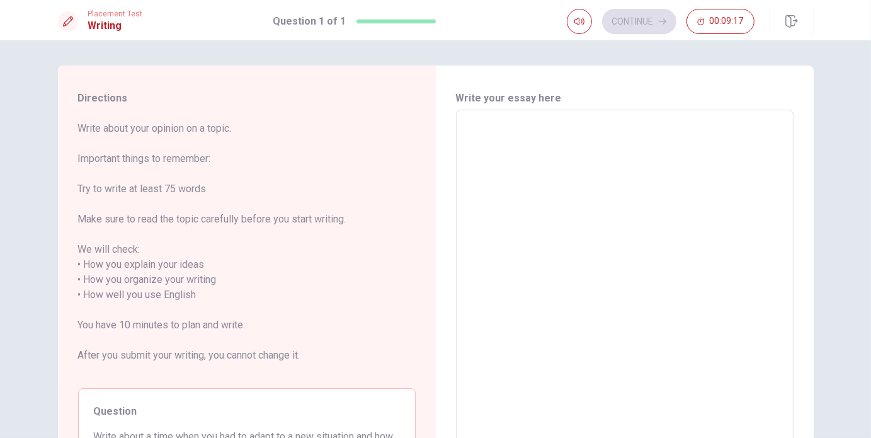
click at [598, 135] on textarea at bounding box center [625, 295] width 320 height 350
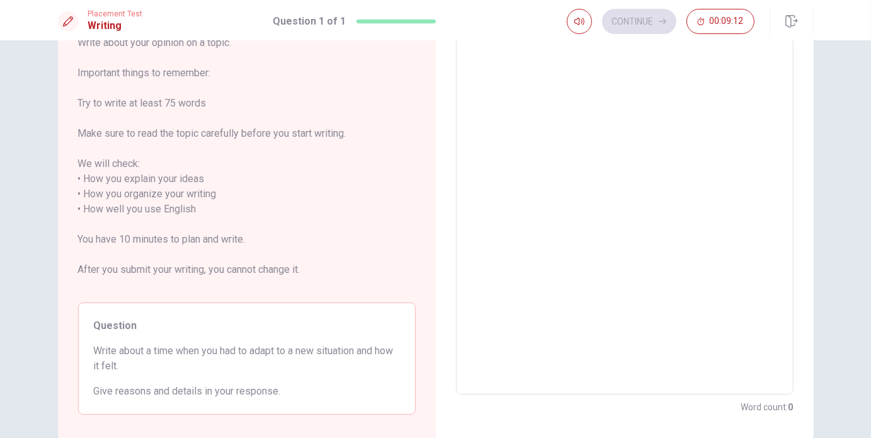
scroll to position [76, 0]
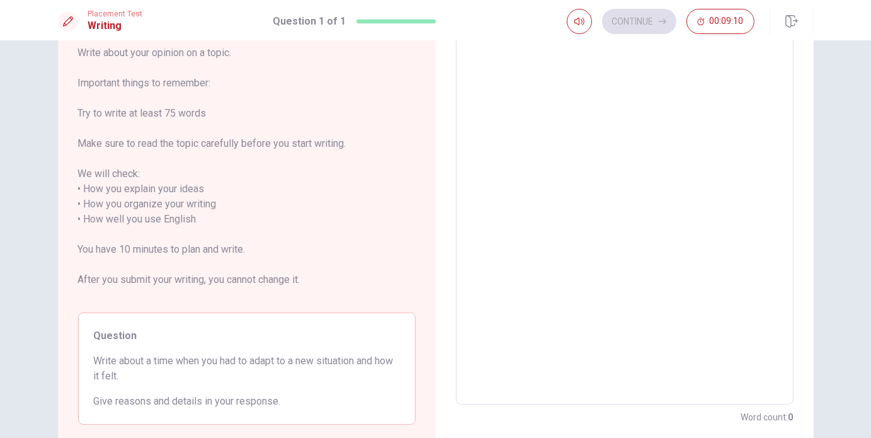
drag, startPoint x: 136, startPoint y: 357, endPoint x: 233, endPoint y: 374, distance: 97.9
click at [233, 374] on span "Write about a time when you had to adapt to a new situation and how it felt." at bounding box center [247, 368] width 306 height 30
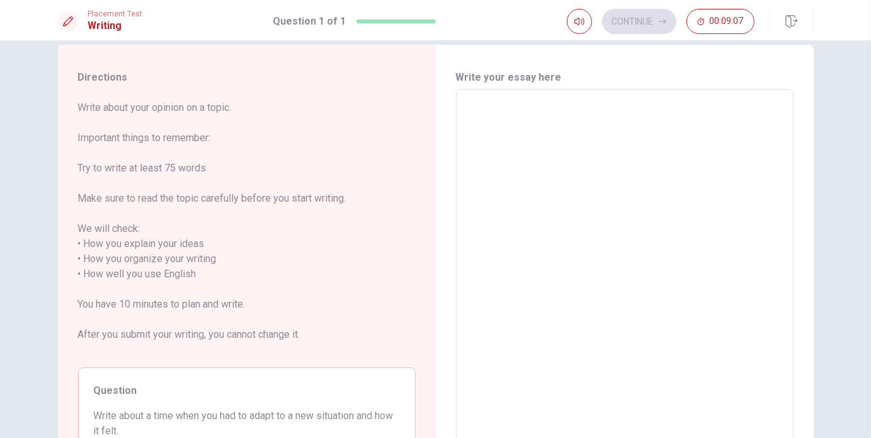
scroll to position [0, 0]
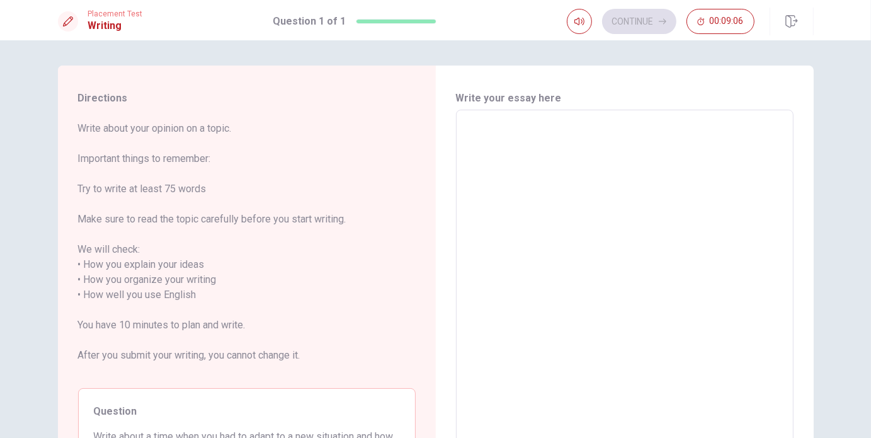
click at [534, 127] on textarea at bounding box center [625, 295] width 320 height 350
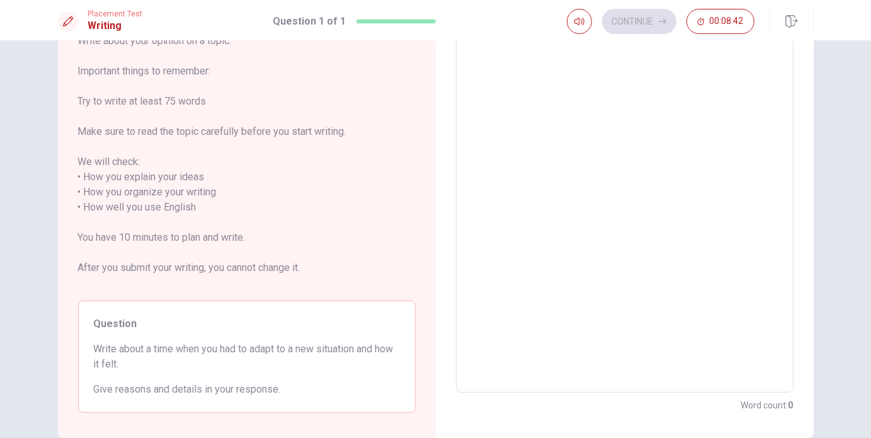
scroll to position [84, 0]
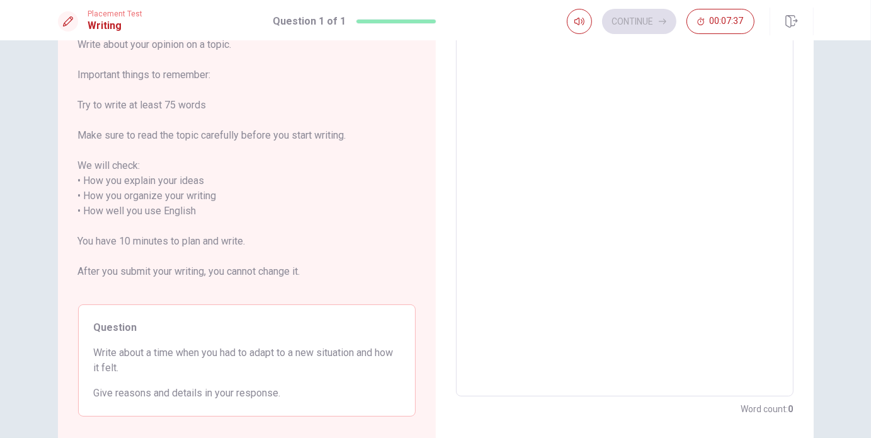
type textarea "O"
type textarea "x"
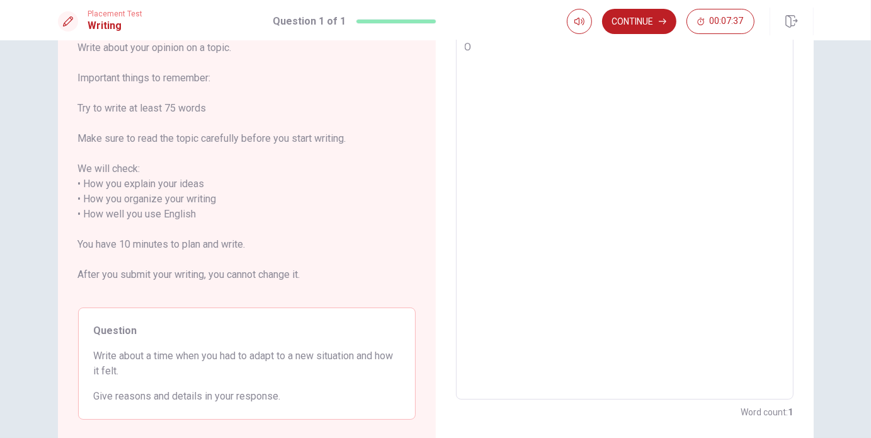
type textarea "On"
type textarea "x"
type textarea "One"
type textarea "x"
type textarea "One"
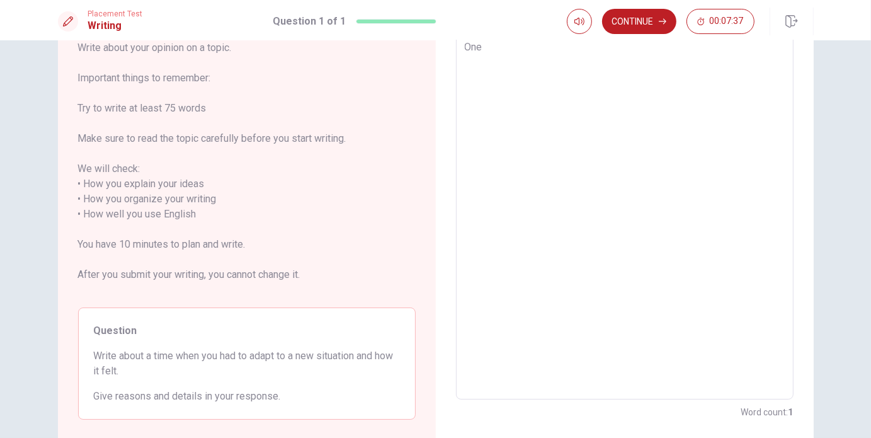
type textarea "x"
type textarea "One o"
type textarea "x"
type textarea "One of"
type textarea "x"
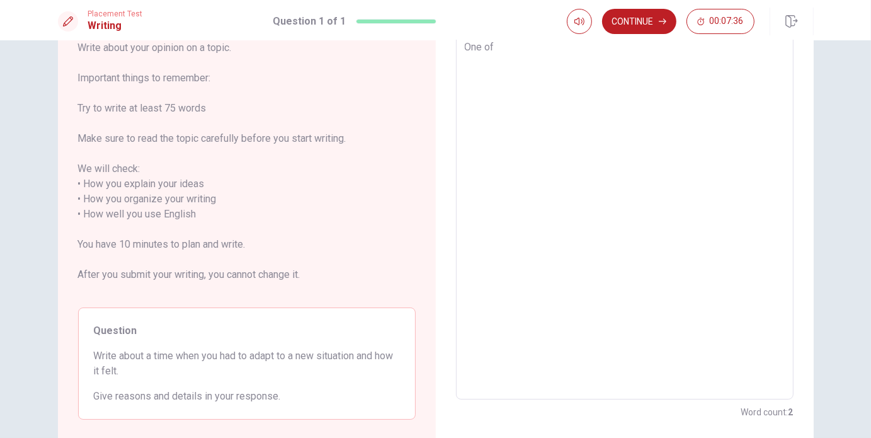
type textarea "One of"
type textarea "x"
type textarea "One of t"
type textarea "x"
type textarea "One of th"
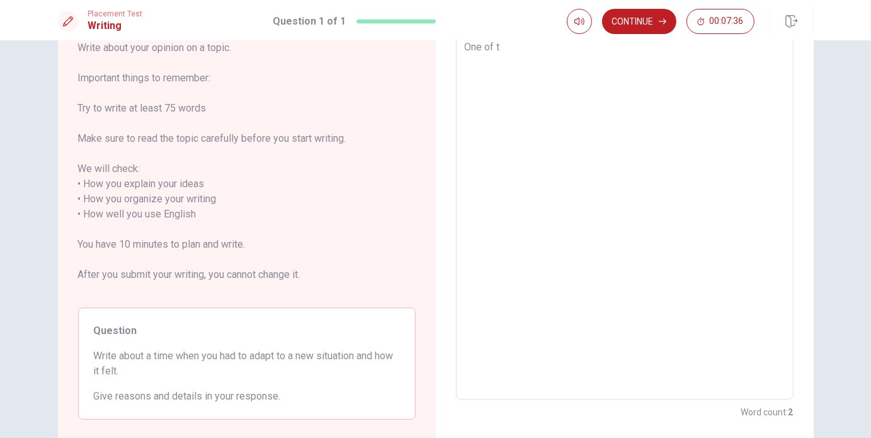
type textarea "x"
type textarea "One of the"
type textarea "x"
type textarea "One of the"
type textarea "x"
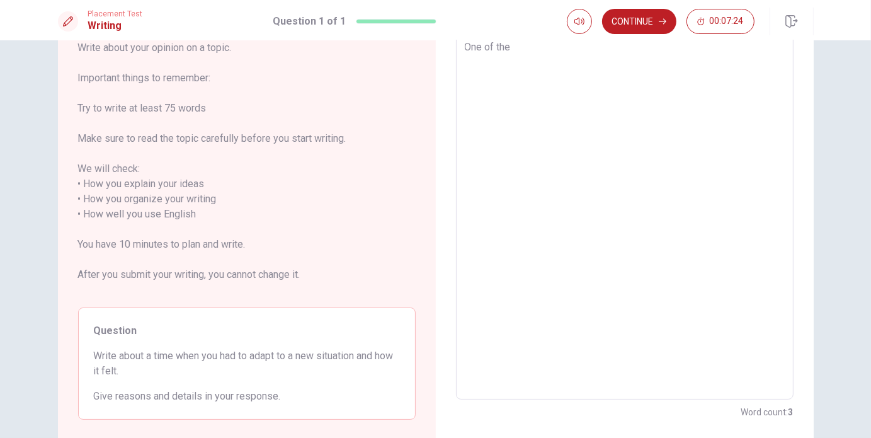
type textarea "One of the b"
type textarea "x"
type textarea "One of the br"
type textarea "x"
type textarea "One of the bre"
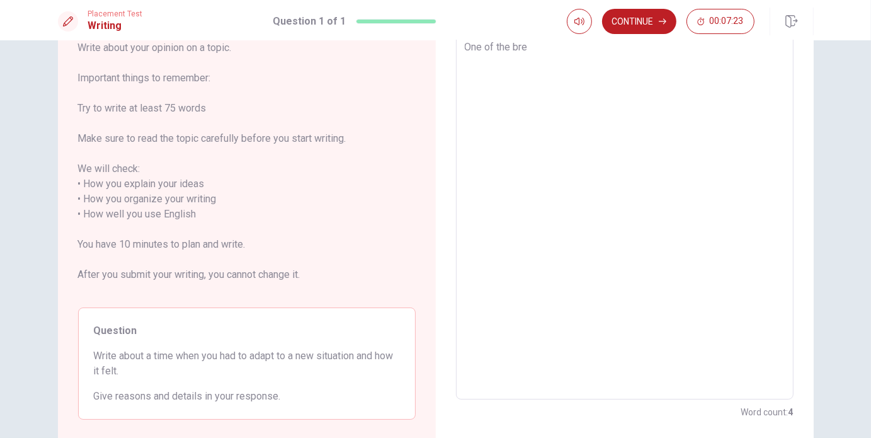
type textarea "x"
type textarea "One of the br"
type textarea "x"
type textarea "One of the bra"
type textarea "x"
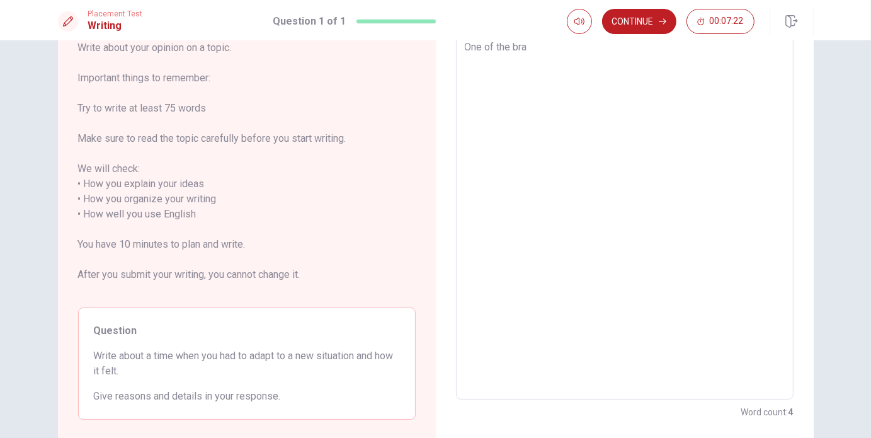
type textarea "One of the brav"
type textarea "x"
type textarea "One of the bravr"
type textarea "x"
type textarea "One of the brav"
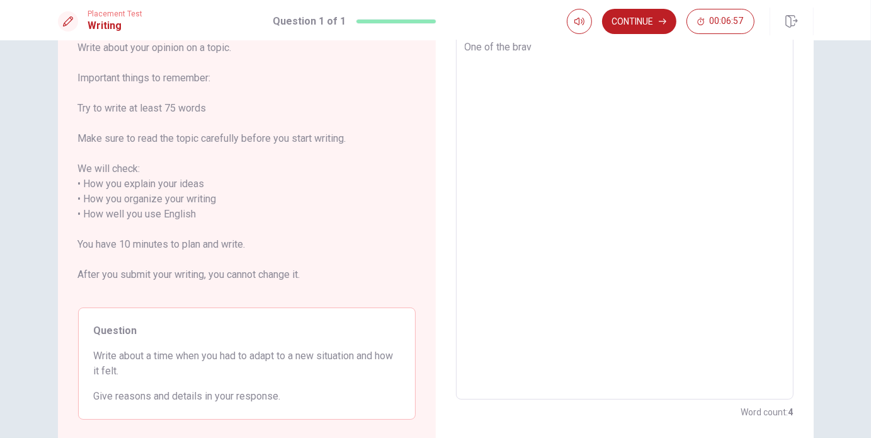
type textarea "x"
type textarea "One of the brave"
type textarea "x"
type textarea "One of the braves"
type textarea "x"
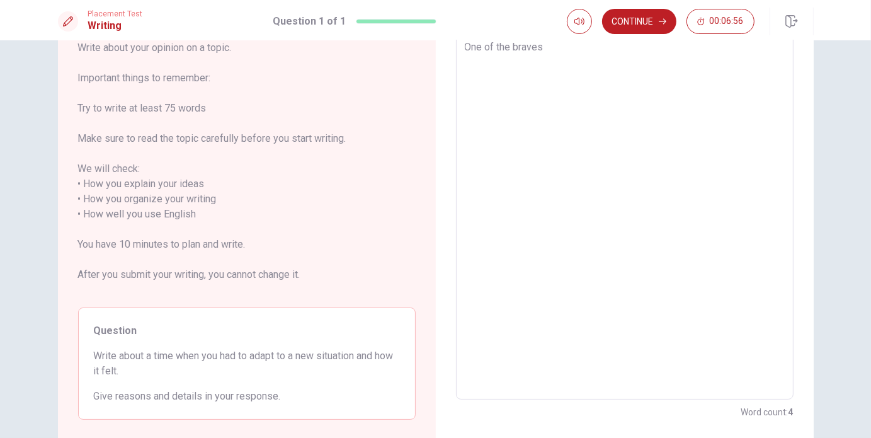
type textarea "One of the bravest"
type textarea "x"
type textarea "One of the bravest"
type textarea "x"
type textarea "One of the bravest d"
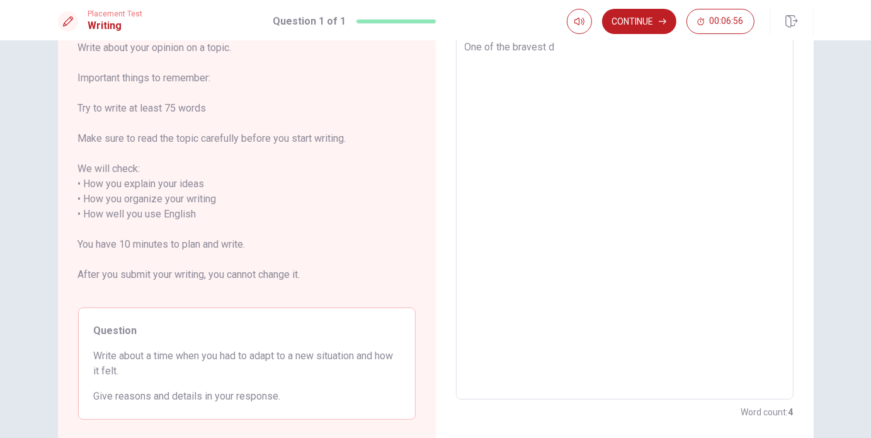
type textarea "x"
type textarea "One of the bravest de"
type textarea "x"
type textarea "One of the bravest dec"
type textarea "x"
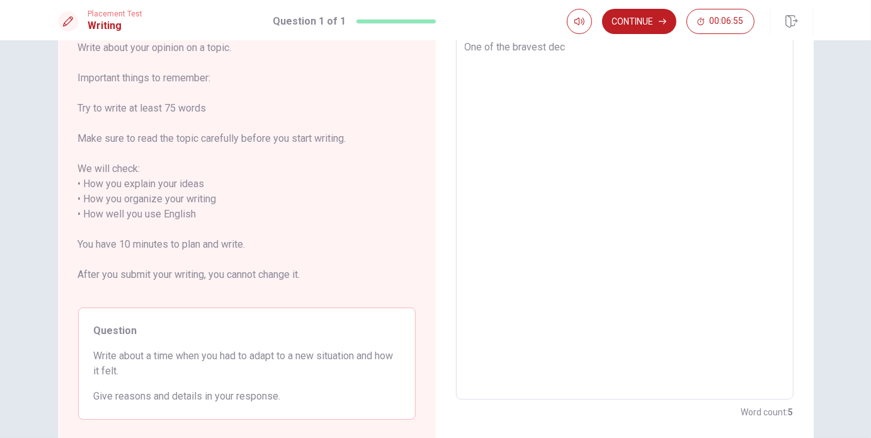
type textarea "One of the bravest deci"
type textarea "x"
type textarea "One of the bravest decis"
type textarea "x"
type textarea "One of the bravest decisi"
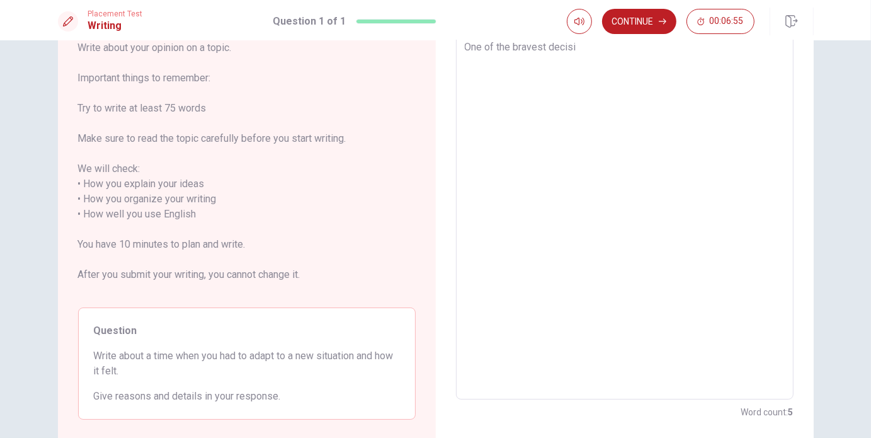
type textarea "x"
type textarea "One of the bravest decisio"
type textarea "x"
type textarea "One of the bravest decision"
type textarea "x"
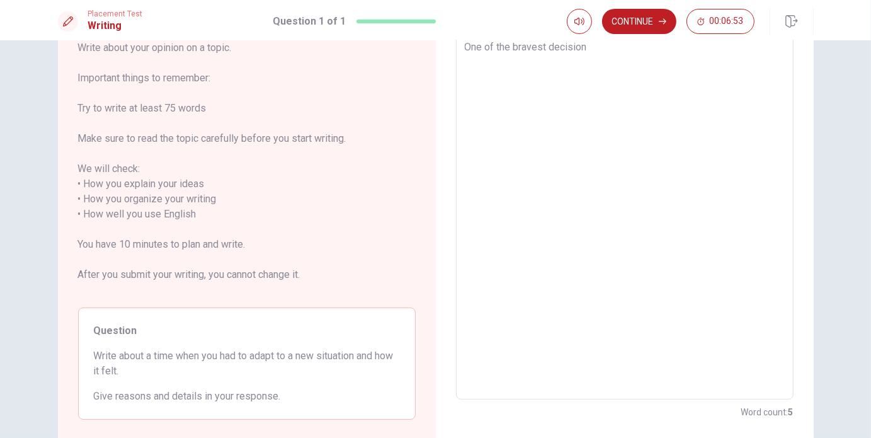
type textarea "One of the bravest decisions"
type textarea "x"
type textarea "One of the bravest decisions"
click at [465, 49] on textarea "One of the bravest decisions" at bounding box center [625, 215] width 320 height 350
click at [467, 49] on textarea "One of the bravest decisions" at bounding box center [625, 215] width 320 height 350
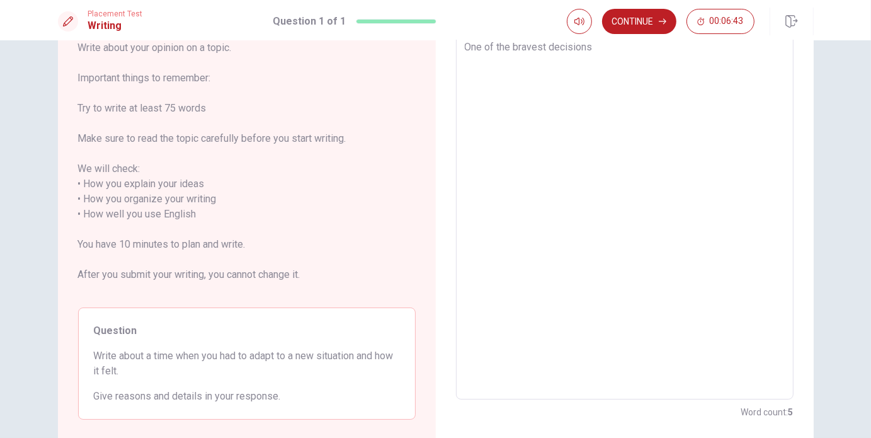
type textarea "x"
type textarea "ne of the bravest decisions"
type textarea "x"
type textarea "Mne of the bravest decisions"
type textarea "x"
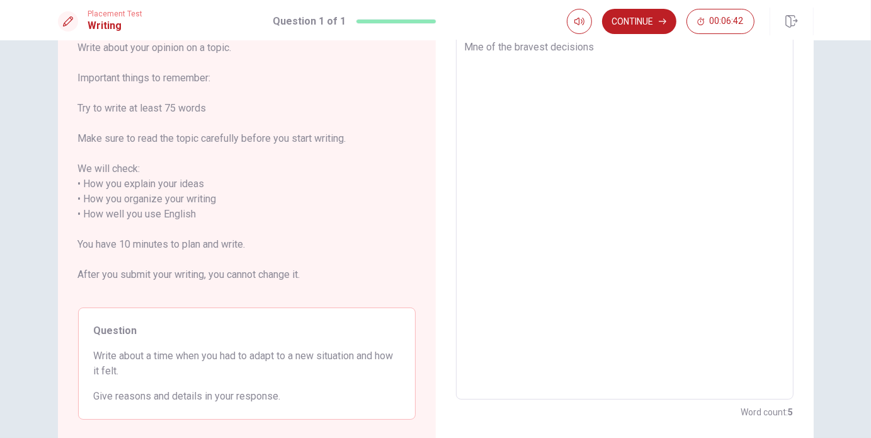
type textarea "Myne of the bravest decisions"
type textarea "x"
type textarea "My ne of the bravest decisions"
type textarea "x"
type textarea "My one of the bravest decisions"
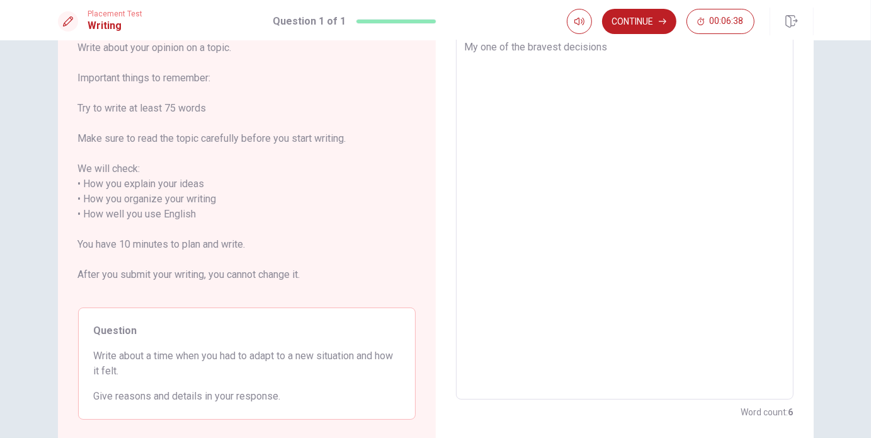
click at [607, 56] on textarea "My one of the bravest decisions" at bounding box center [625, 215] width 320 height 350
type textarea "x"
type textarea "My one of the bravest decisions w"
type textarea "x"
type textarea "My one of the bravest decisions wa"
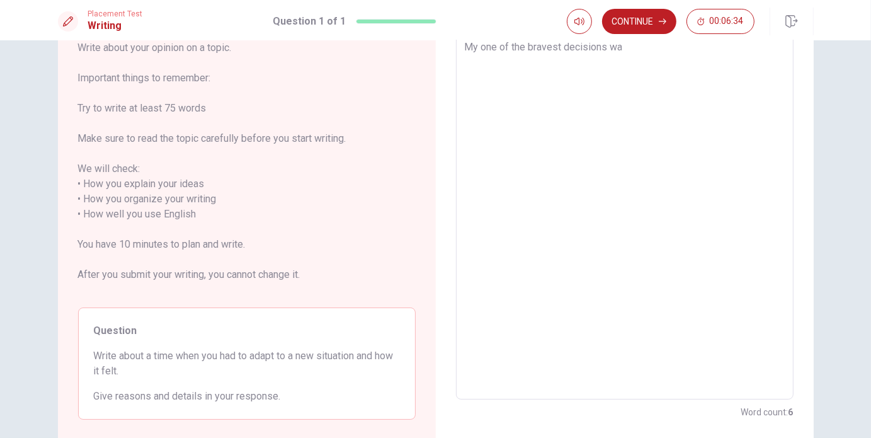
type textarea "x"
type textarea "My one of the bravest decisions was"
type textarea "x"
type textarea "My one of the bravest decisions was"
type textarea "x"
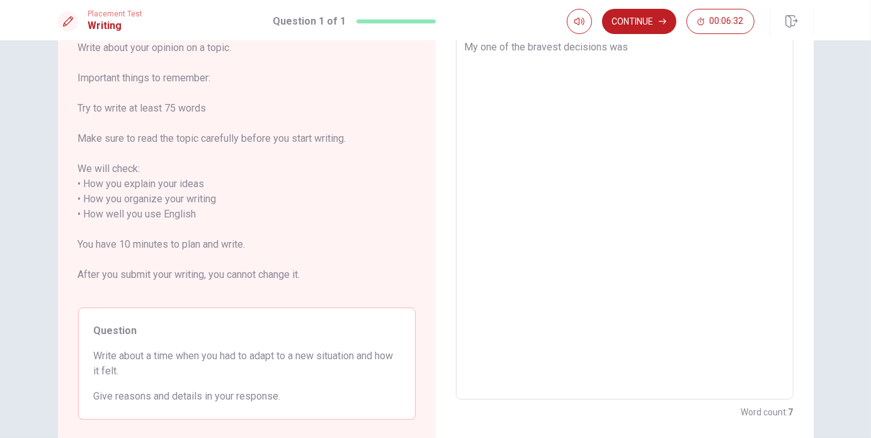
type textarea "My one of the bravest decisions was t"
type textarea "x"
type textarea "My one of the bravest decisions was th"
type textarea "x"
type textarea "My one of the bravest decisions was the"
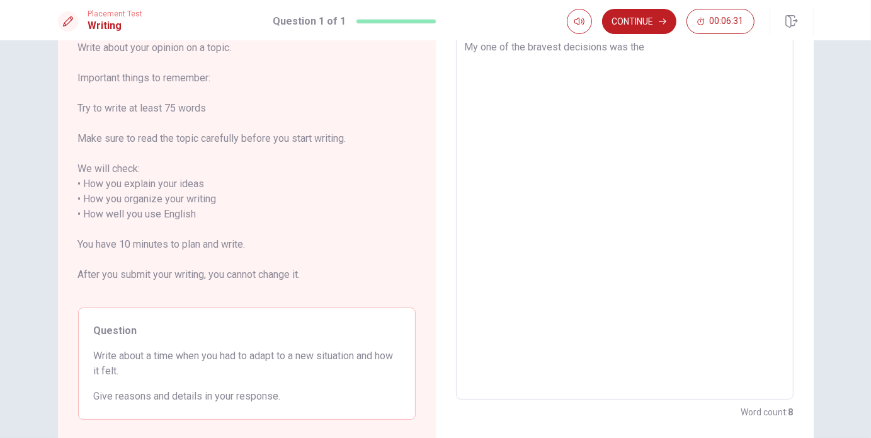
type textarea "x"
type textarea "My one of the bravest decisions was the"
type textarea "x"
type textarea "My one of the bravest decisions was the m"
type textarea "x"
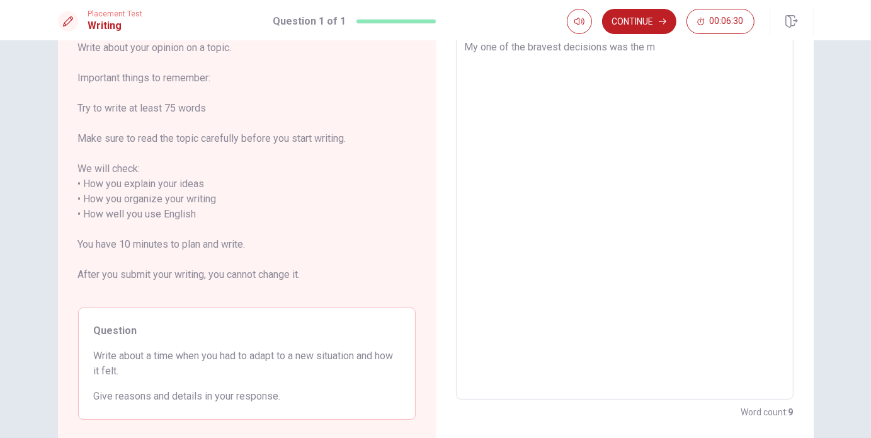
type textarea "My one of the bravest decisions was the ml"
type textarea "x"
type textarea "My one of the bravest decisions was the m"
type textarea "x"
type textarea "My one of the bravest decisions was the"
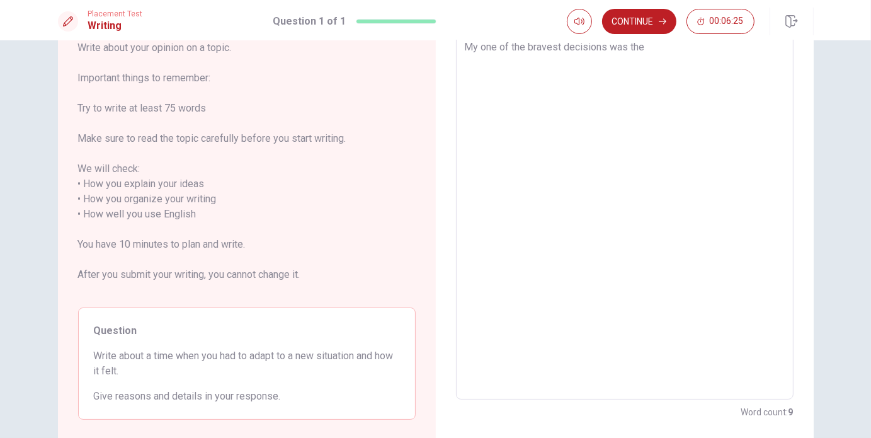
type textarea "x"
type textarea "My one of the bravest decisions was the"
type textarea "x"
type textarea "My one of the bravest decisions was th"
type textarea "x"
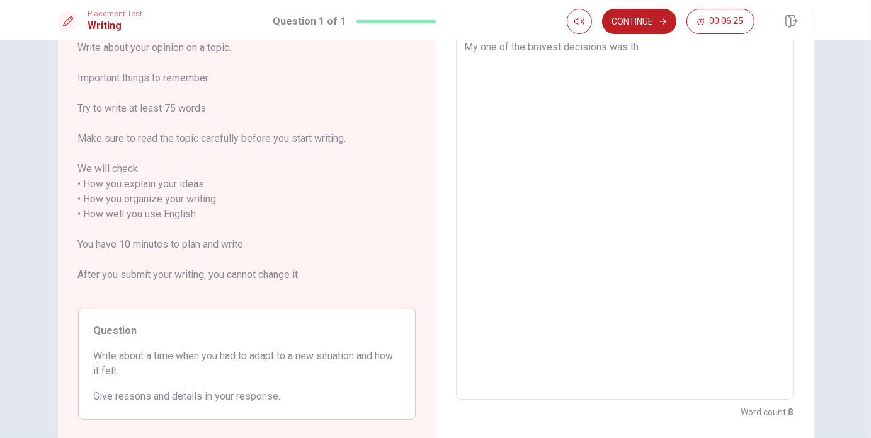
type textarea "My one of the bravest decisions was t"
type textarea "x"
type textarea "My one of the bravest decisions was"
type textarea "x"
type textarea "My one of the bravest decisions was m"
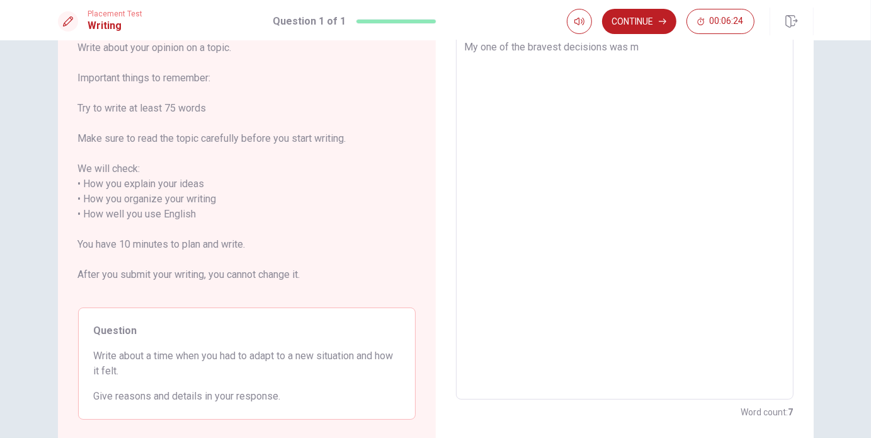
type textarea "x"
type textarea "My one of the bravest decisions was mo"
type textarea "x"
type textarea "My one of the bravest decisions was mov"
type textarea "x"
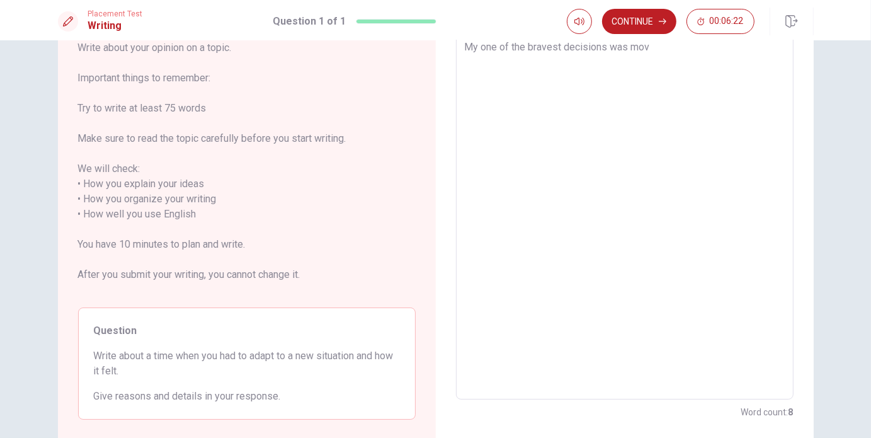
type textarea "My one of the bravest decisions was movi"
type textarea "x"
type textarea "My one of the bravest decisions was movin"
type textarea "x"
type textarea "My one of the bravest decisions was moving"
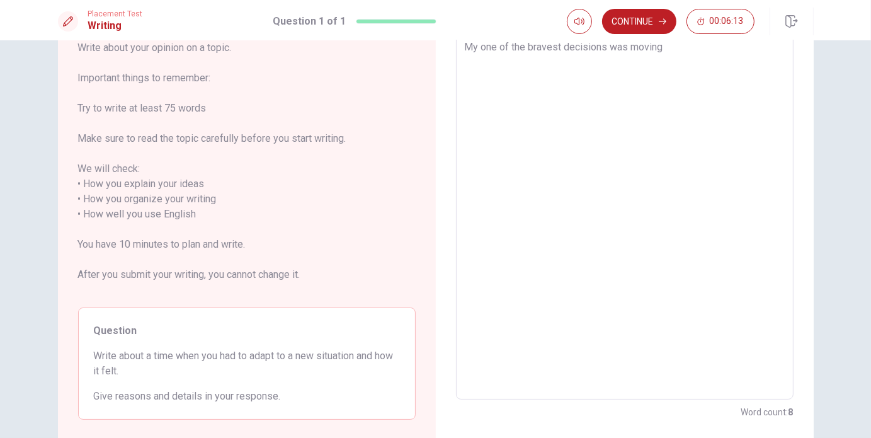
type textarea "x"
type textarea "My one of the bravest decisions was moving"
type textarea "x"
type textarea "My one of the bravest decisions was moving i"
type textarea "x"
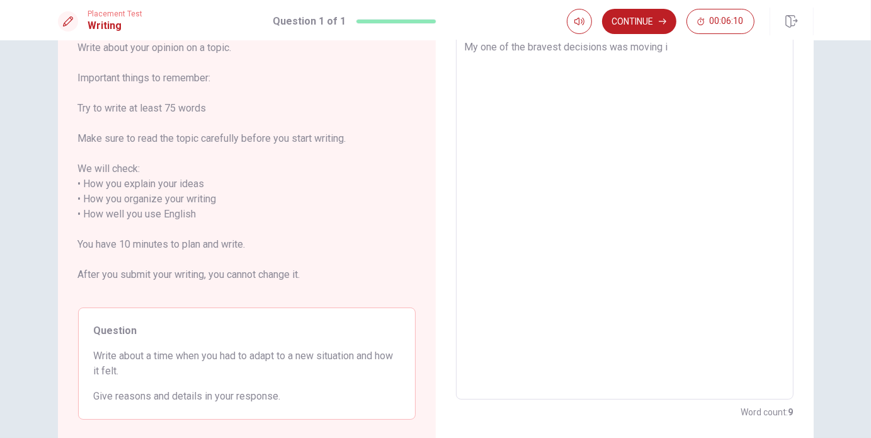
type textarea "My one of the bravest decisions was moving in"
type textarea "x"
type textarea "My one of the bravest decisions was moving in"
type textarea "x"
type textarea "My one of the bravest decisions was moving in"
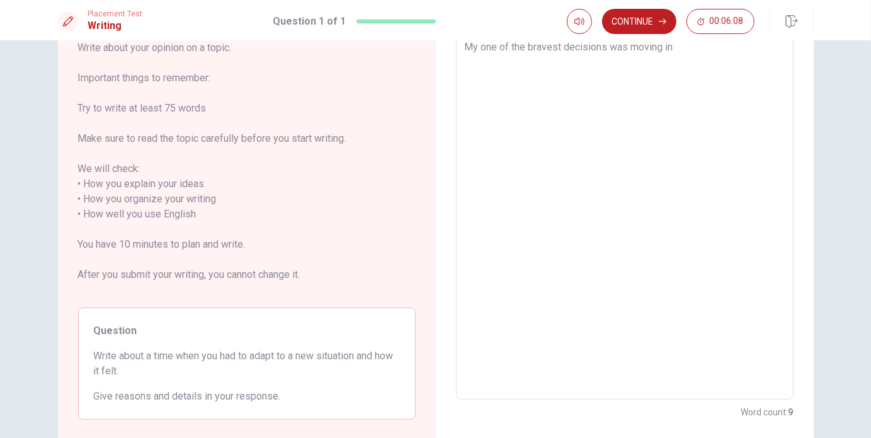
type textarea "x"
type textarea "My one of the bravest decisions was moving i"
type textarea "x"
type textarea "My one of the bravest decisions was moving"
type textarea "x"
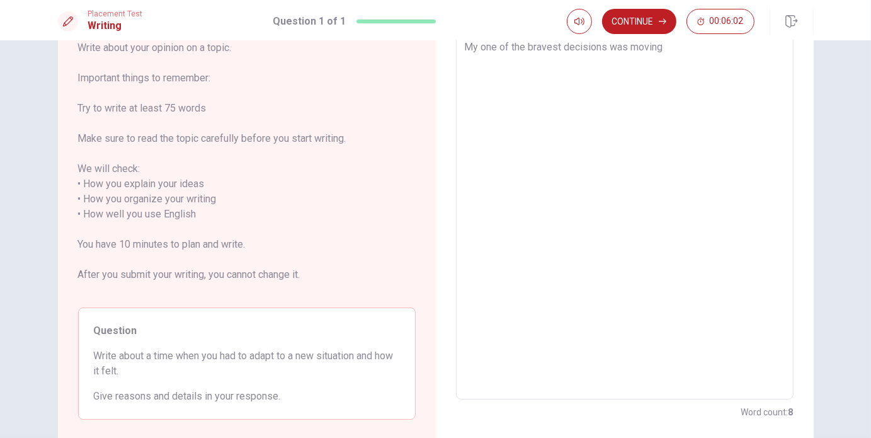
type textarea "My one of the bravest decisions was moving i"
type textarea "x"
type textarea "My one of the bravest decisions was moving in"
type textarea "x"
type textarea "My one of the bravest decisions was moving in"
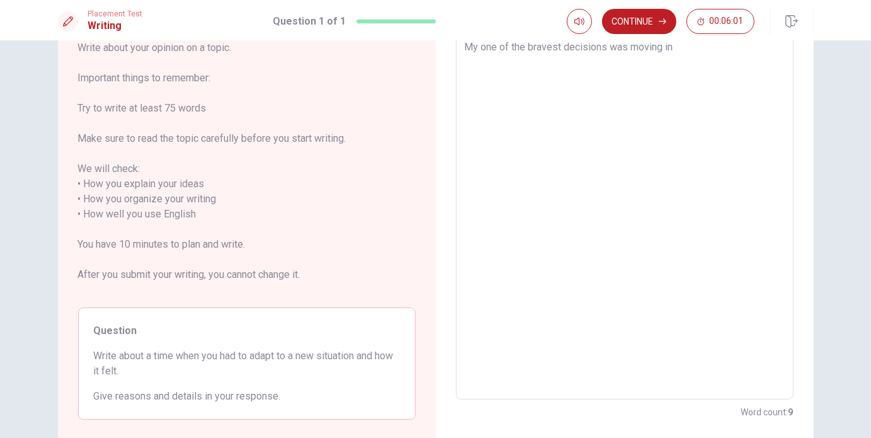
type textarea "x"
type textarea "My one of the bravest decisions was moving in a"
type textarea "x"
type textarea "My one of the bravest decisions was moving in an"
type textarea "x"
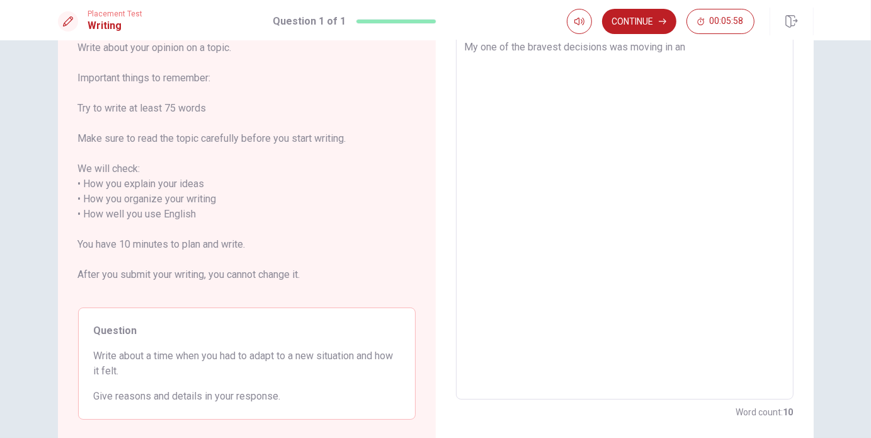
type textarea "My one of the bravest decisions was moving in a"
type textarea "x"
type textarea "My one of the bravest decisions was moving in"
type textarea "x"
type textarea "My one of the bravest decisions was moving in"
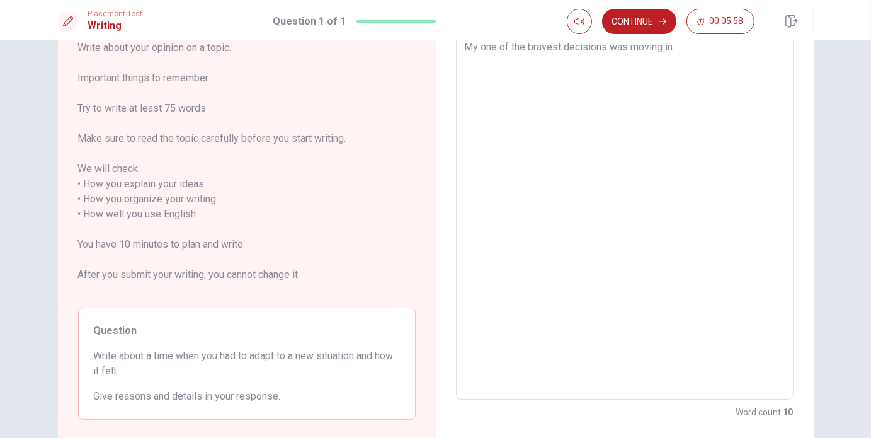
type textarea "x"
type textarea "My one of the bravest decisions was moving i"
type textarea "x"
type textarea "My one of the bravest decisions was moving"
type textarea "x"
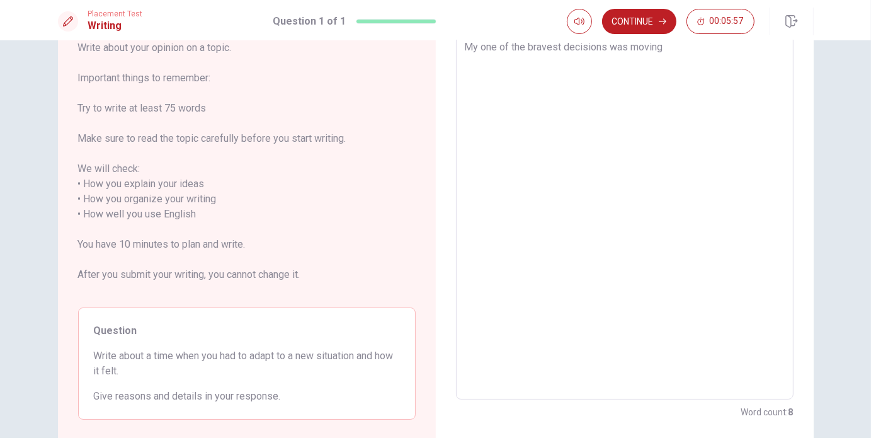
type textarea "My one of the bravest decisions was moving t"
type textarea "x"
type textarea "My one of the bravest decisions was moving to"
type textarea "x"
type textarea "My one of the bravest decisions was moving to"
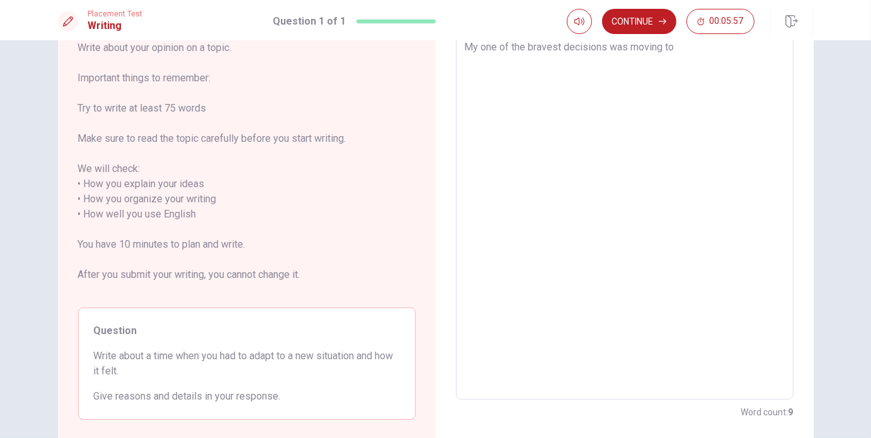
type textarea "x"
type textarea "My one of the bravest decisions was moving to a"
type textarea "x"
type textarea "My one of the bravest decisions was moving to an"
type textarea "x"
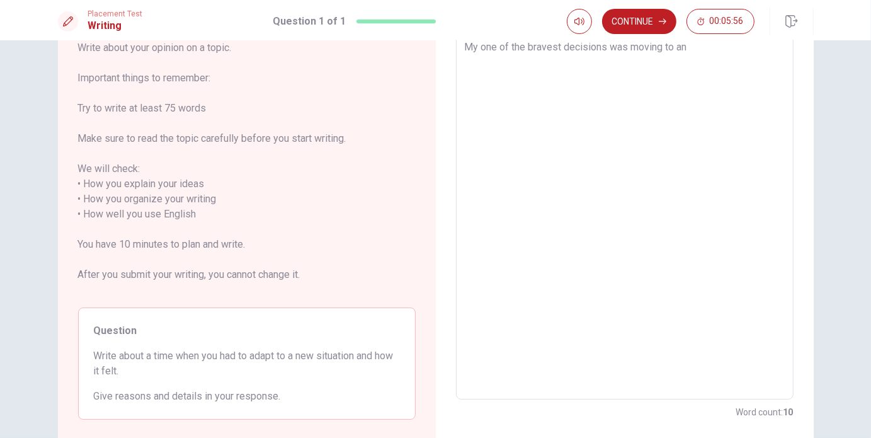
type textarea "My one of the bravest decisions was moving to ano"
type textarea "x"
type textarea "My one of the bravest decisions was moving to anot"
type textarea "x"
type textarea "My one of the bravest decisions was moving to anoth"
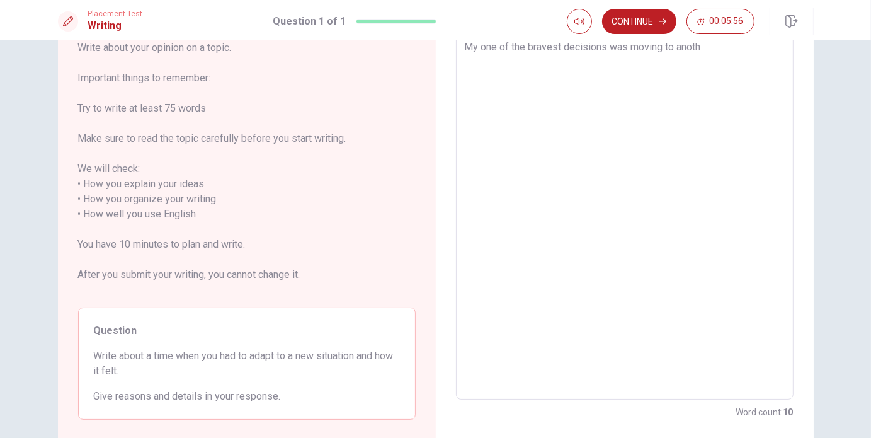
type textarea "x"
type textarea "My one of the bravest decisions was moving to anothe"
type textarea "x"
type textarea "My one of the bravest decisions was moving to another"
type textarea "x"
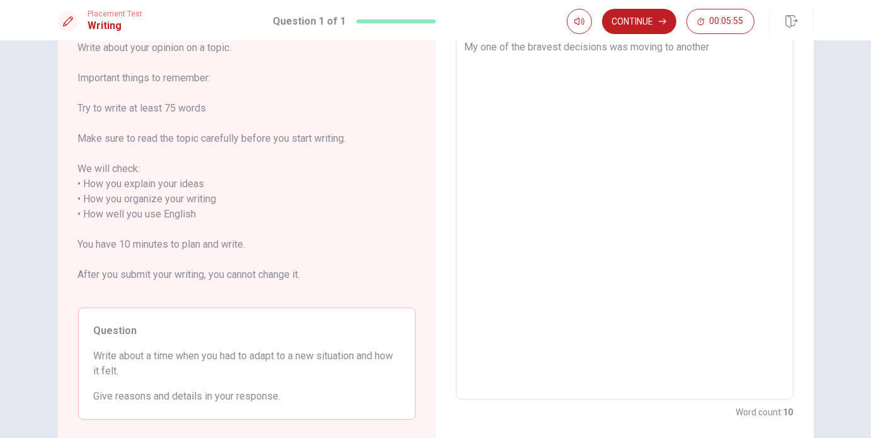
type textarea "My one of the bravest decisions was moving to another"
type textarea "x"
type textarea "My one of the bravest decisions was moving to another c"
type textarea "x"
type textarea "My one of the bravest decisions was moving to another co"
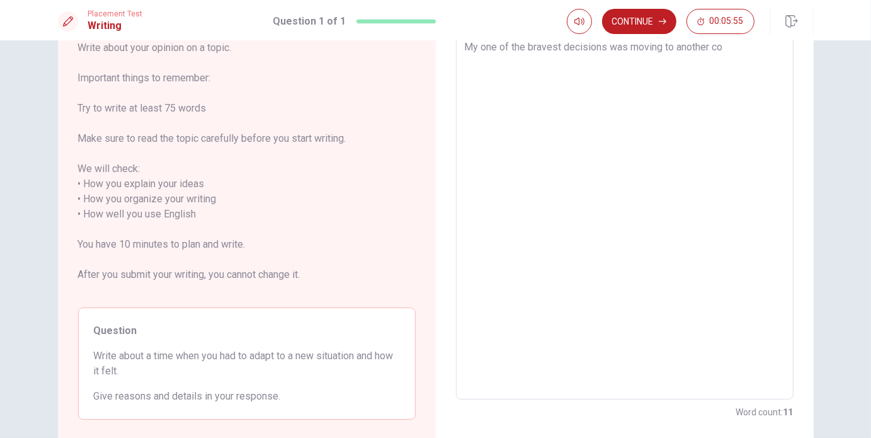
type textarea "x"
type textarea "My one of the bravest decisions was moving to another cou"
type textarea "x"
type textarea "My one of the bravest decisions was moving to another coun"
type textarea "x"
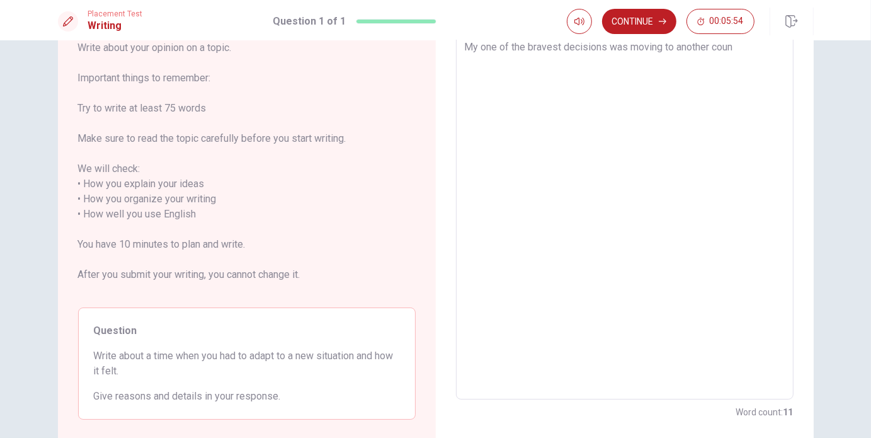
type textarea "My one of the bravest decisions was moving to another count"
type textarea "x"
type textarea "My one of the bravest decisions was moving to another countr"
type textarea "x"
type textarea "My one of the bravest decisions was moving to another country"
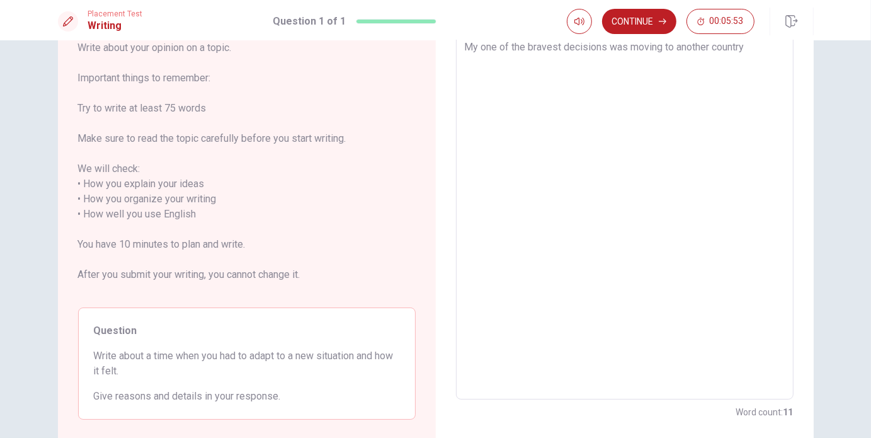
type textarea "x"
type textarea "My one of the bravest decisions was moving to another country"
type textarea "x"
type textarea "My one of the bravest decisions was moving to another country f"
type textarea "x"
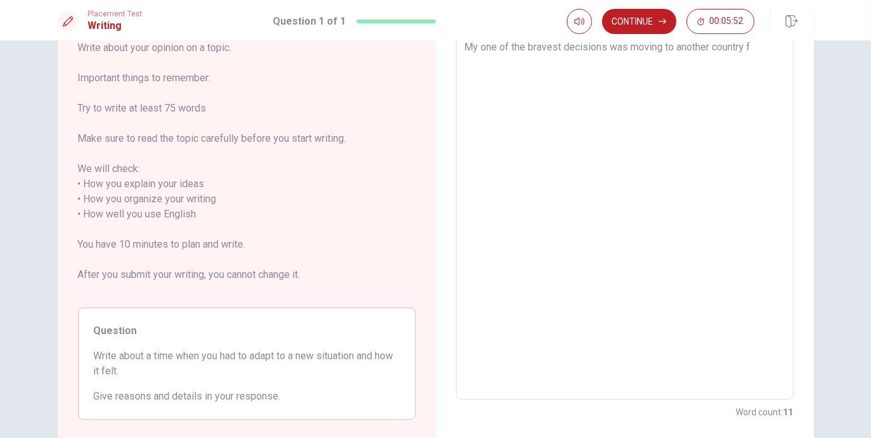
type textarea "My one of the bravest decisions was moving to another country fo"
click at [672, 52] on textarea "My one of the bravest decisions was moving to another country" at bounding box center [625, 215] width 320 height 350
click at [750, 48] on textarea "My one of the bravest decisions was moving in another country" at bounding box center [625, 215] width 320 height 350
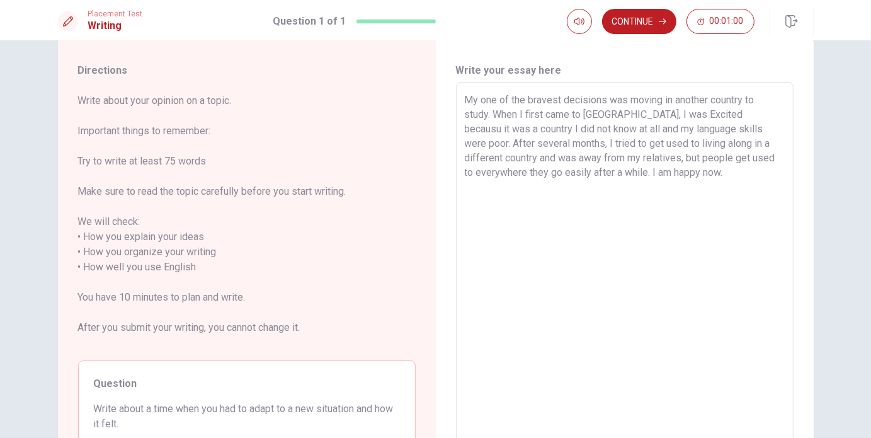
scroll to position [18, 0]
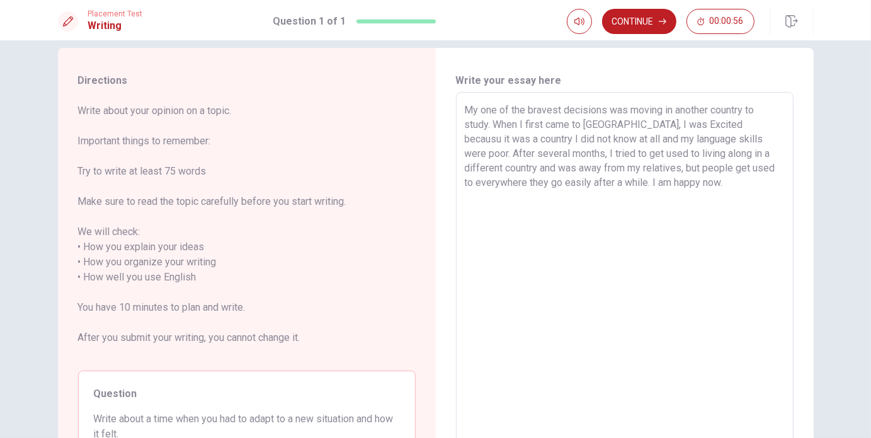
drag, startPoint x: 517, startPoint y: 123, endPoint x: 723, endPoint y: 174, distance: 212.3
click at [723, 174] on textarea "My one of the bravest decisions was moving in another country to study. When I …" at bounding box center [625, 278] width 320 height 350
click at [723, 185] on textarea "My one of the bravest decisions was moving in another country to study. When I …" at bounding box center [625, 278] width 320 height 350
click at [721, 129] on textarea "My one of the bravest decisions was moving in another country to study. When I …" at bounding box center [625, 278] width 320 height 350
click at [587, 139] on textarea "My one of the bravest decisions was moving in another country to study. When I …" at bounding box center [625, 278] width 320 height 350
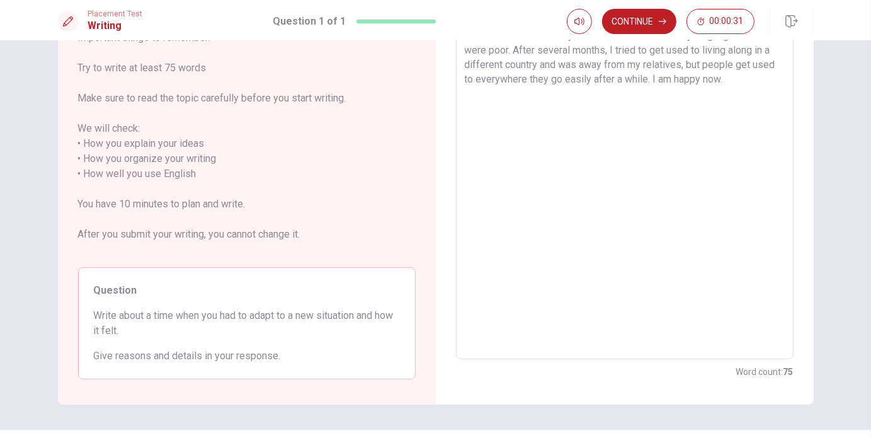
scroll to position [152, 0]
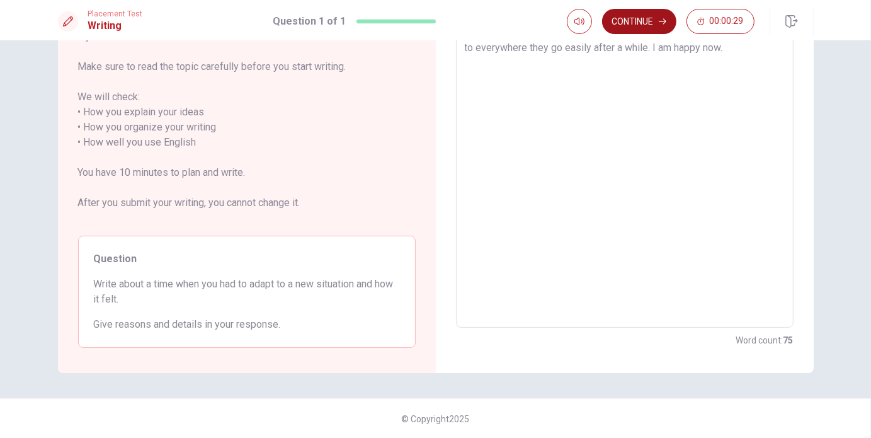
click at [659, 21] on icon "button" at bounding box center [663, 22] width 8 height 6
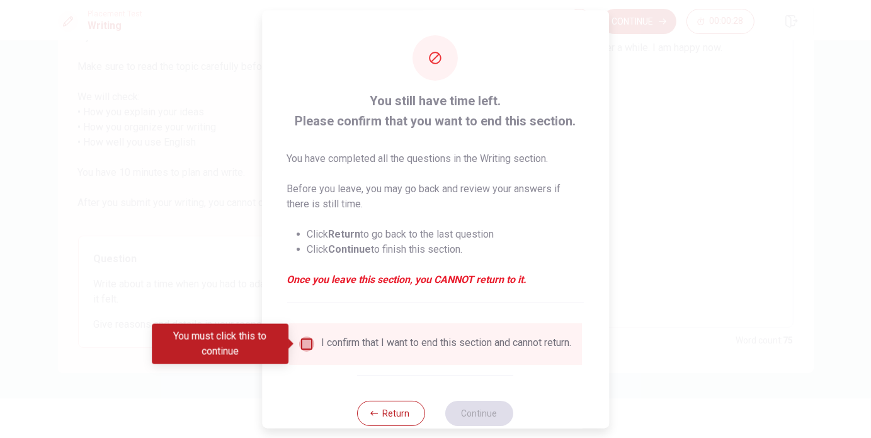
click at [304, 347] on input "You must click this to continue" at bounding box center [306, 343] width 15 height 15
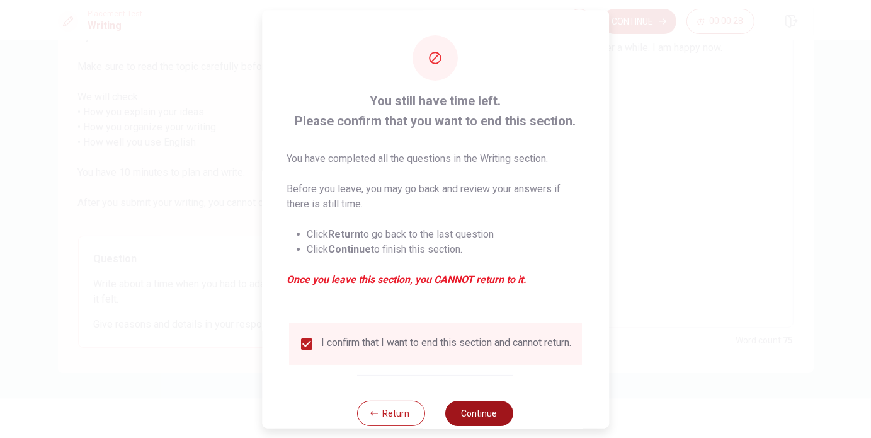
click at [464, 422] on button "Continue" at bounding box center [480, 413] width 68 height 25
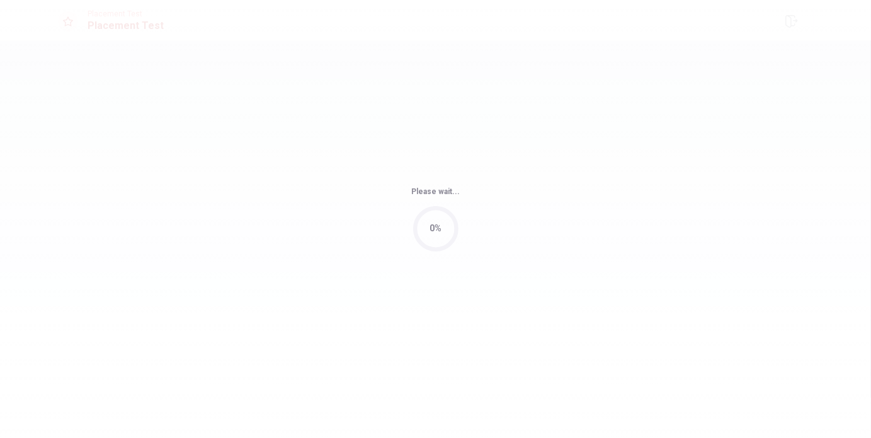
scroll to position [0, 0]
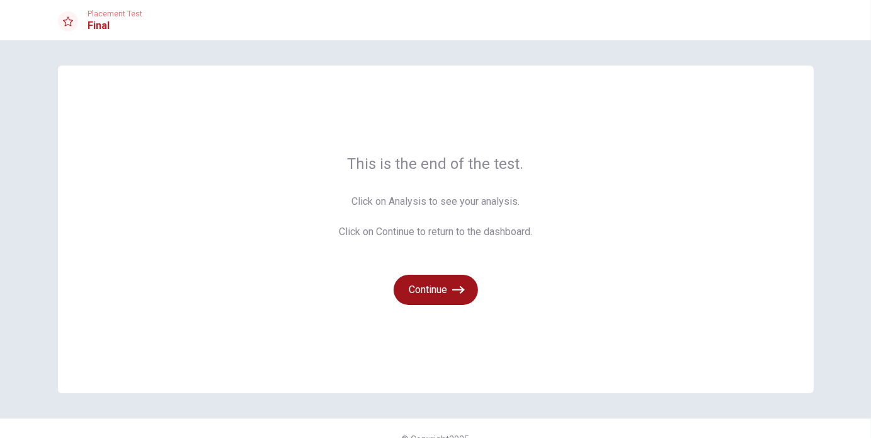
click at [447, 290] on button "Continue" at bounding box center [436, 290] width 84 height 30
